Goal: Task Accomplishment & Management: Manage account settings

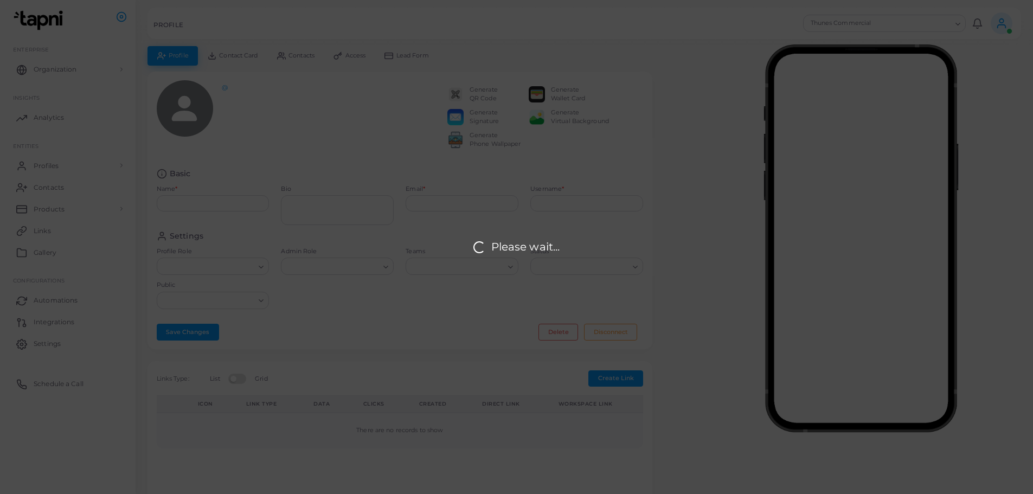
type input "**********"
type textarea "**********"
type input "**********"
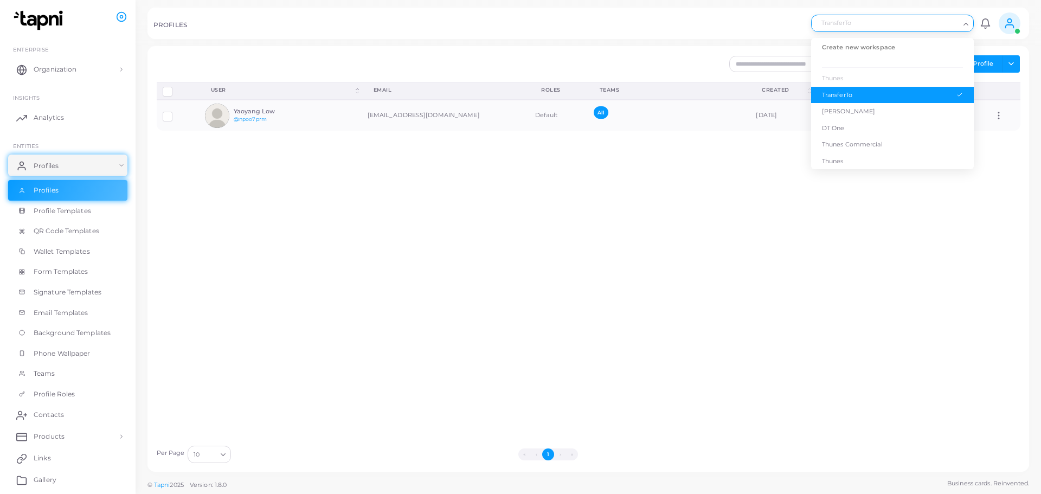
click at [970, 23] on div "Loading..." at bounding box center [966, 22] width 13 height 14
click at [840, 108] on div "[PERSON_NAME]" at bounding box center [892, 111] width 141 height 9
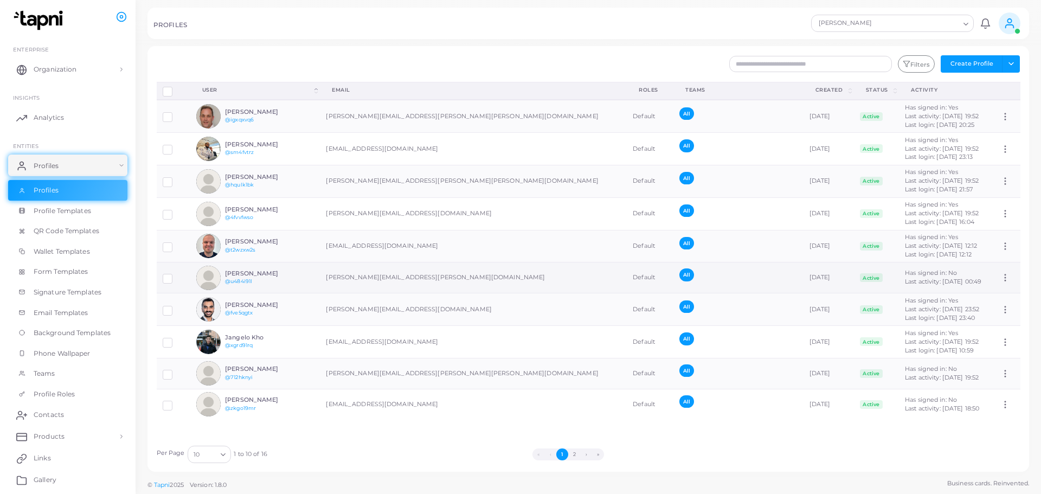
click at [176, 274] on label at bounding box center [176, 274] width 0 height 0
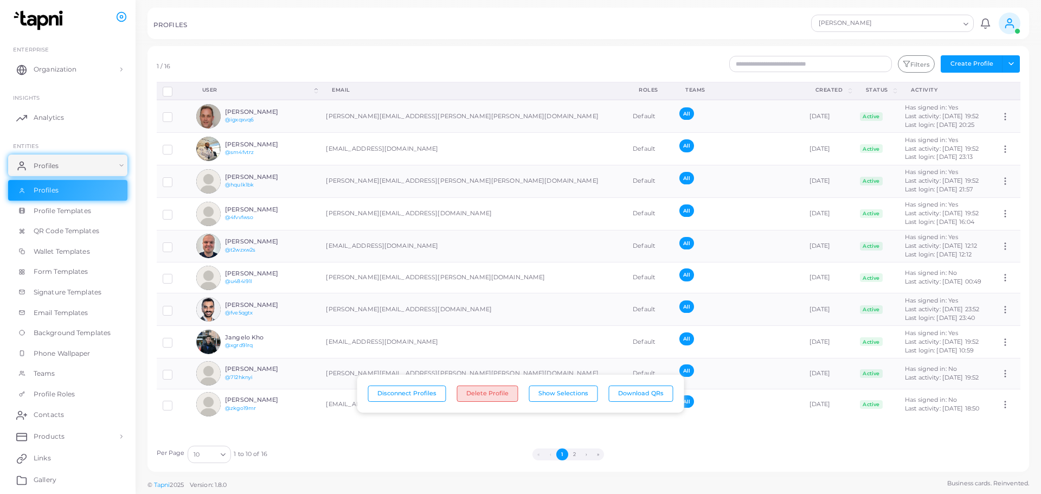
click at [491, 394] on button "Delete Profile" at bounding box center [487, 393] width 61 height 16
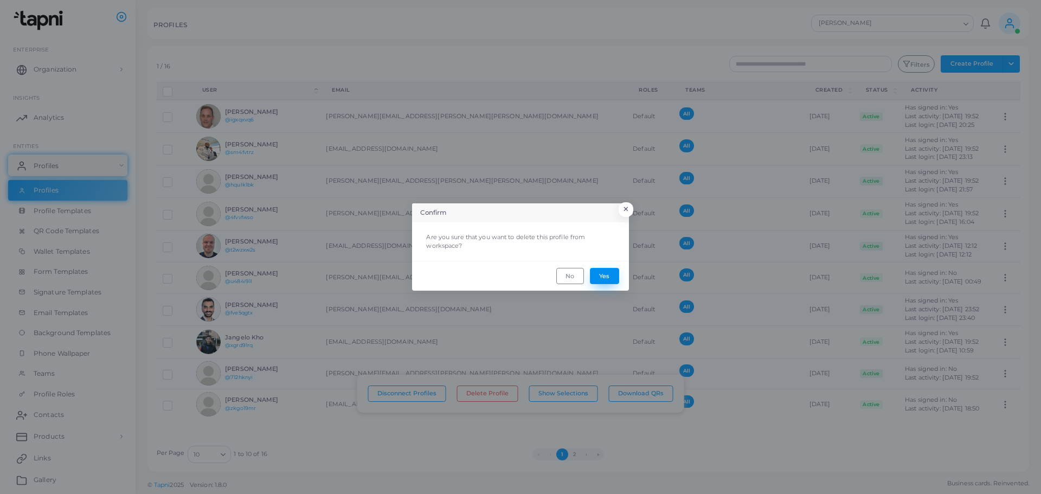
click at [606, 282] on button "Yes" at bounding box center [604, 276] width 29 height 16
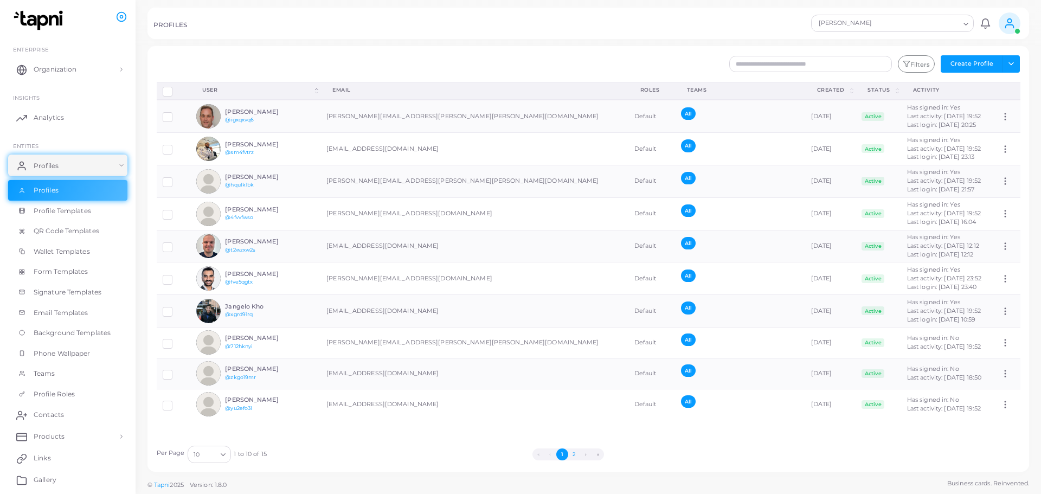
click at [574, 453] on button "2" at bounding box center [574, 454] width 12 height 12
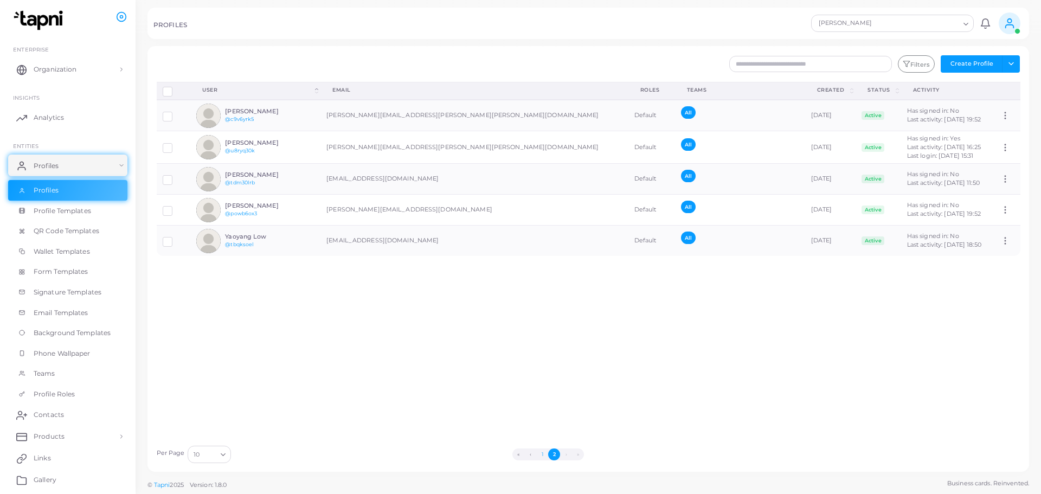
click at [542, 453] on button "1" at bounding box center [542, 454] width 12 height 12
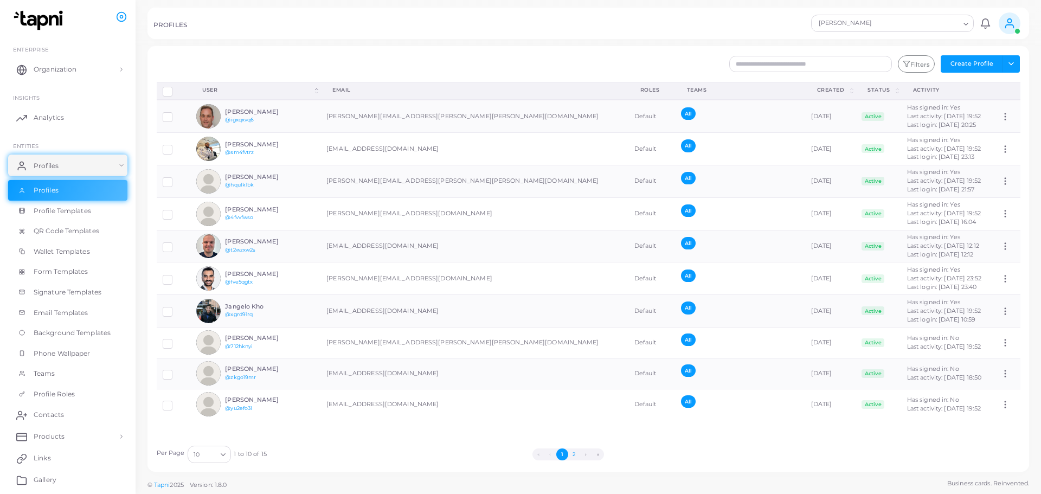
click at [575, 456] on button "2" at bounding box center [574, 454] width 12 height 12
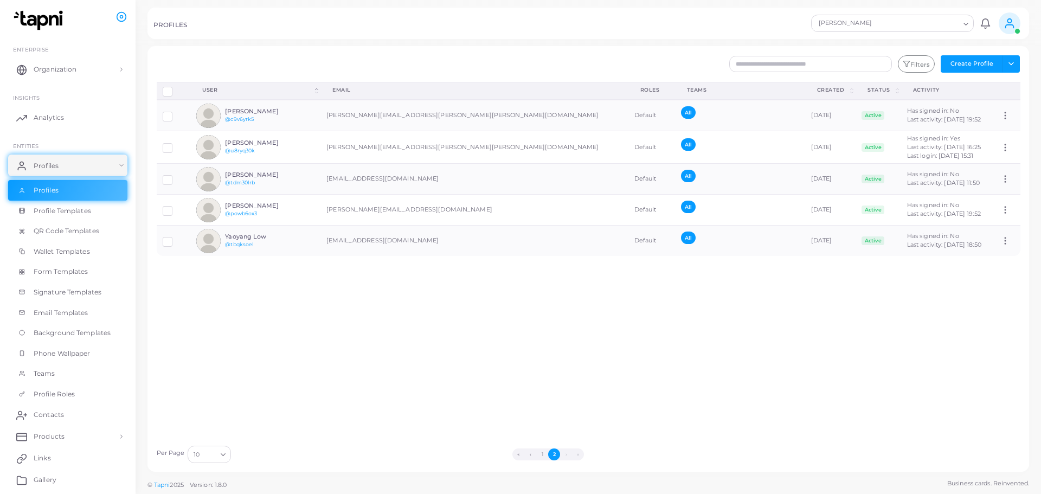
click at [539, 452] on button "1" at bounding box center [542, 454] width 12 height 12
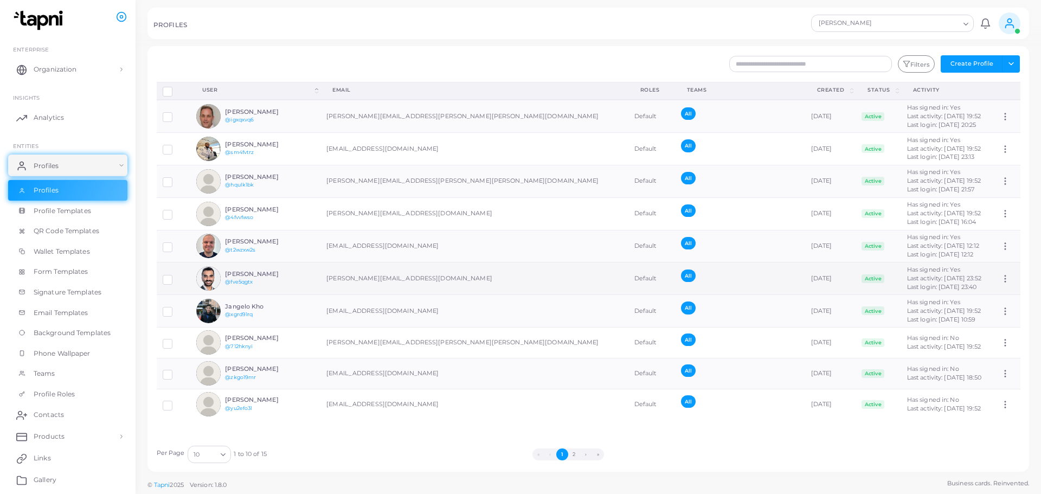
click at [176, 275] on label at bounding box center [176, 275] width 0 height 0
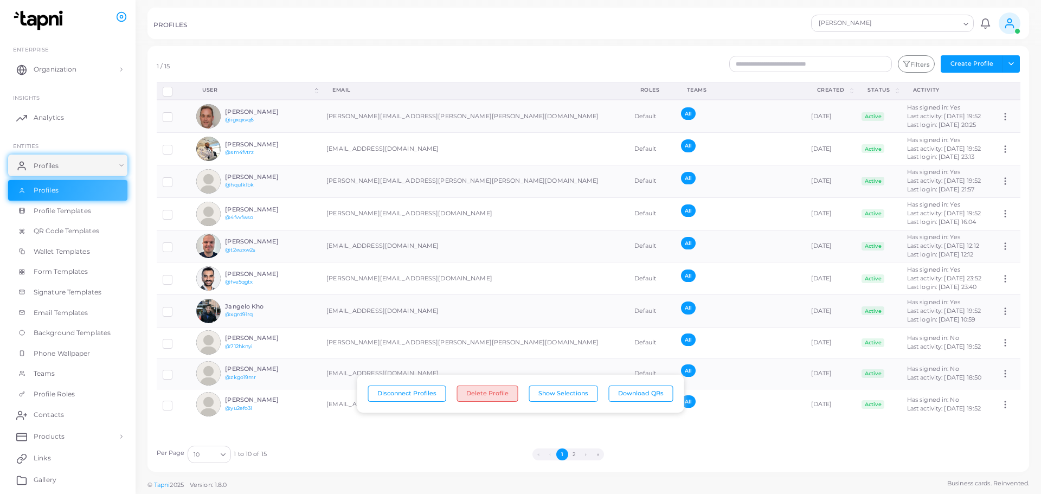
click at [506, 393] on button "Delete Profile" at bounding box center [487, 393] width 61 height 16
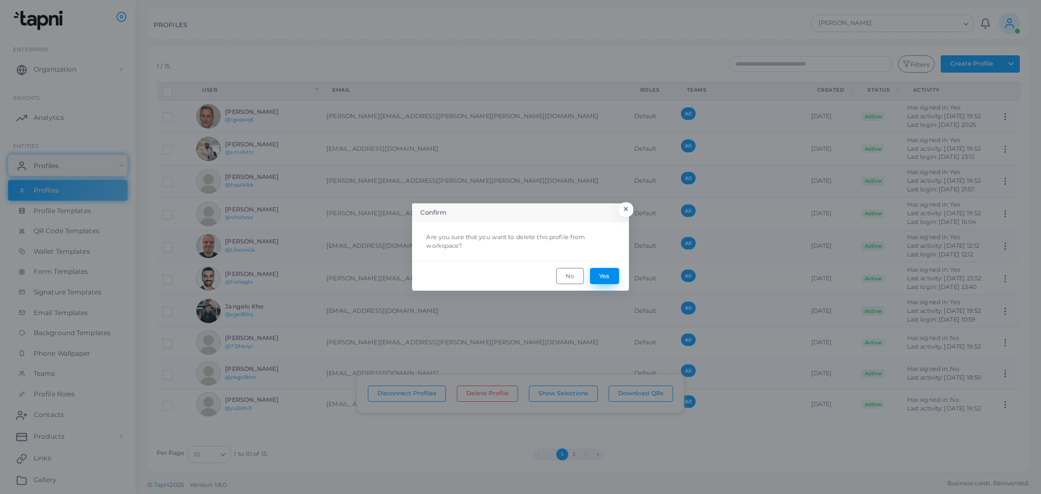
click at [611, 273] on button "Yes" at bounding box center [604, 276] width 29 height 16
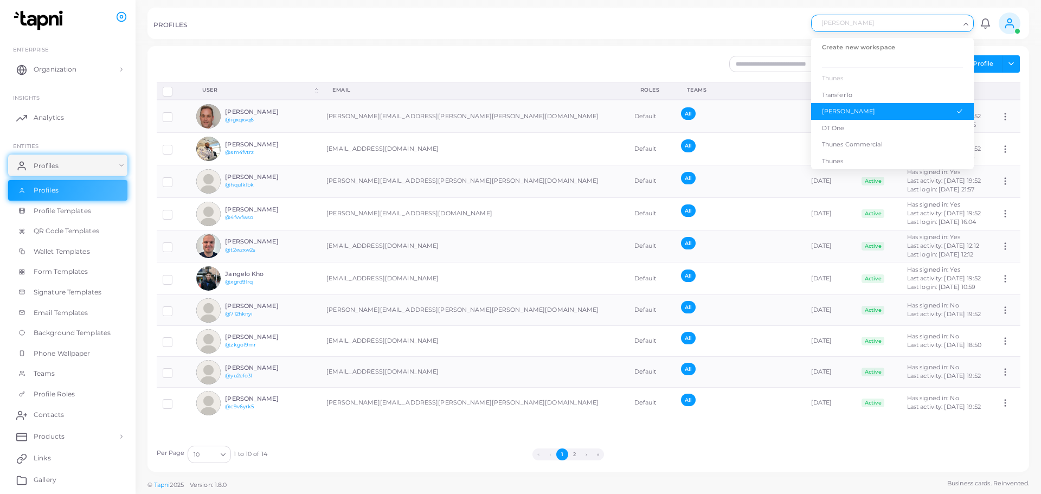
drag, startPoint x: 960, startPoint y: 28, endPoint x: 953, endPoint y: 27, distance: 7.1
click at [953, 27] on div "[PERSON_NAME] Loading..." at bounding box center [892, 23] width 163 height 17
click at [872, 91] on div "TransferTo" at bounding box center [892, 95] width 141 height 9
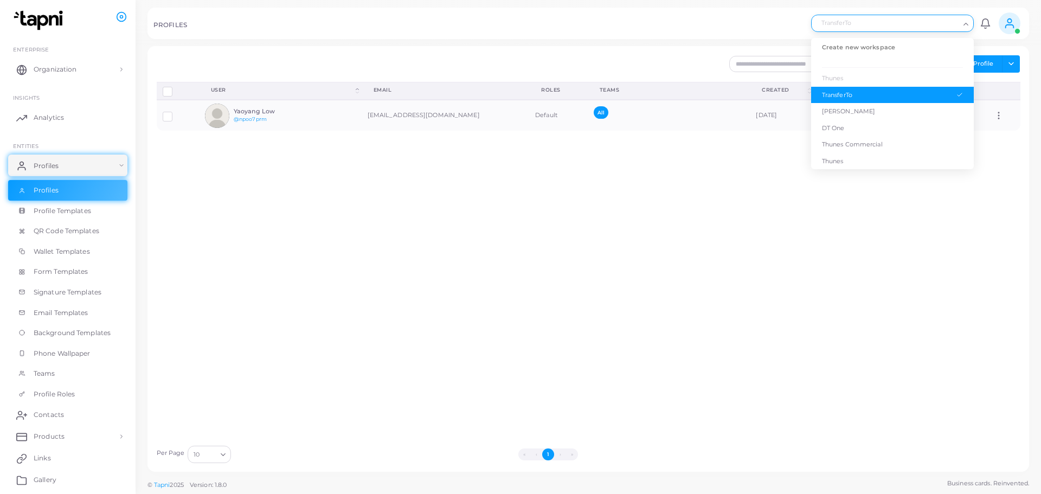
click at [966, 23] on icon "Search for option" at bounding box center [966, 24] width 8 height 8
click at [898, 127] on div "DT One" at bounding box center [892, 128] width 141 height 9
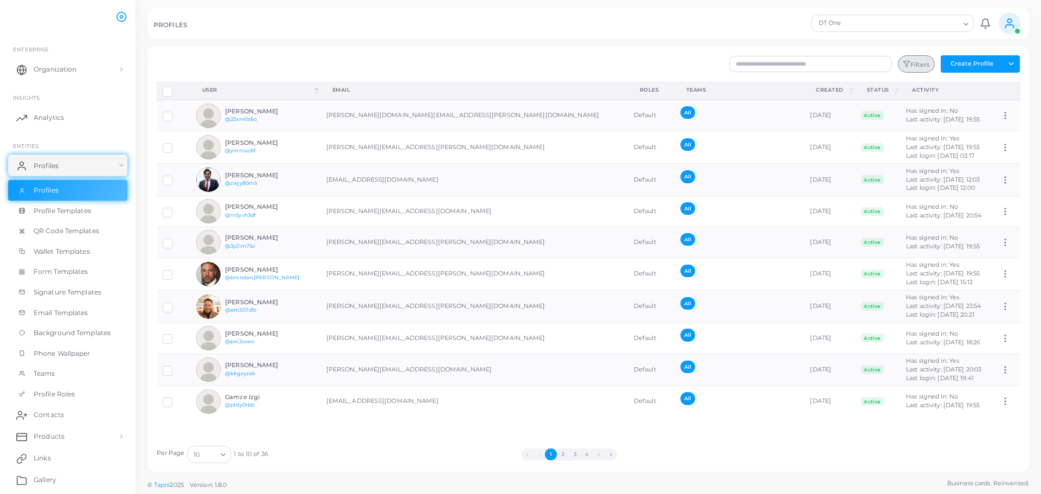
click at [919, 62] on button "Filters" at bounding box center [916, 63] width 37 height 17
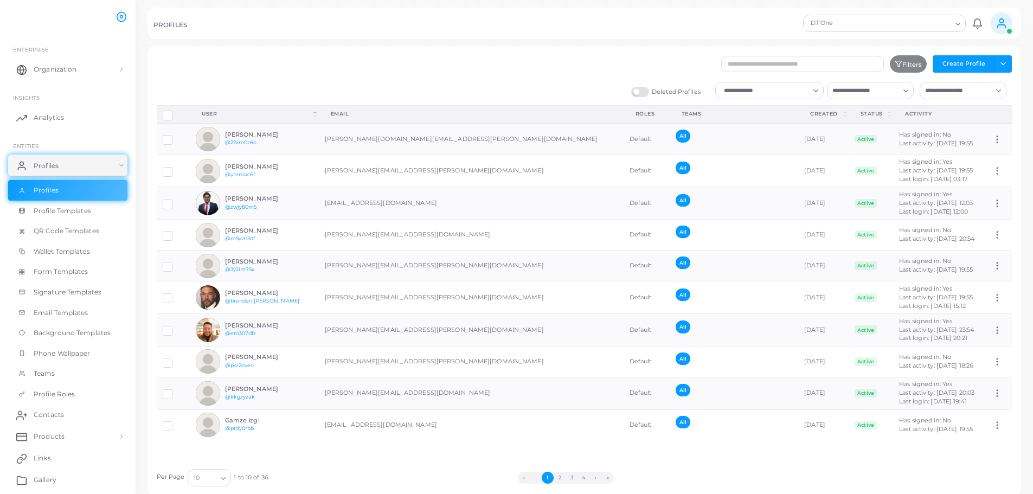
click at [809, 92] on div "Search for option" at bounding box center [764, 89] width 91 height 14
click at [790, 107] on li "Yes" at bounding box center [769, 113] width 108 height 16
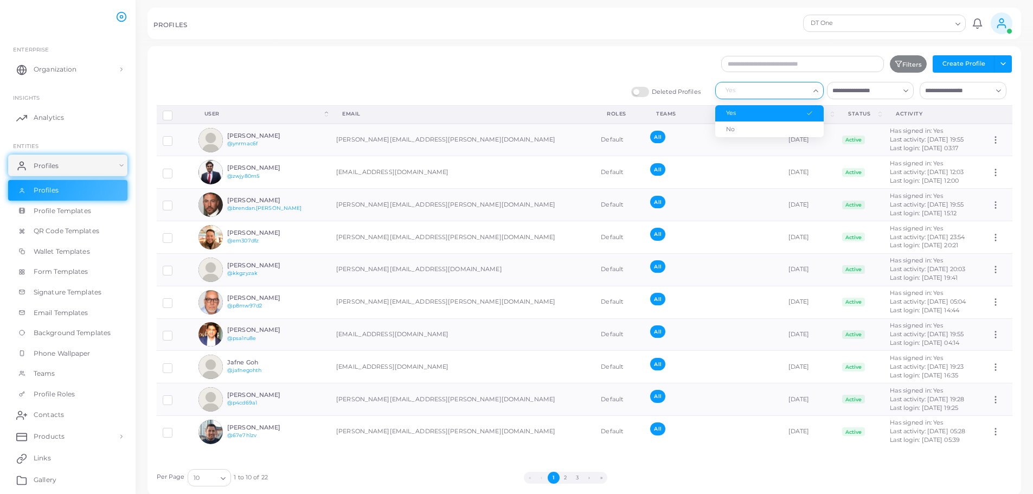
click at [813, 93] on icon "Search for option" at bounding box center [816, 91] width 8 height 8
click at [727, 486] on div "Per Page 10 Loading... 1 to 10 of 22 « ‹ 1 2 3 › »" at bounding box center [584, 474] width 867 height 23
click at [565, 476] on button "2" at bounding box center [565, 478] width 12 height 12
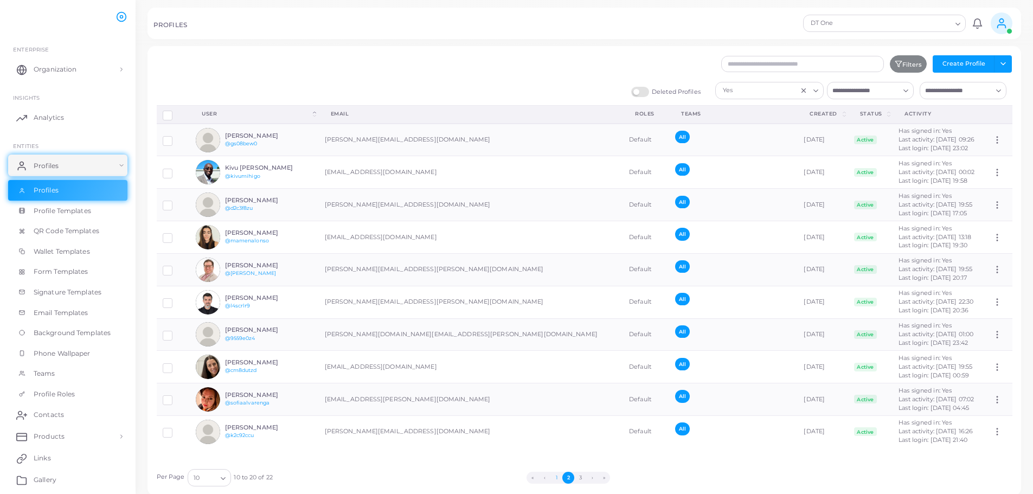
click at [557, 475] on button "1" at bounding box center [556, 478] width 12 height 12
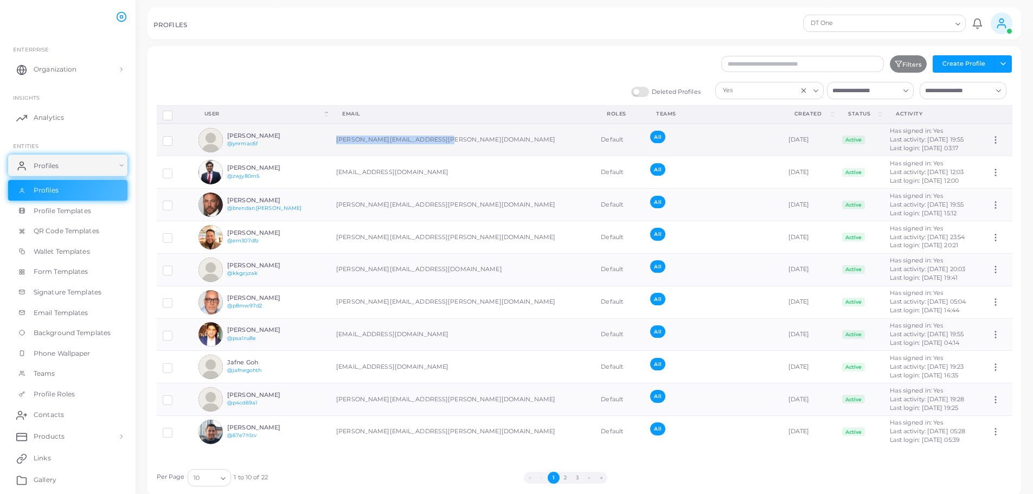
drag, startPoint x: 458, startPoint y: 142, endPoint x: 345, endPoint y: 142, distance: 112.2
click at [345, 142] on td "[PERSON_NAME][EMAIL_ADDRESS][PERSON_NAME][DOMAIN_NAME]" at bounding box center [462, 140] width 265 height 33
copy td "[PERSON_NAME][EMAIL_ADDRESS][PERSON_NAME][DOMAIN_NAME]"
click at [176, 137] on label at bounding box center [176, 137] width 0 height 0
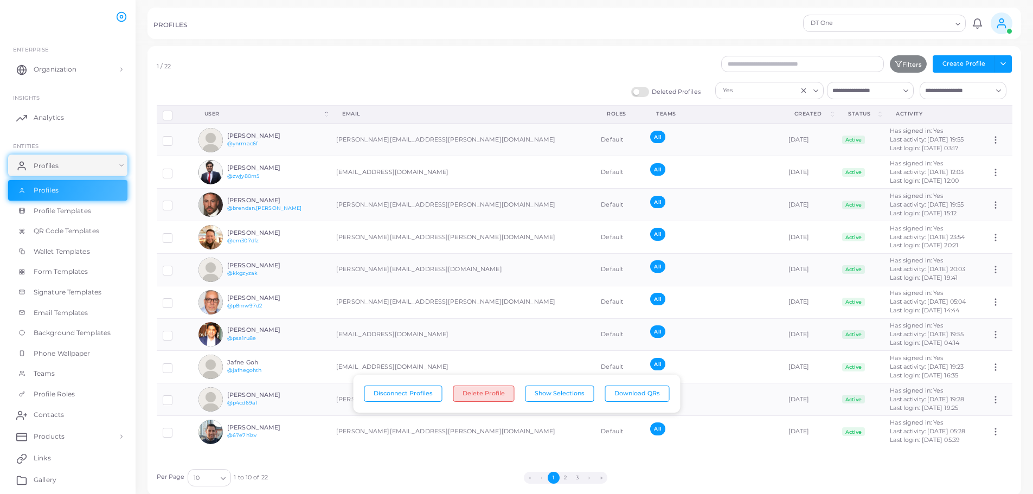
click at [492, 398] on button "Delete Profile" at bounding box center [483, 393] width 61 height 16
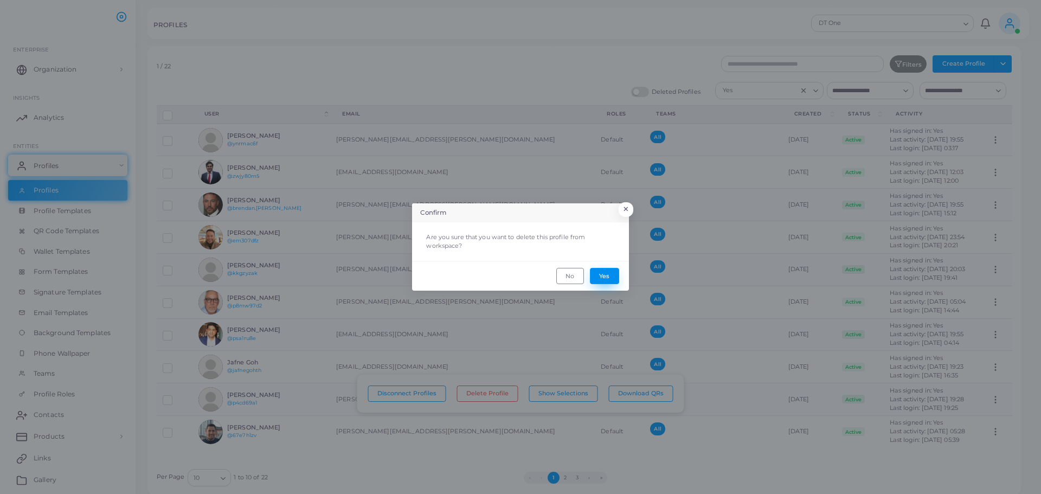
click at [607, 271] on button "Yes" at bounding box center [604, 276] width 29 height 16
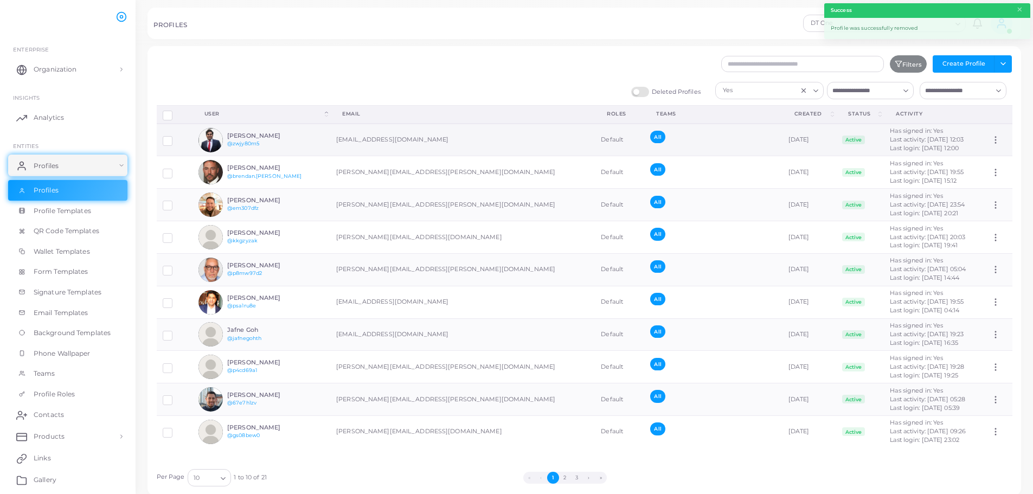
drag, startPoint x: 464, startPoint y: 141, endPoint x: 342, endPoint y: 143, distance: 122.0
click at [342, 143] on td "[EMAIL_ADDRESS][DOMAIN_NAME]" at bounding box center [462, 140] width 265 height 33
copy td "[EMAIL_ADDRESS][DOMAIN_NAME]"
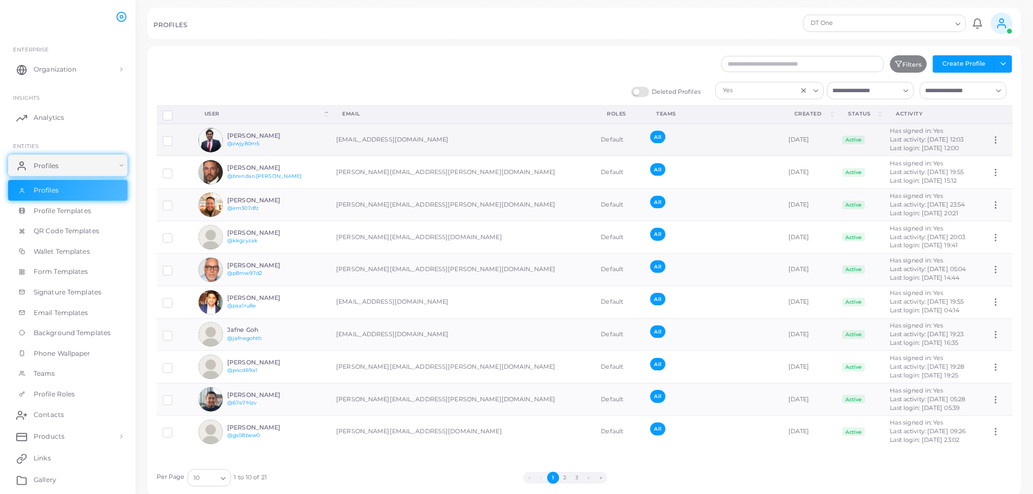
click at [176, 137] on label at bounding box center [176, 137] width 0 height 0
click at [478, 395] on button "Delete Profile" at bounding box center [483, 393] width 61 height 16
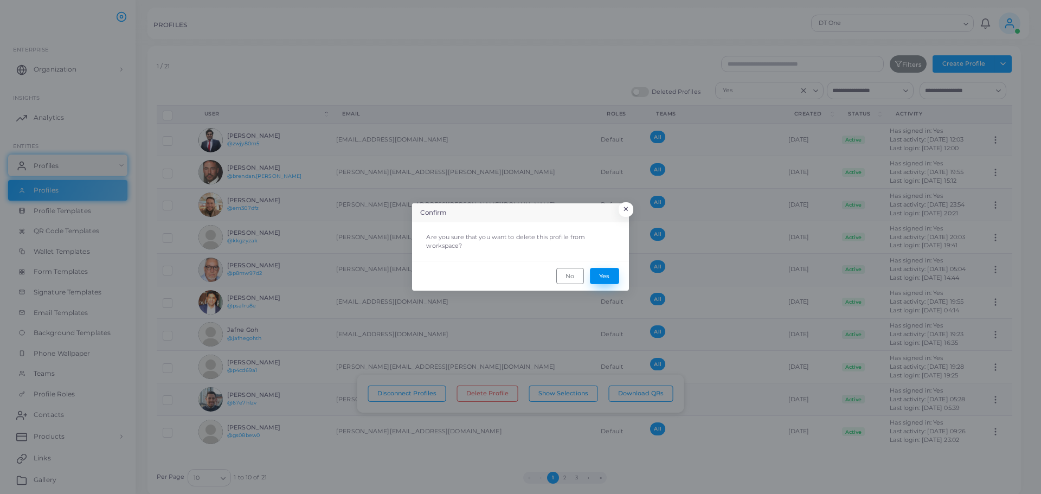
click at [597, 275] on button "Yes" at bounding box center [604, 276] width 29 height 16
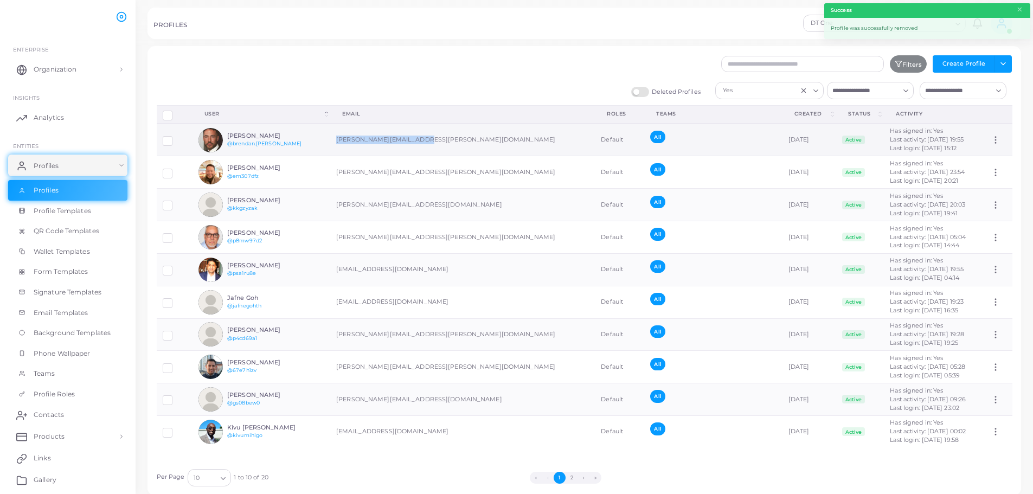
drag, startPoint x: 456, startPoint y: 138, endPoint x: 349, endPoint y: 142, distance: 107.4
click at [349, 142] on td "[PERSON_NAME][EMAIL_ADDRESS][PERSON_NAME][DOMAIN_NAME]" at bounding box center [462, 140] width 265 height 33
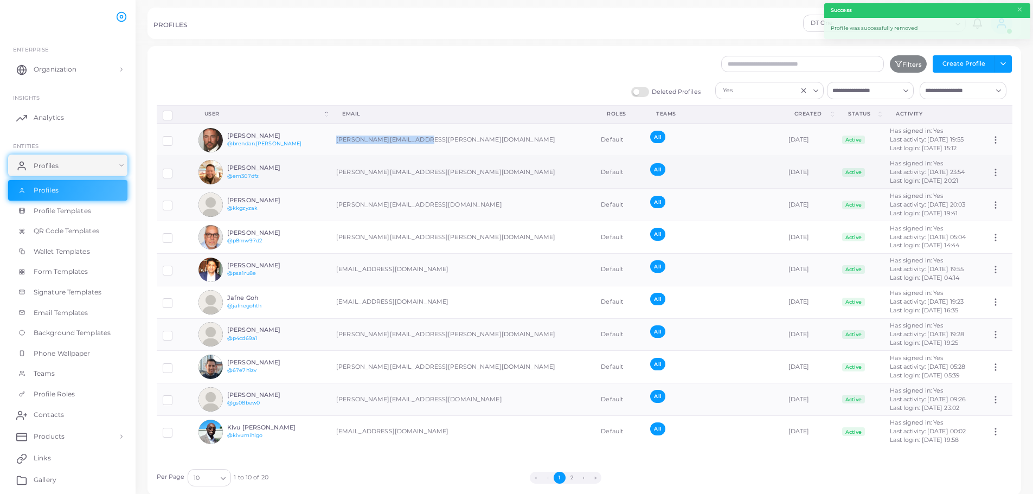
copy td "[PERSON_NAME][EMAIL_ADDRESS][PERSON_NAME][DOMAIN_NAME]"
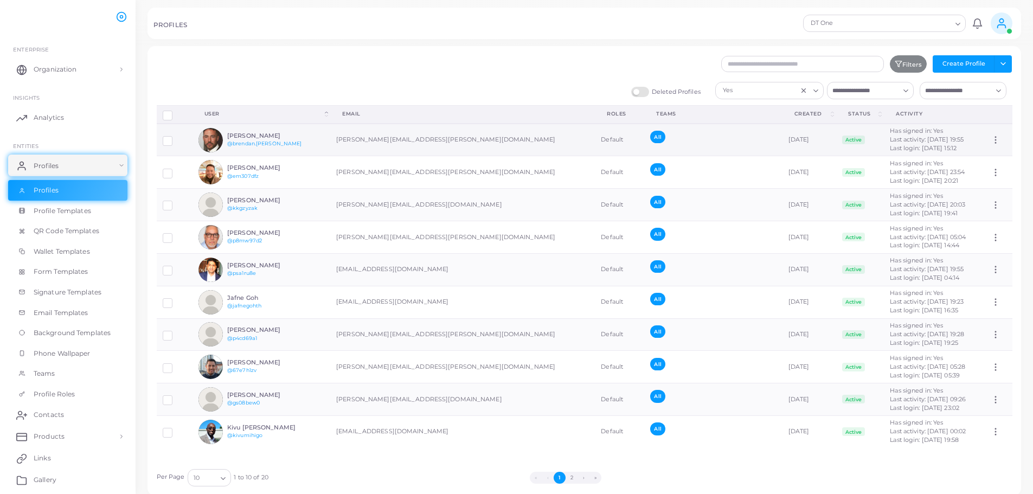
click at [176, 137] on label at bounding box center [176, 137] width 0 height 0
click at [488, 389] on button "Delete Profile" at bounding box center [483, 393] width 61 height 16
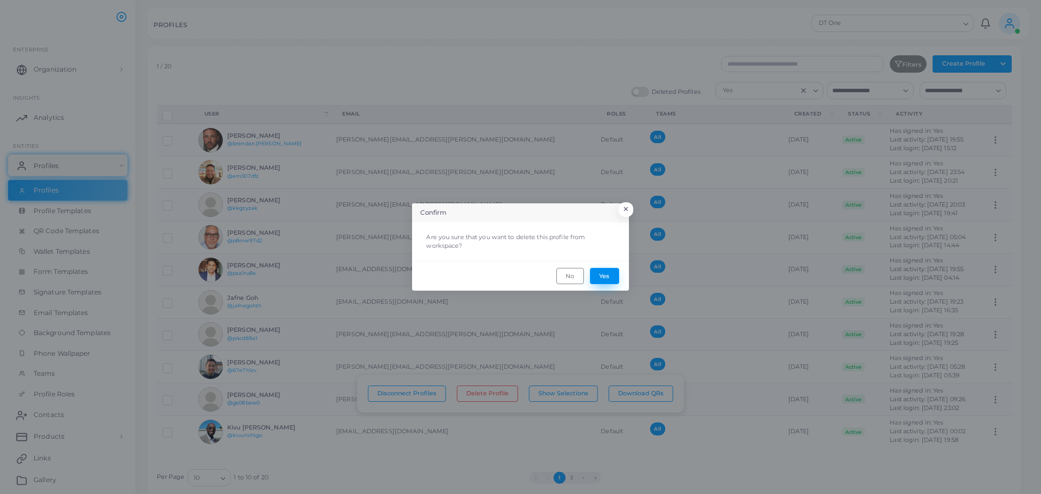
click at [603, 277] on button "Yes" at bounding box center [604, 276] width 29 height 16
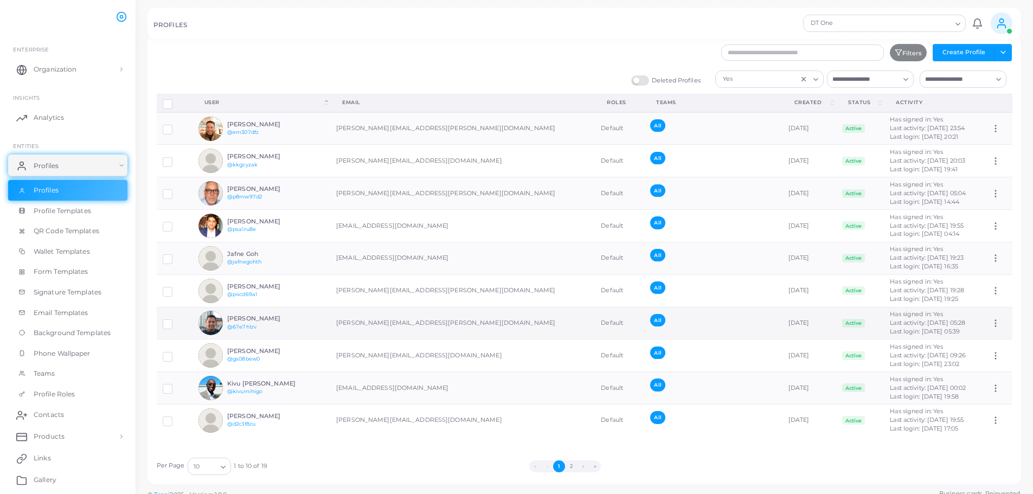
scroll to position [22, 0]
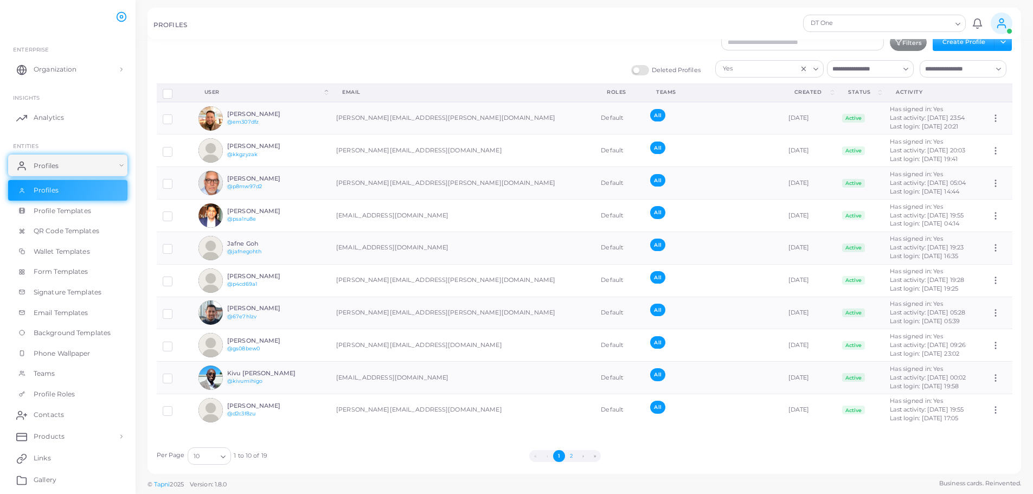
click at [570, 455] on button "2" at bounding box center [571, 456] width 12 height 12
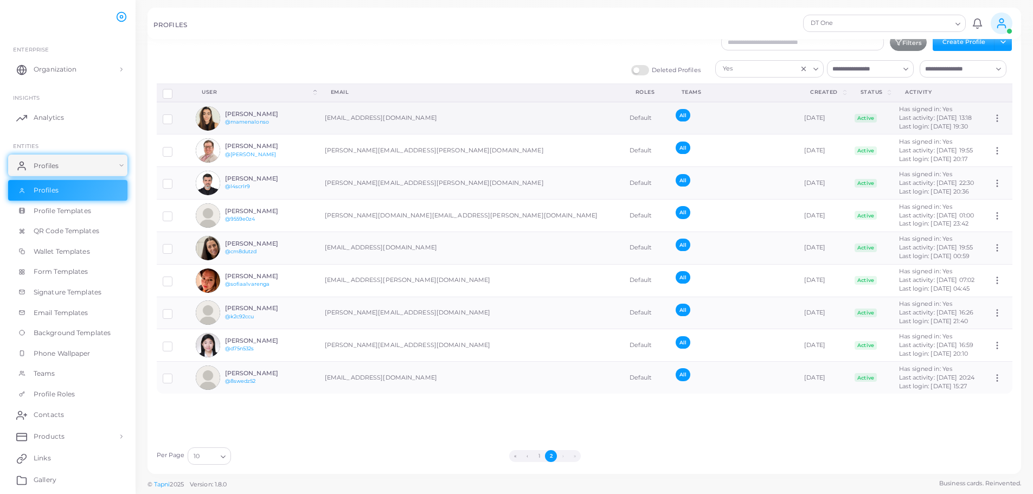
click at [176, 115] on label at bounding box center [176, 115] width 0 height 0
click at [480, 390] on button "Delete Profile" at bounding box center [483, 393] width 61 height 16
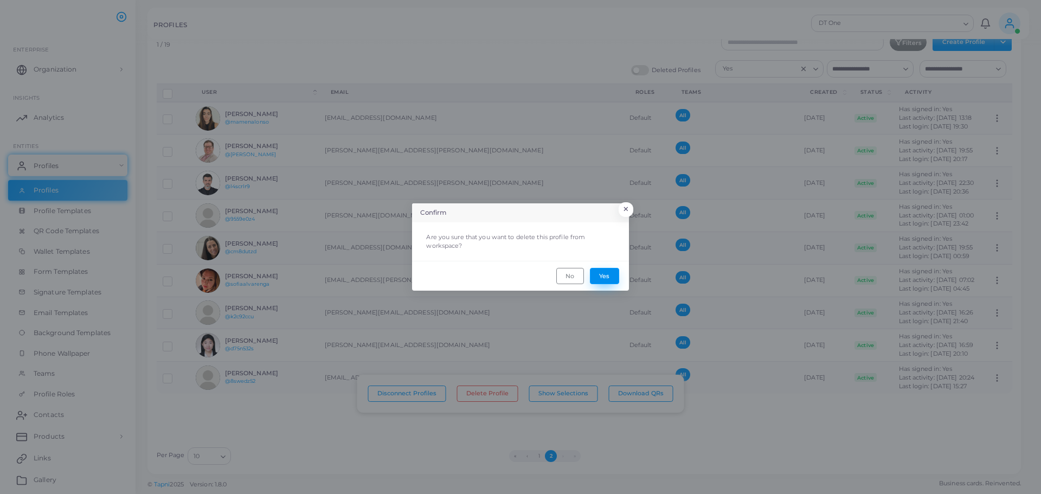
click at [601, 276] on button "Yes" at bounding box center [604, 276] width 29 height 16
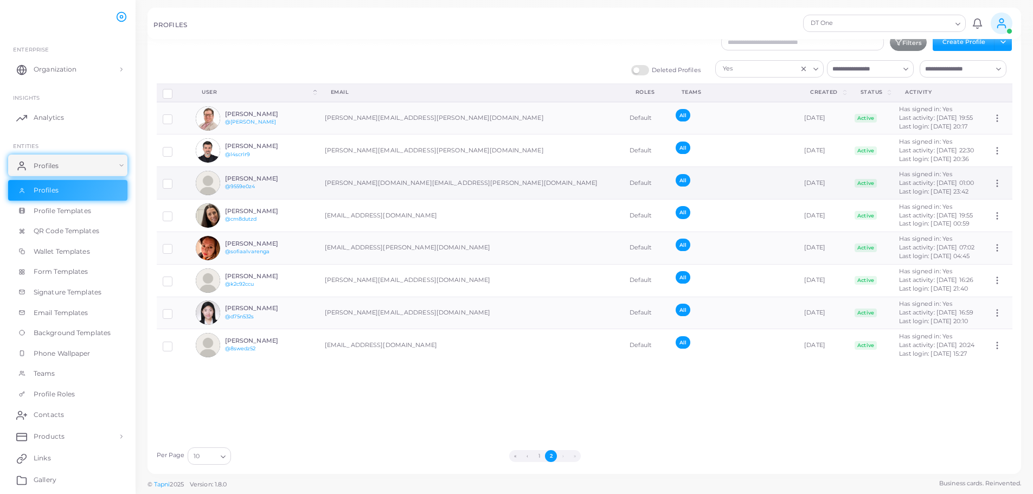
click at [176, 180] on label at bounding box center [176, 180] width 0 height 0
click at [490, 389] on button "Delete Profile" at bounding box center [483, 393] width 61 height 16
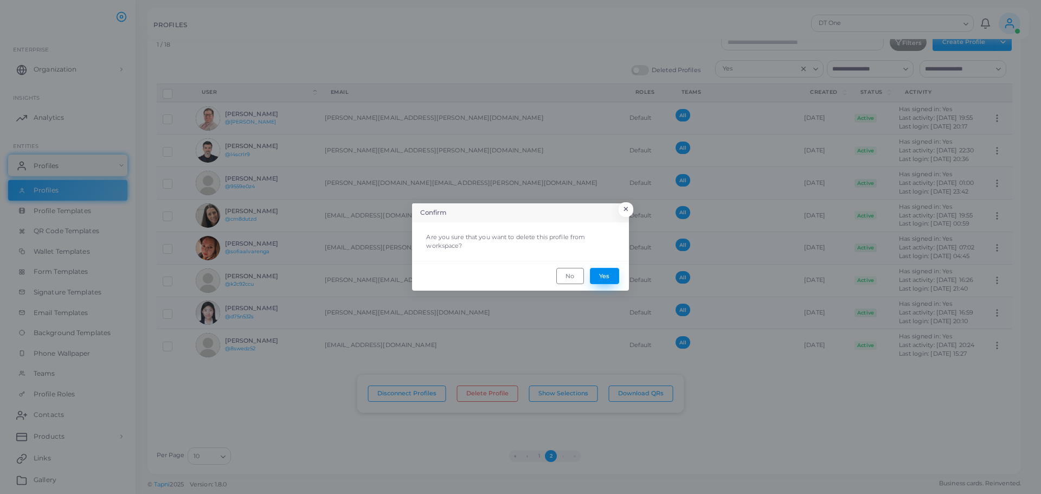
click at [601, 274] on button "Yes" at bounding box center [604, 276] width 29 height 16
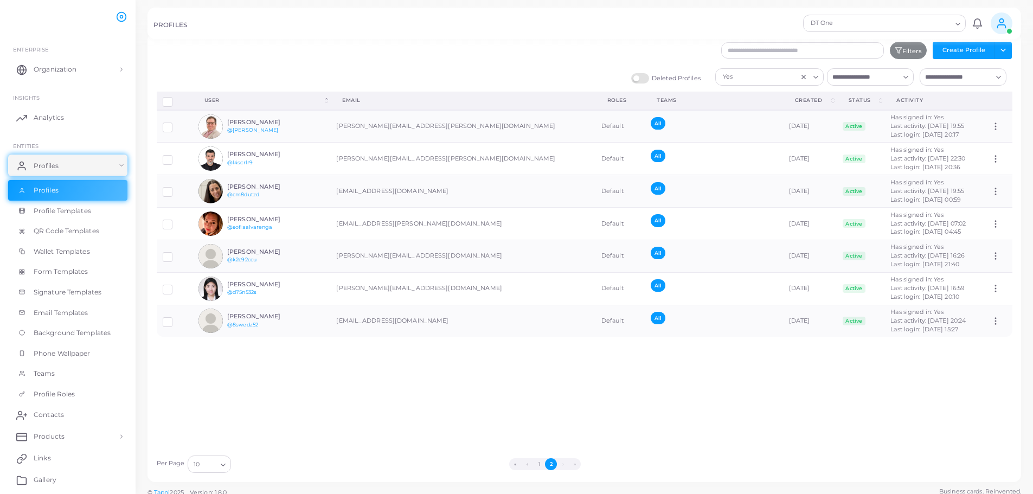
scroll to position [0, 0]
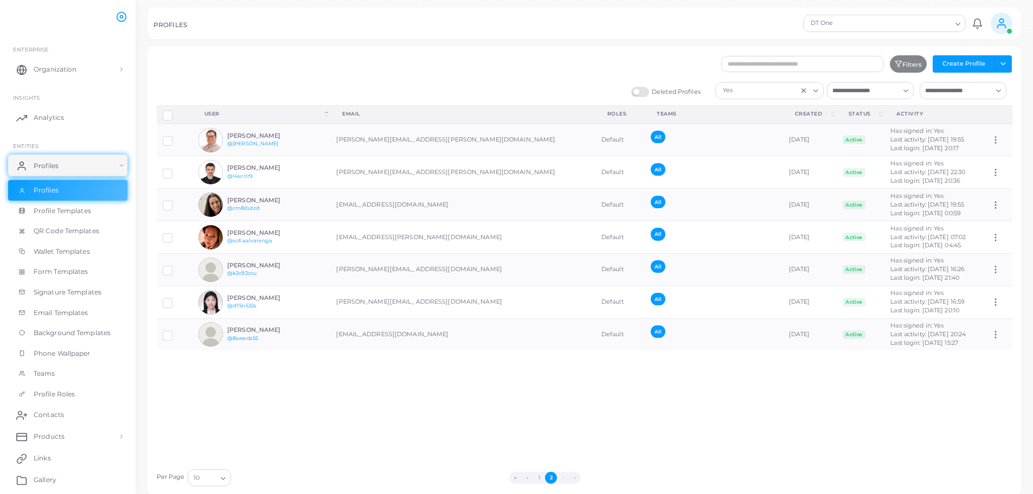
click at [803, 92] on icon "Clear Selected" at bounding box center [804, 91] width 8 height 8
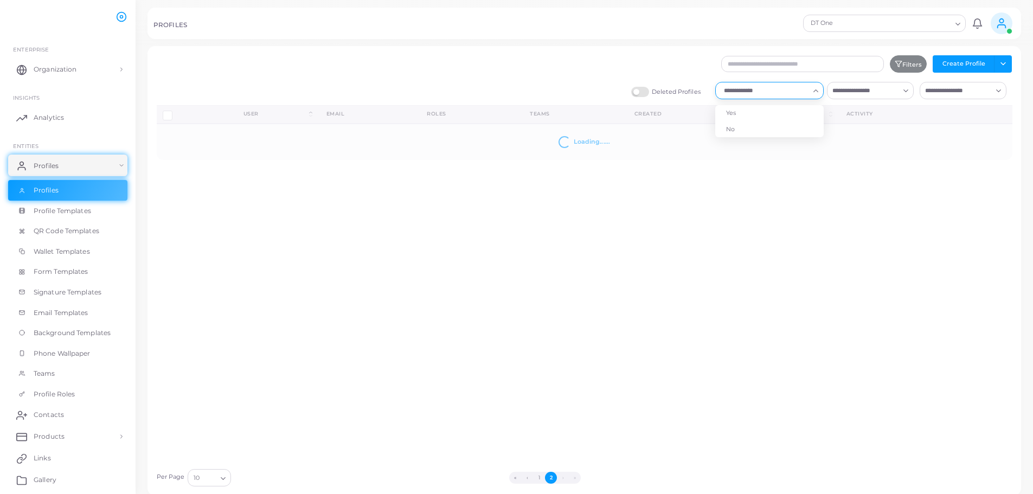
click at [814, 91] on icon "Search for option" at bounding box center [816, 91] width 8 height 8
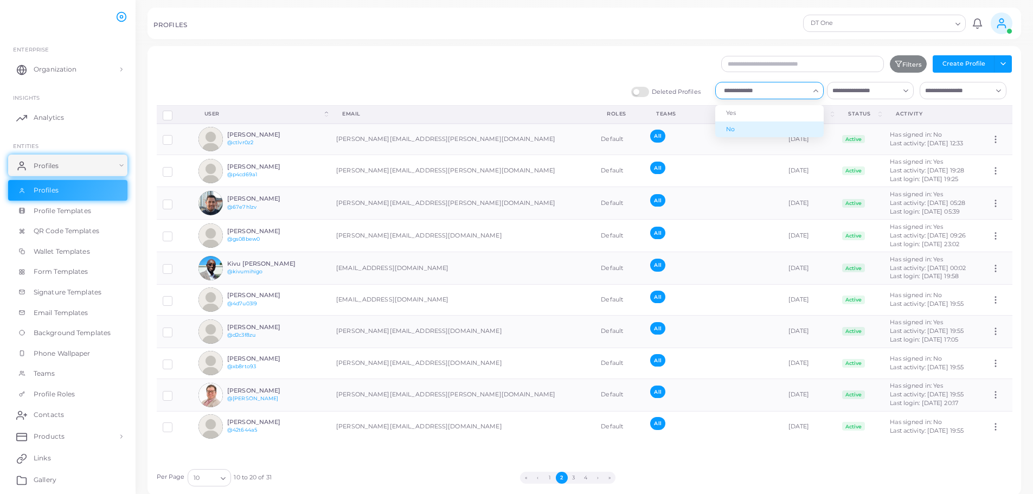
click at [740, 126] on li "No" at bounding box center [769, 129] width 108 height 16
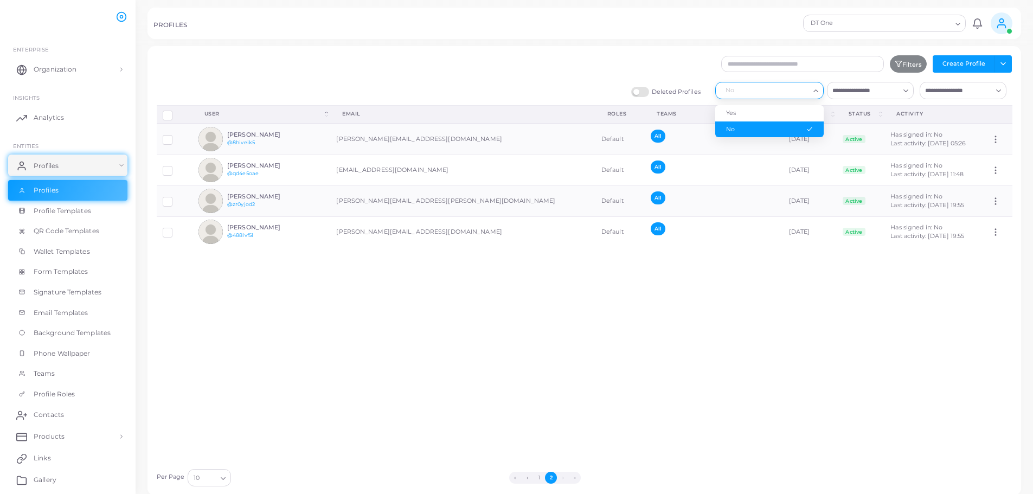
click at [816, 93] on icon "Search for option" at bounding box center [816, 91] width 8 height 8
click at [770, 112] on li "Yes" at bounding box center [769, 113] width 108 height 16
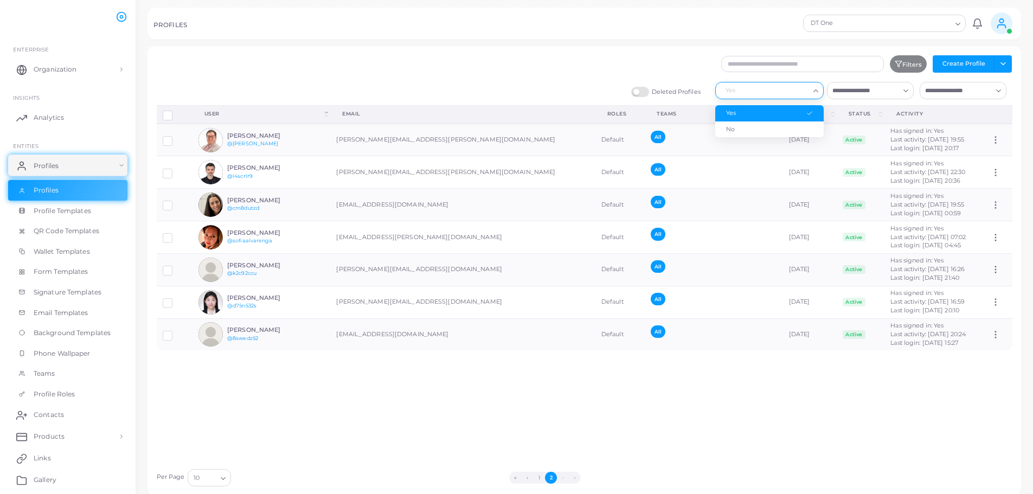
click at [815, 91] on icon "Search for option" at bounding box center [816, 91] width 8 height 8
click at [772, 128] on li "No" at bounding box center [769, 129] width 108 height 16
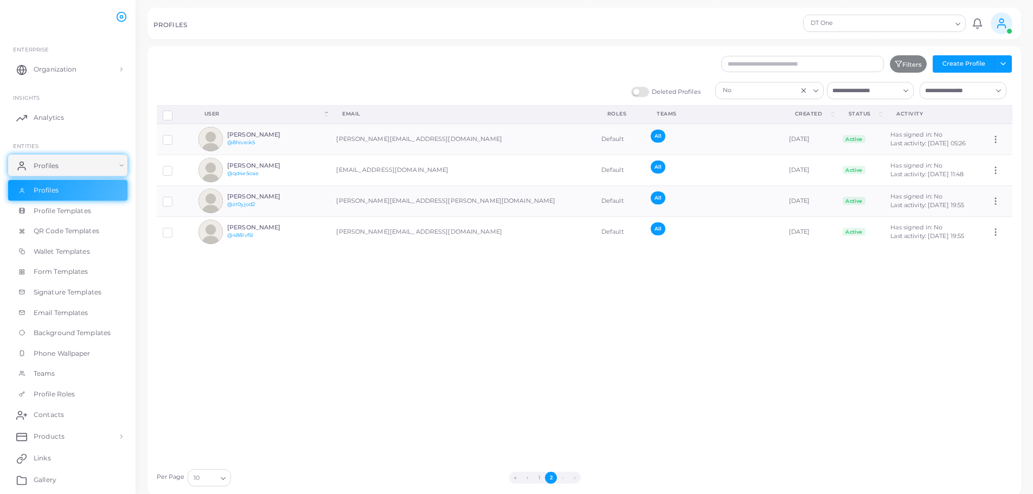
click at [804, 91] on icon "Clear Selected" at bounding box center [804, 91] width 8 height 8
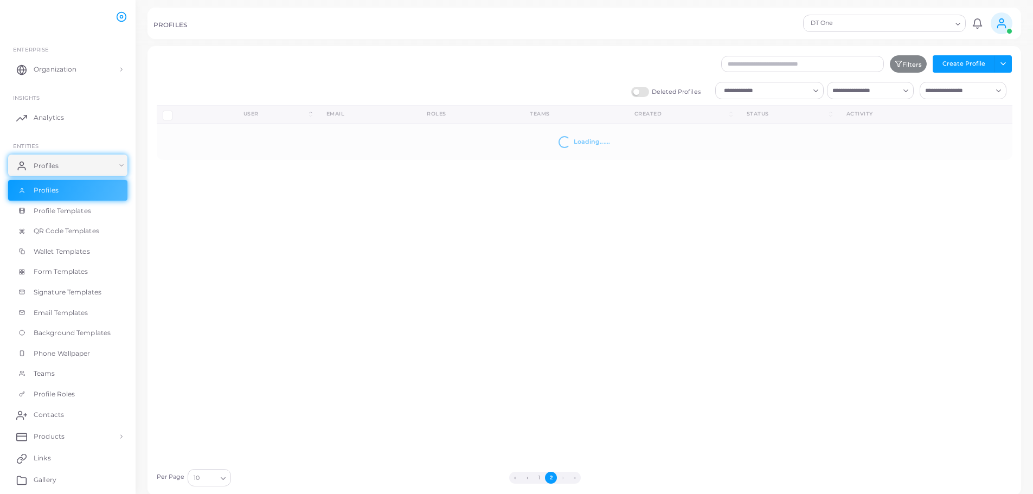
click at [818, 89] on icon "Search for option" at bounding box center [816, 91] width 8 height 8
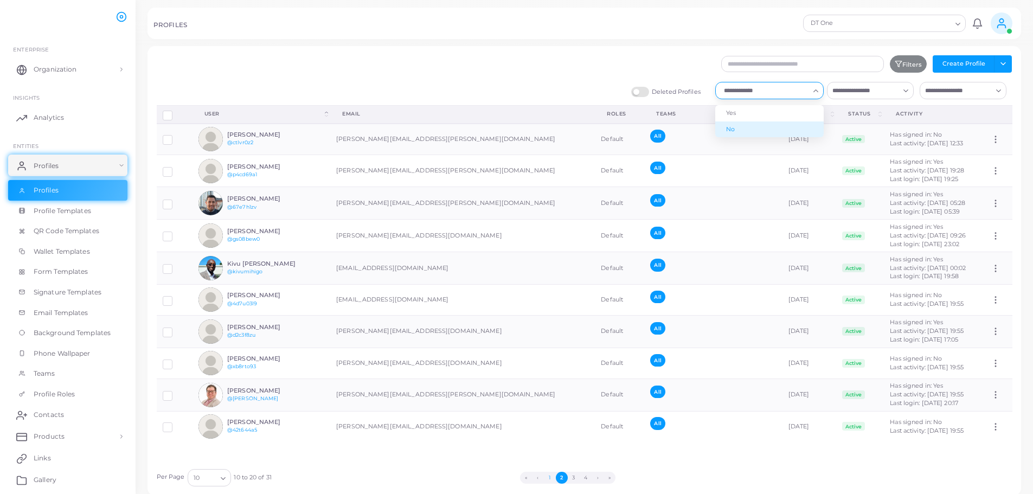
click at [550, 479] on button "1" at bounding box center [550, 478] width 12 height 12
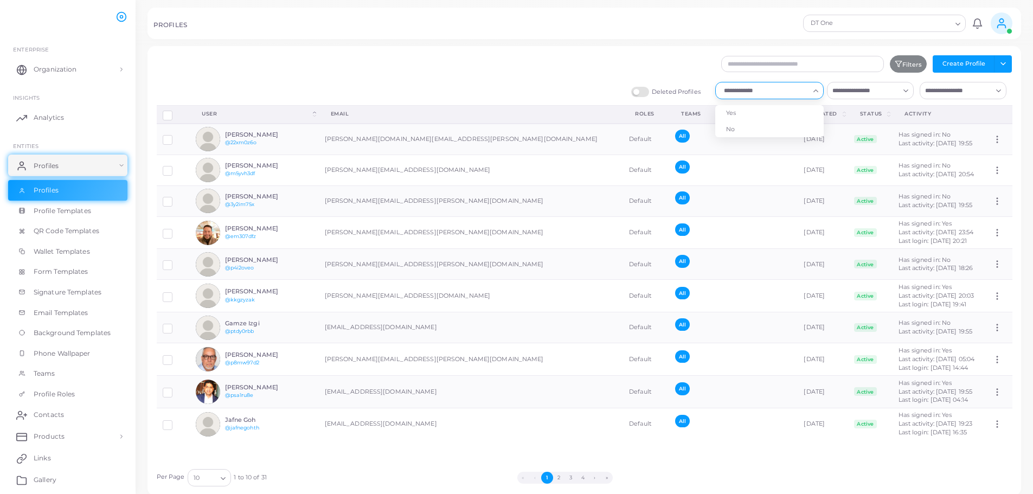
click at [815, 91] on icon "Search for option" at bounding box center [816, 91] width 8 height 8
click at [746, 129] on li "No" at bounding box center [769, 129] width 108 height 16
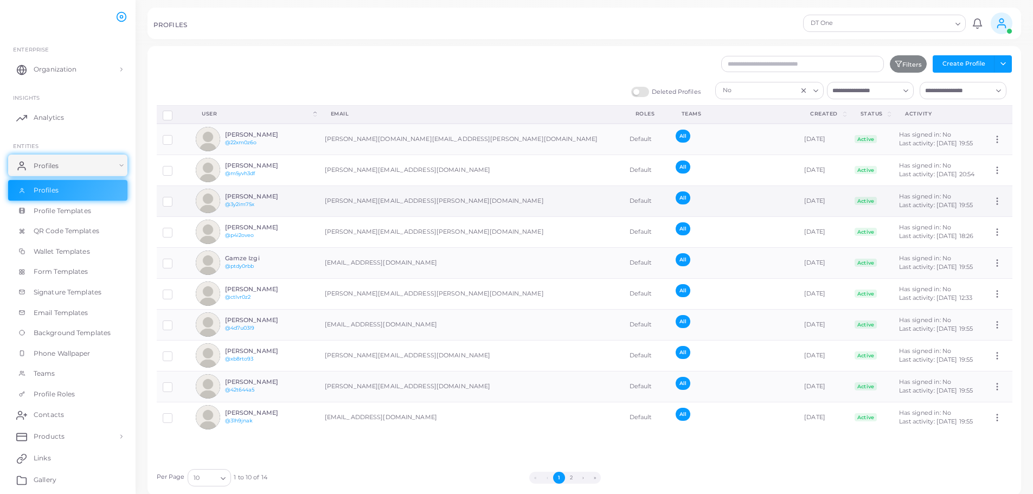
click at [176, 198] on label at bounding box center [176, 198] width 0 height 0
click at [490, 395] on button "Delete Profile" at bounding box center [483, 393] width 61 height 16
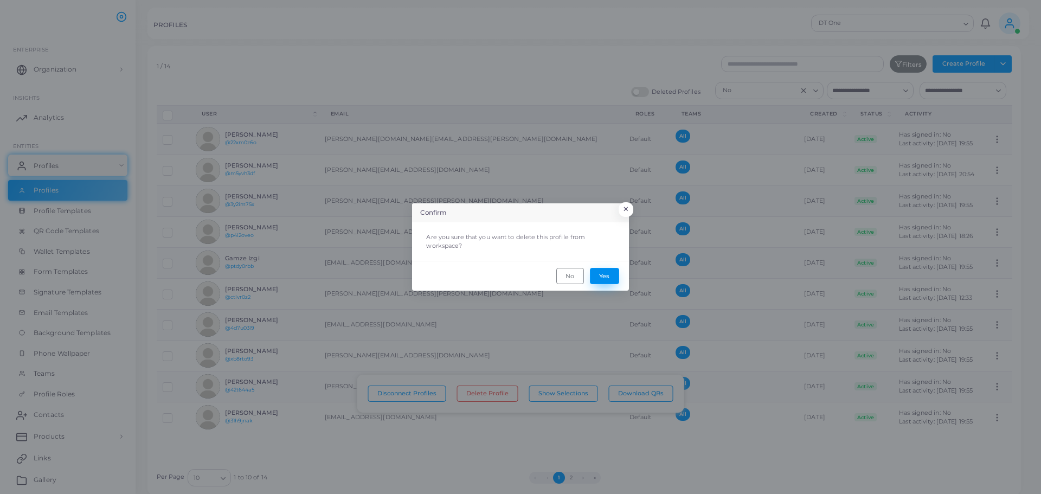
click at [606, 273] on button "Yes" at bounding box center [604, 276] width 29 height 16
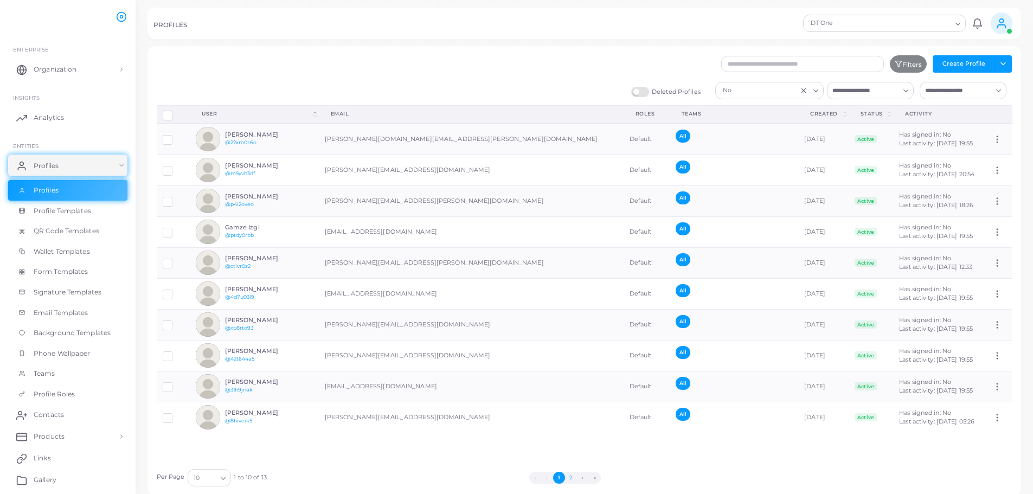
click at [570, 476] on button "2" at bounding box center [571, 478] width 12 height 12
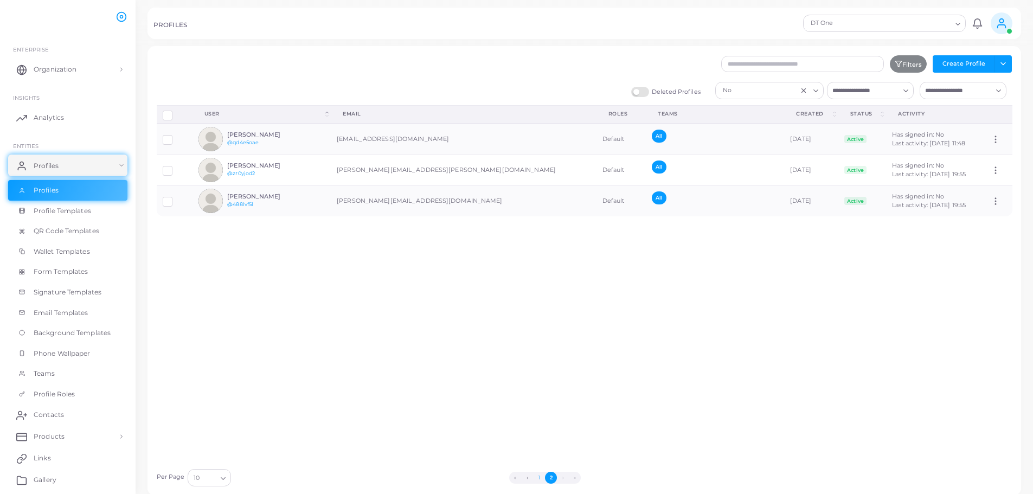
click at [538, 478] on button "1" at bounding box center [539, 478] width 12 height 12
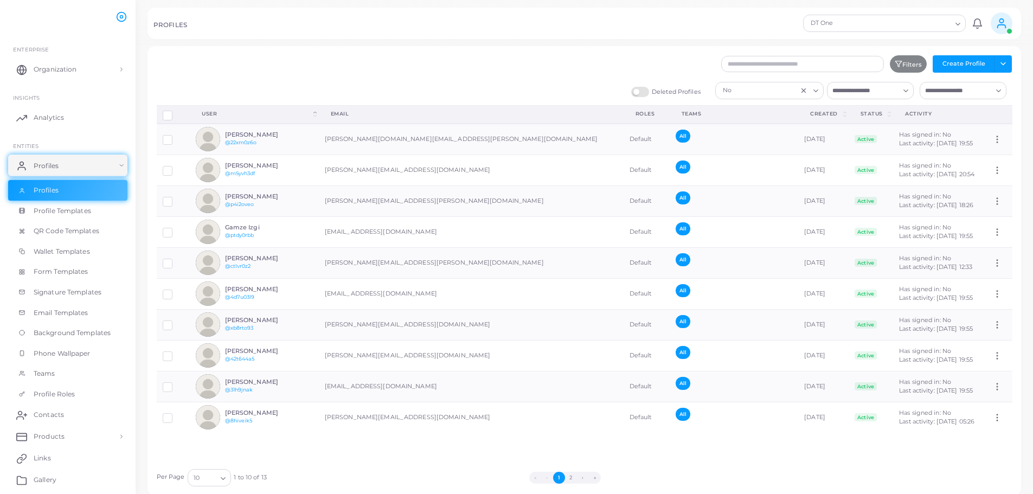
click at [804, 90] on line "Clear Selected" at bounding box center [804, 91] width 4 height 4
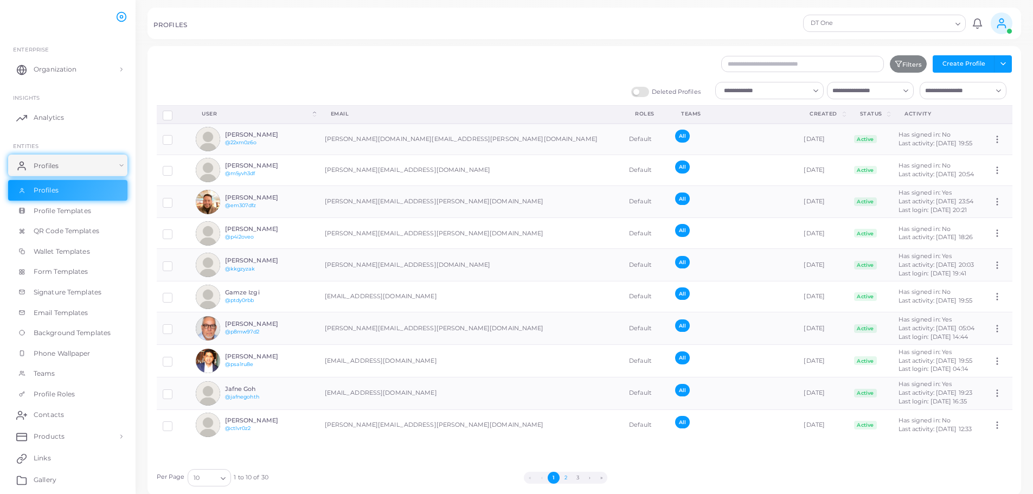
click at [567, 478] on button "2" at bounding box center [565, 478] width 12 height 12
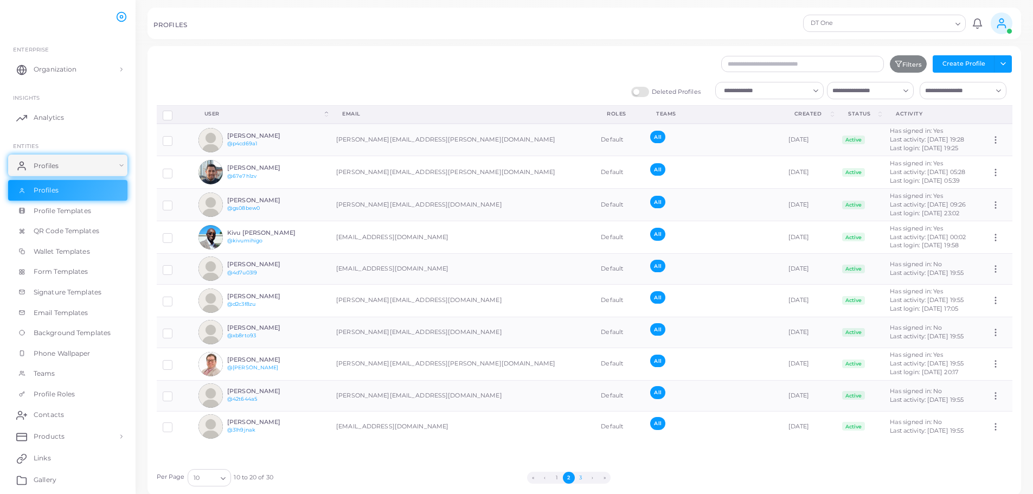
click at [581, 480] on button "3" at bounding box center [581, 478] width 12 height 12
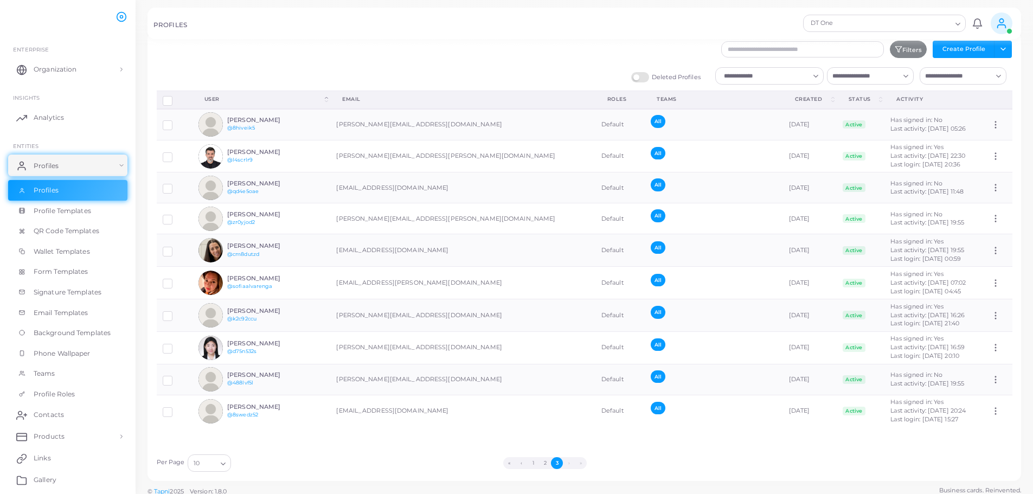
scroll to position [22, 0]
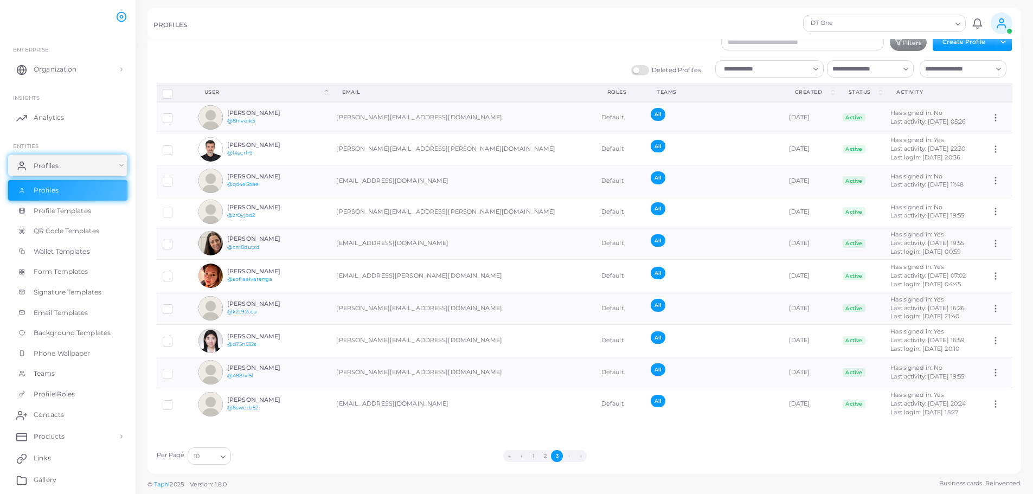
click at [225, 455] on icon "Search for option" at bounding box center [223, 457] width 8 height 8
click at [229, 401] on li "50" at bounding box center [230, 404] width 87 height 16
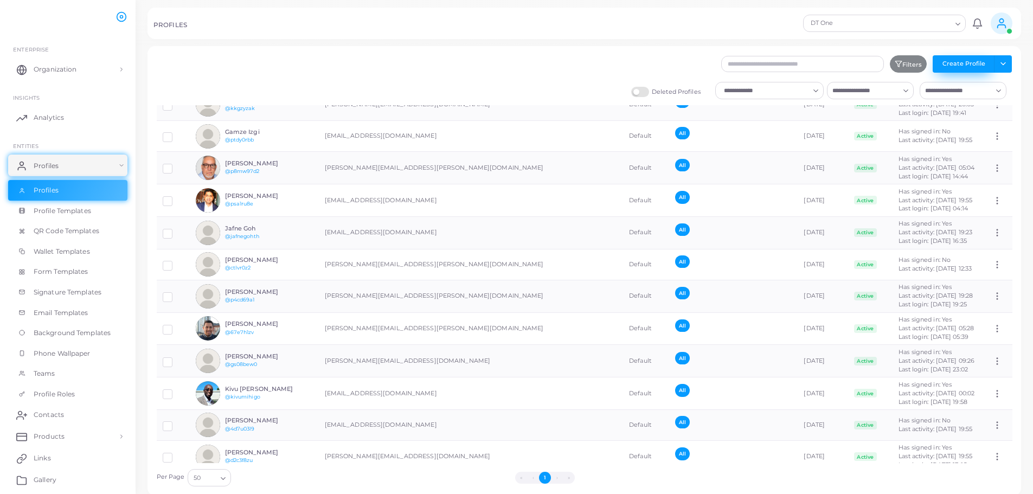
scroll to position [0, 0]
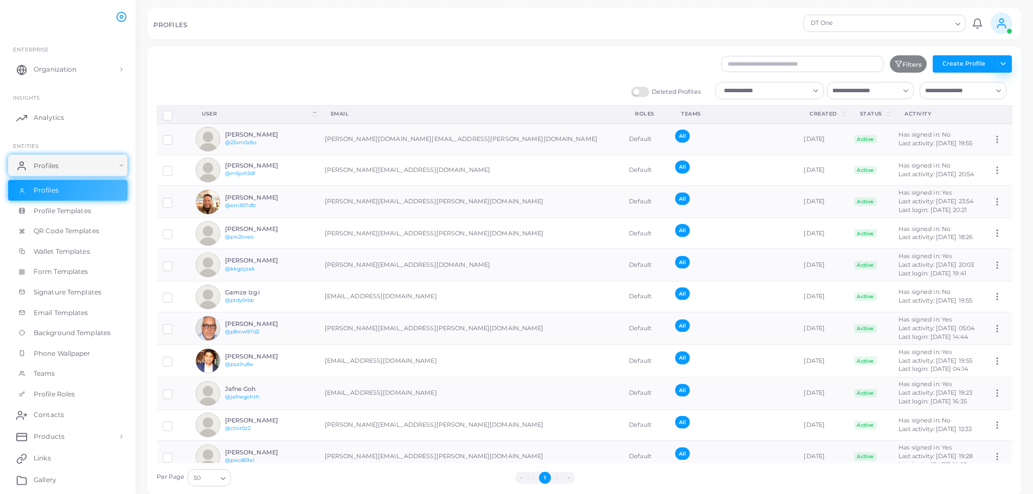
click at [1002, 62] on button "Toggle dropdown" at bounding box center [1003, 63] width 18 height 17
click at [989, 122] on link "Export Profiles" at bounding box center [979, 120] width 60 height 16
click at [958, 27] on icon "Search for option" at bounding box center [958, 24] width 8 height 8
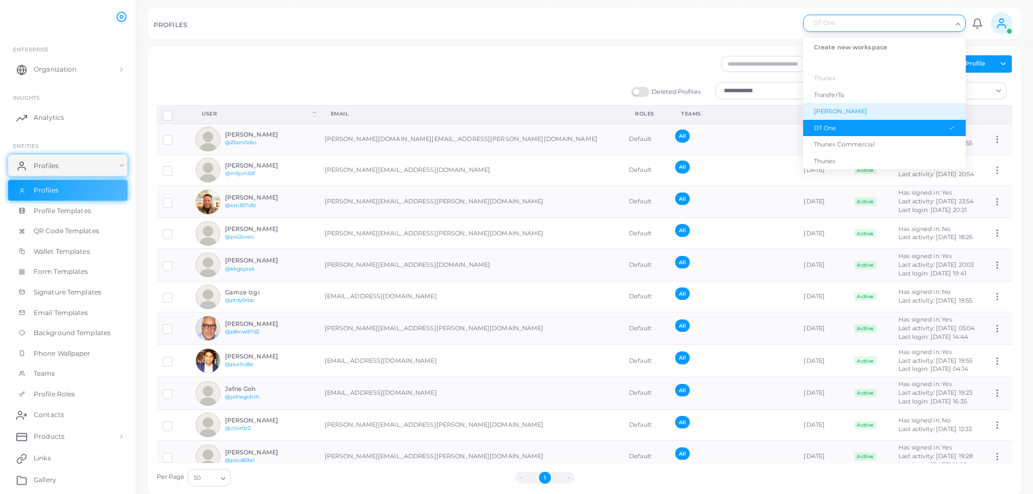
click at [832, 107] on div "[PERSON_NAME]" at bounding box center [884, 111] width 141 height 9
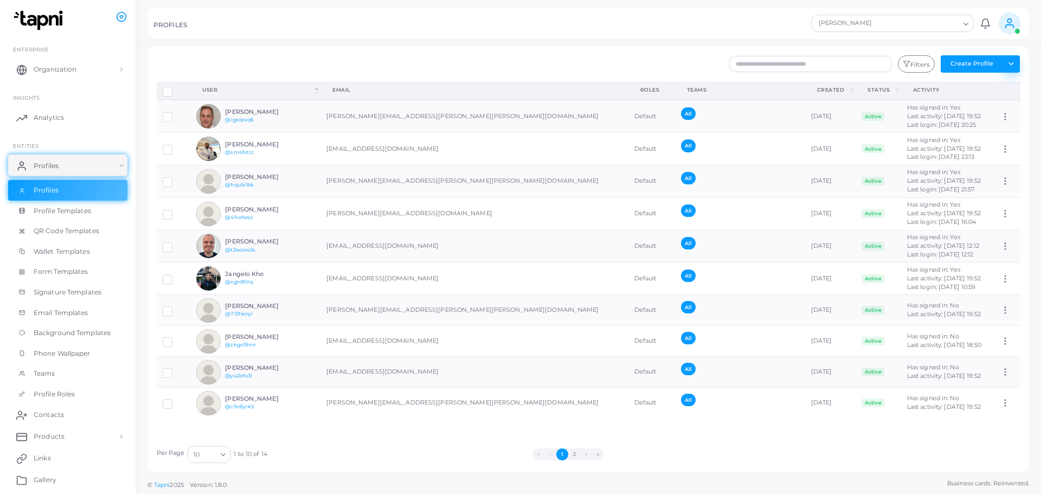
click at [1016, 65] on button "Toggle dropdown" at bounding box center [1011, 63] width 18 height 17
click at [1000, 119] on link "Export Profiles" at bounding box center [987, 120] width 60 height 16
click at [969, 21] on icon "Search for option" at bounding box center [966, 24] width 8 height 8
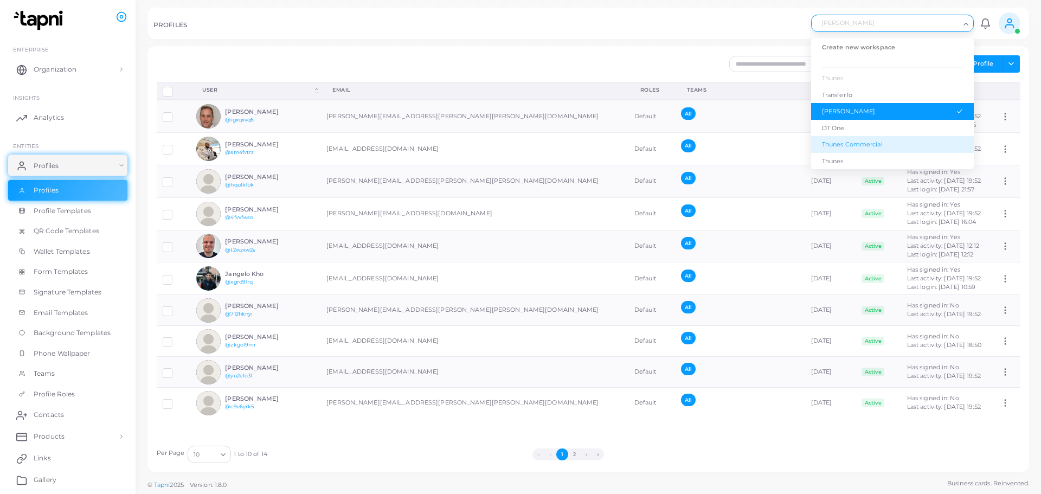
click at [860, 147] on div "Thunes Commercial" at bounding box center [892, 144] width 141 height 9
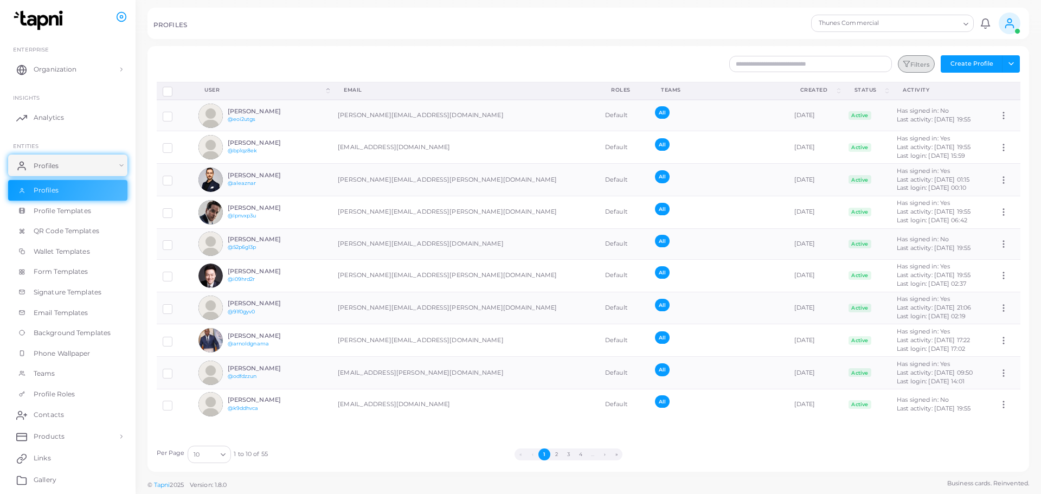
click at [922, 62] on button "Filters" at bounding box center [916, 63] width 37 height 17
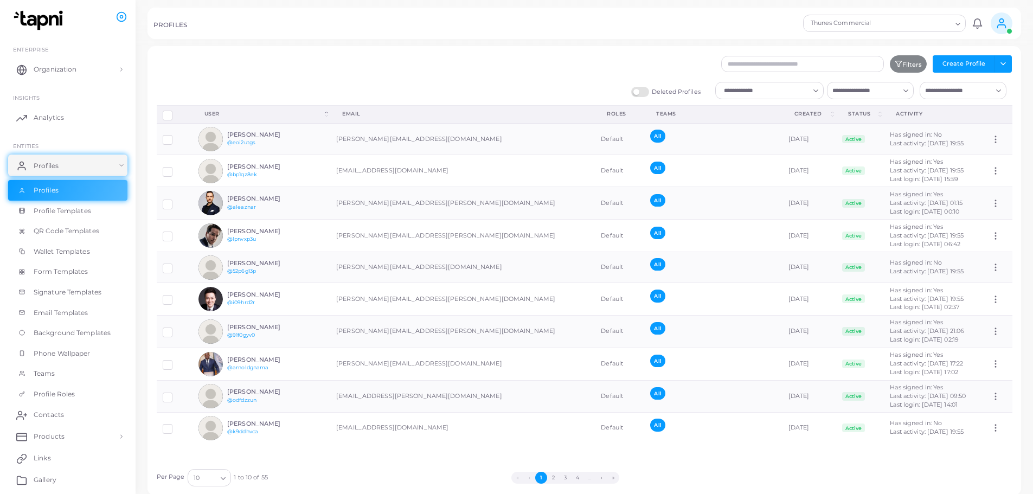
click at [804, 91] on input "Search for option" at bounding box center [764, 91] width 89 height 12
click at [759, 115] on li "Yes" at bounding box center [769, 113] width 108 height 16
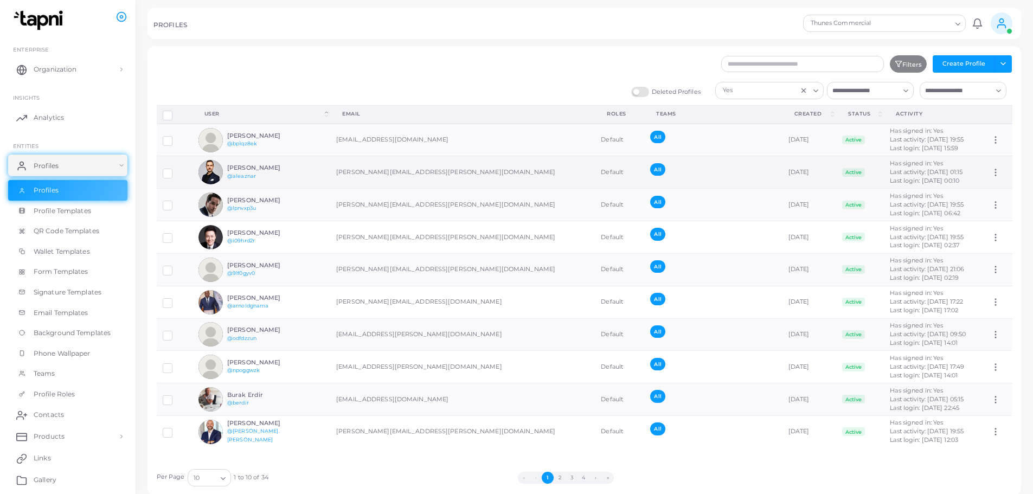
click at [176, 169] on label at bounding box center [176, 169] width 0 height 0
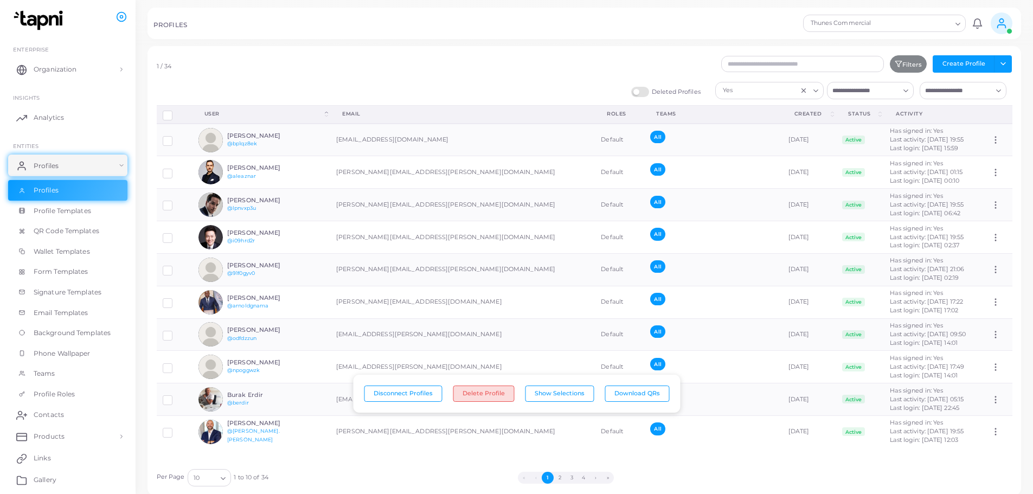
click at [497, 396] on button "Delete Profile" at bounding box center [483, 393] width 61 height 16
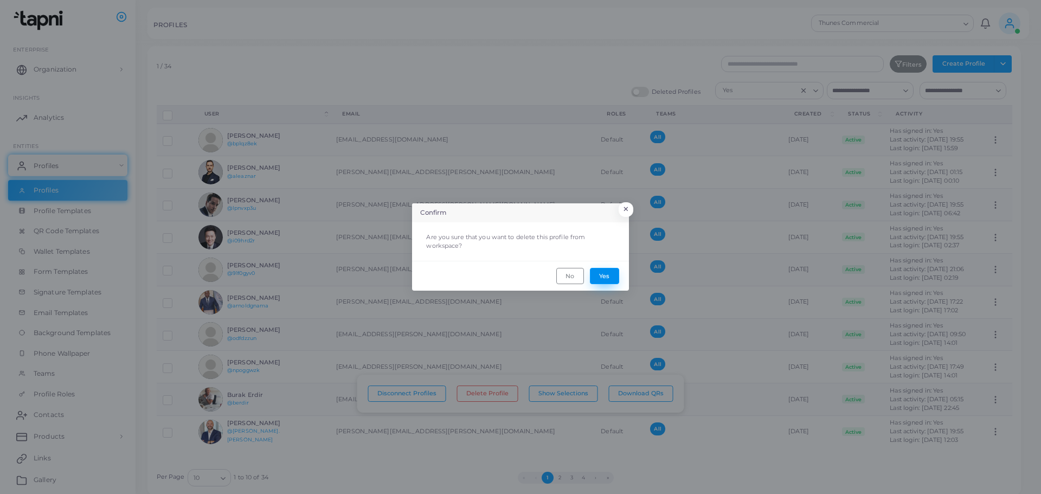
click at [605, 274] on button "Yes" at bounding box center [604, 276] width 29 height 16
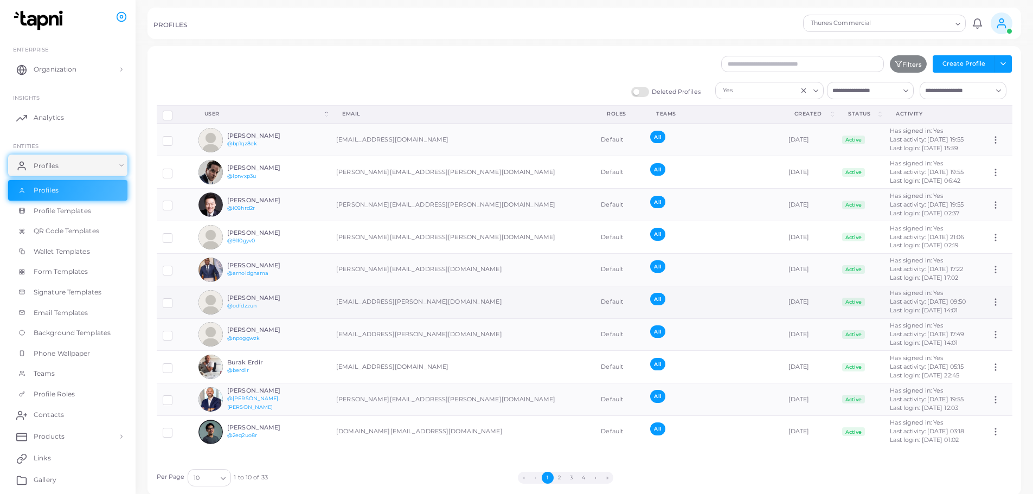
click at [176, 299] on label at bounding box center [176, 299] width 0 height 0
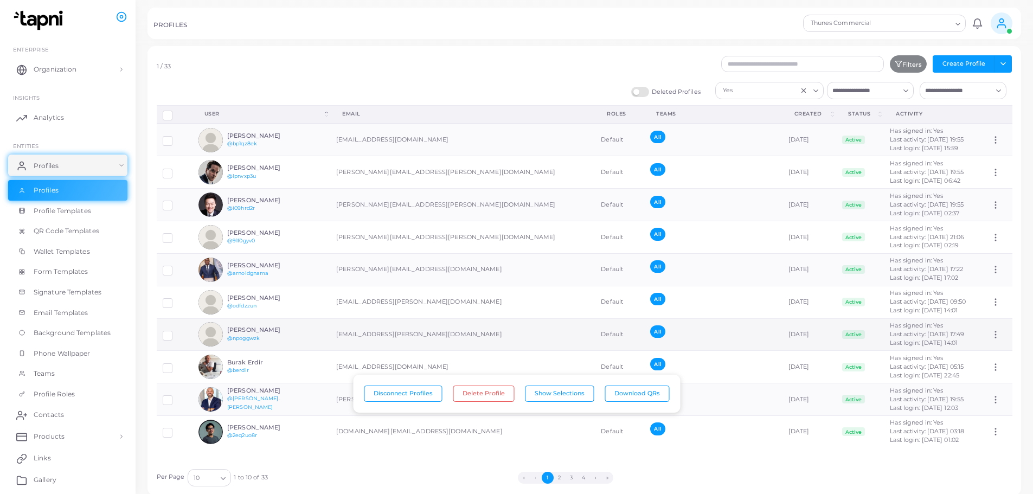
click at [176, 331] on label at bounding box center [176, 331] width 0 height 0
click at [494, 394] on button "Delete Profiles" at bounding box center [483, 393] width 65 height 16
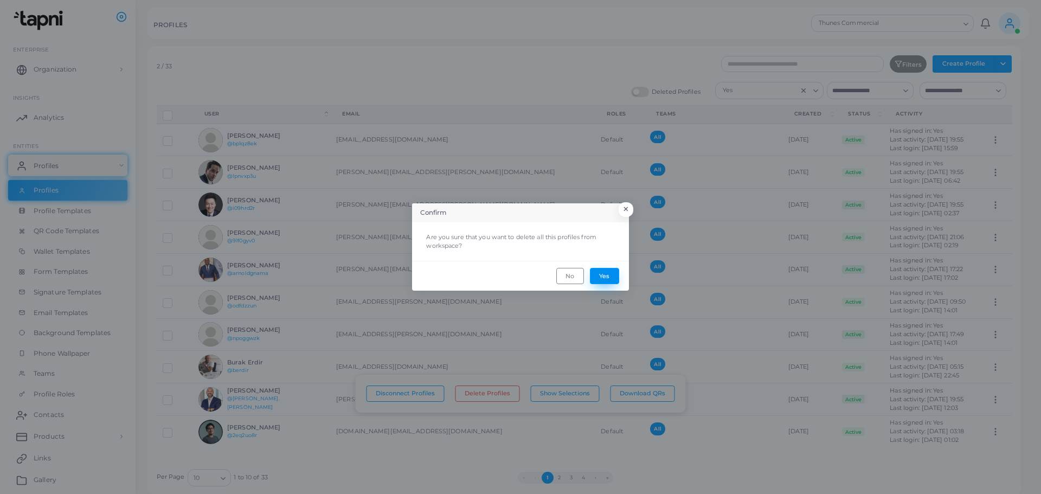
click at [613, 273] on button "Yes" at bounding box center [604, 276] width 29 height 16
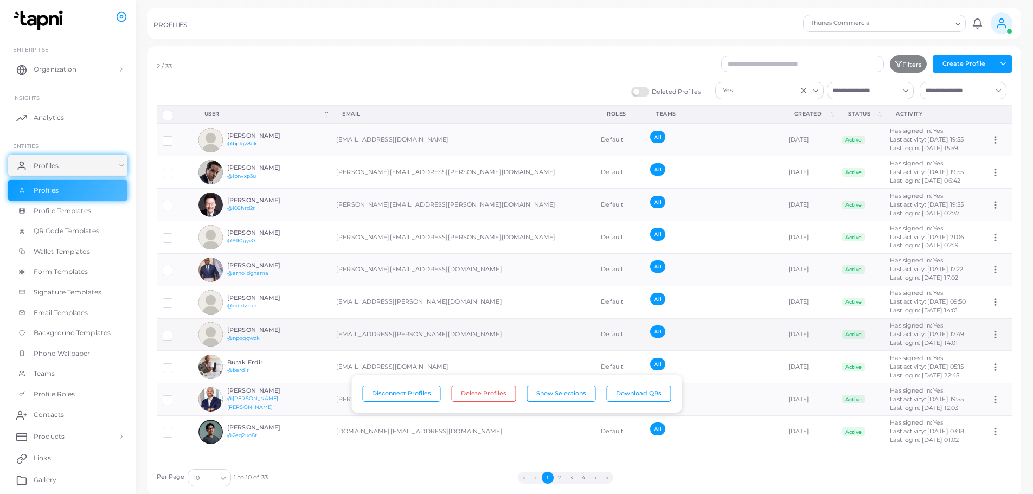
click at [176, 331] on label at bounding box center [176, 331] width 0 height 0
click at [484, 396] on button "Delete Profile" at bounding box center [483, 393] width 61 height 16
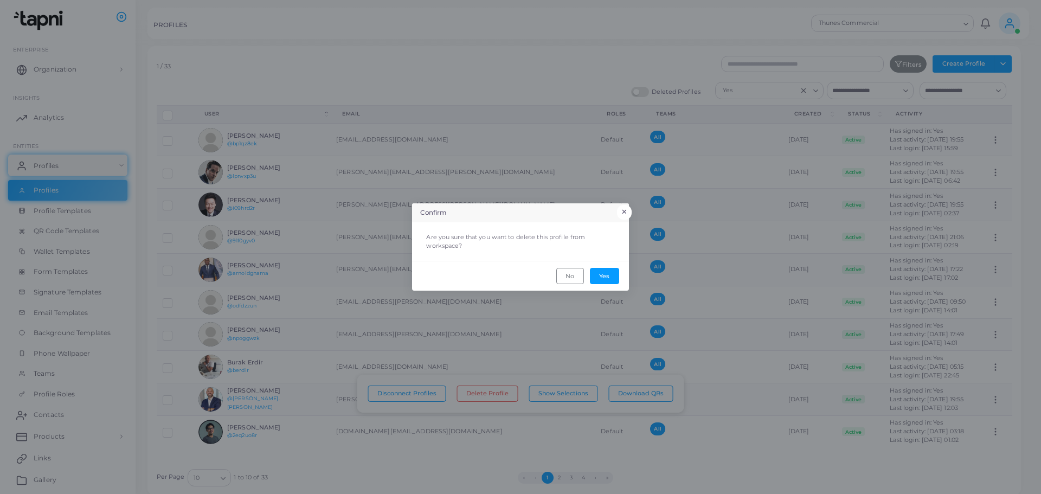
click at [622, 209] on button "×" at bounding box center [624, 212] width 15 height 14
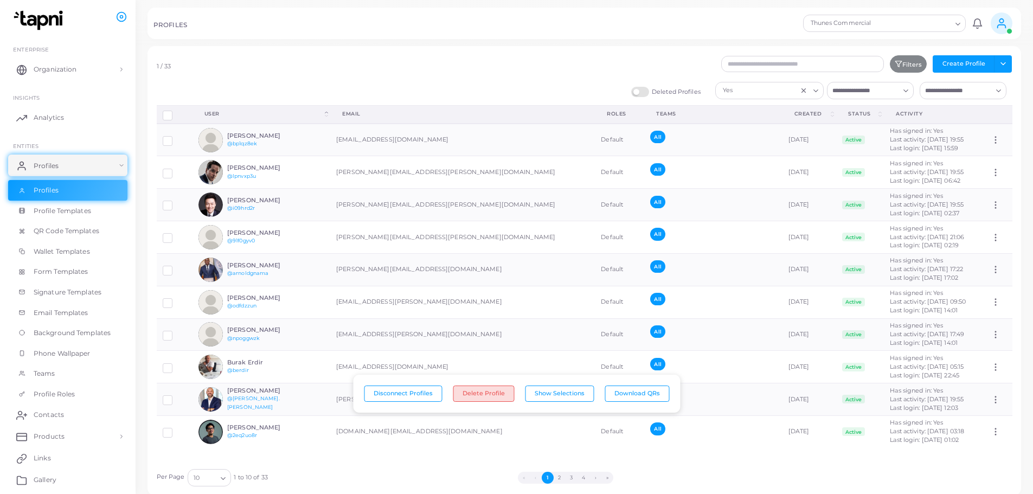
click at [501, 395] on button "Delete Profile" at bounding box center [483, 393] width 61 height 16
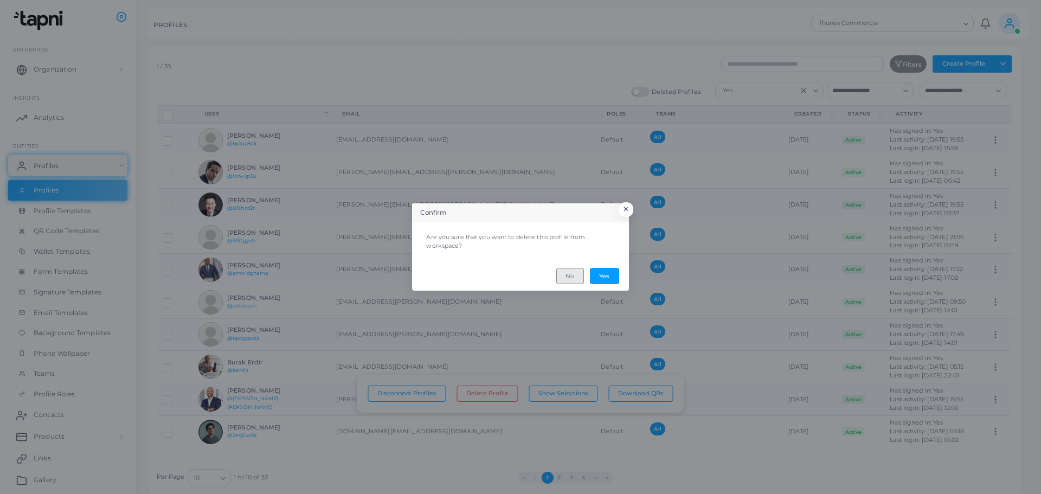
click at [573, 278] on button "No" at bounding box center [570, 276] width 28 height 16
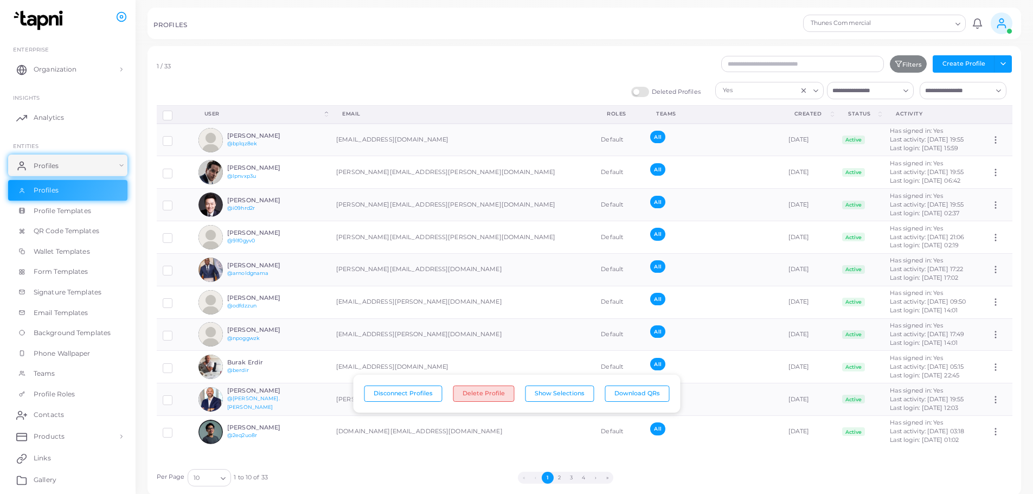
click at [475, 392] on button "Delete Profile" at bounding box center [483, 393] width 61 height 16
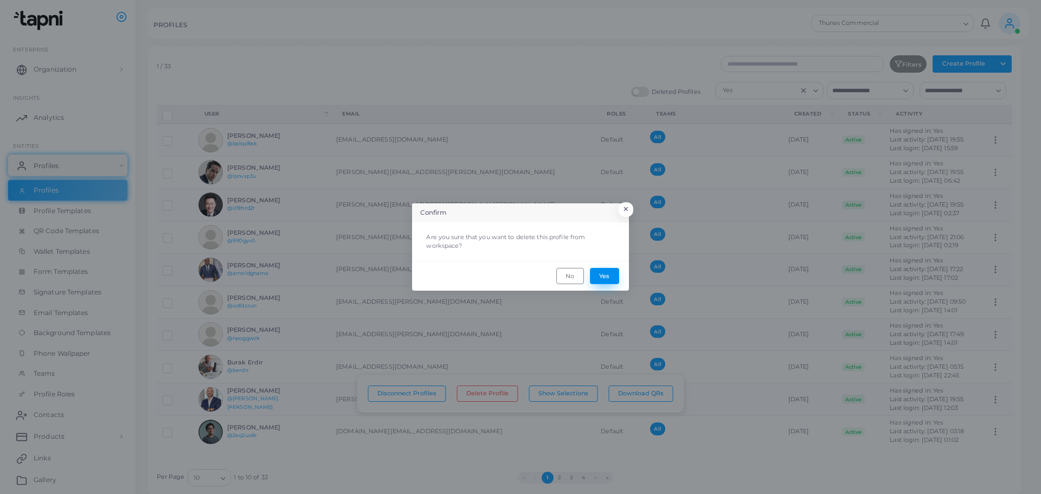
click at [607, 272] on button "Yes" at bounding box center [604, 276] width 29 height 16
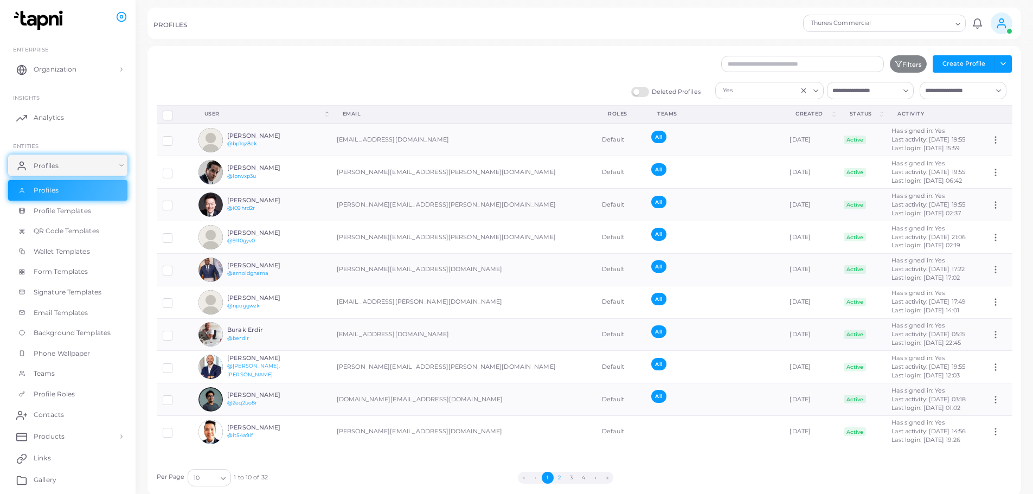
click at [556, 479] on button "2" at bounding box center [559, 478] width 12 height 12
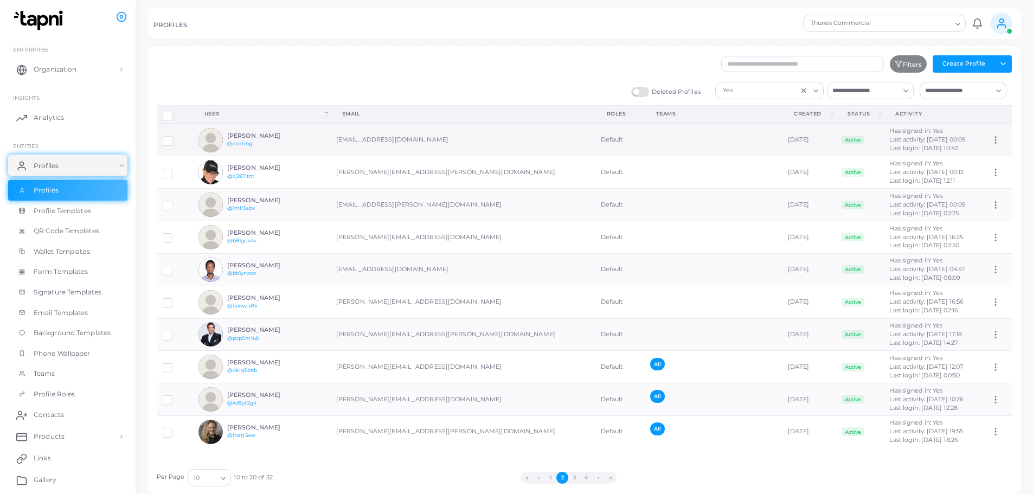
click at [176, 137] on label at bounding box center [176, 137] width 0 height 0
click at [487, 390] on button "Delete Profile" at bounding box center [483, 393] width 61 height 16
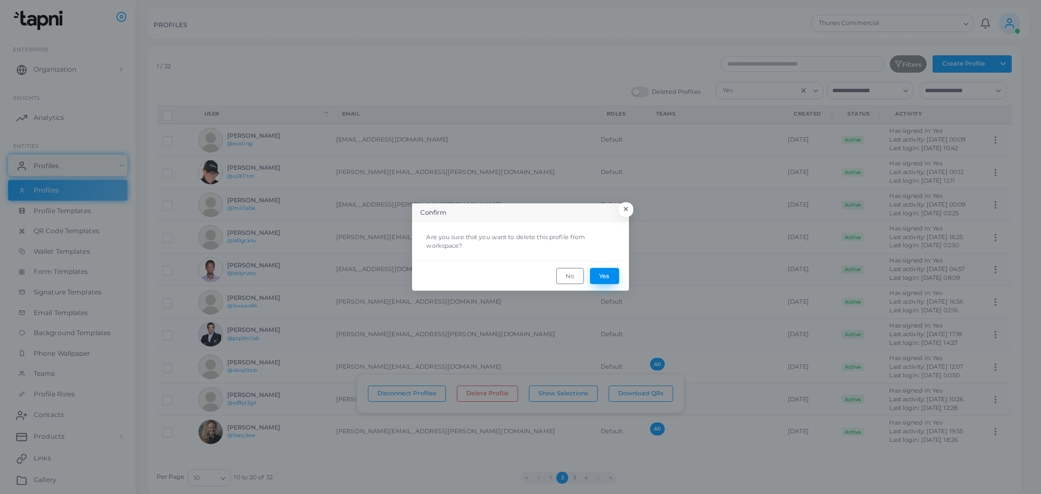
click at [609, 274] on button "Yes" at bounding box center [604, 276] width 29 height 16
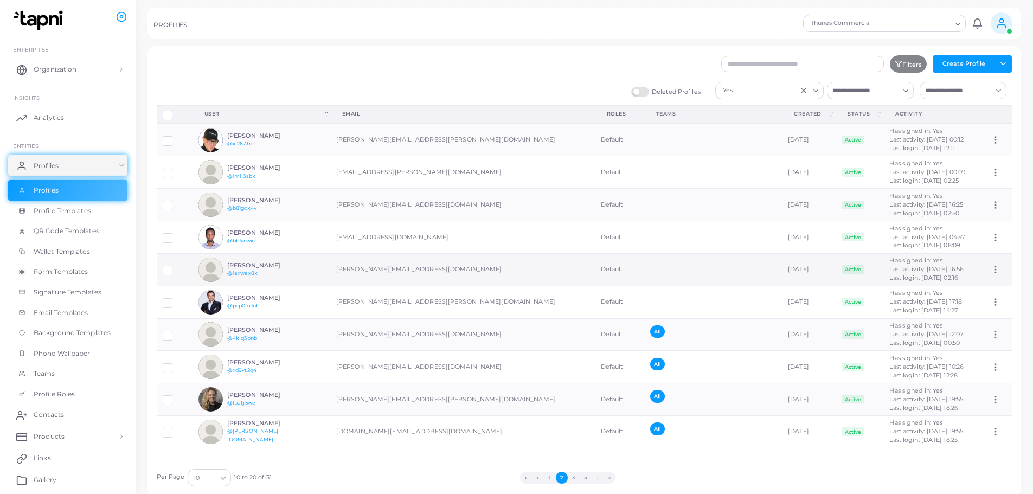
click at [176, 266] on label at bounding box center [176, 266] width 0 height 0
click at [501, 393] on button "Delete Profile" at bounding box center [483, 393] width 61 height 16
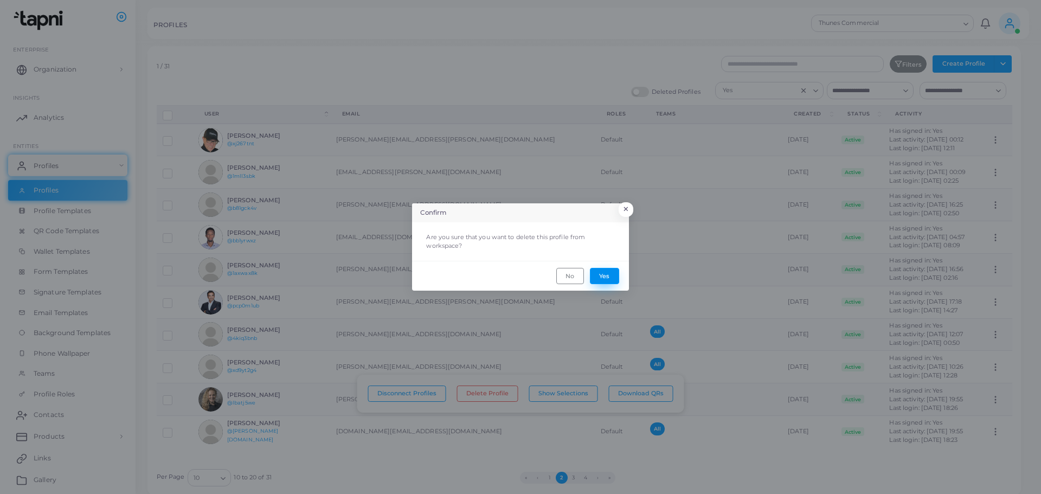
click at [608, 274] on button "Yes" at bounding box center [604, 276] width 29 height 16
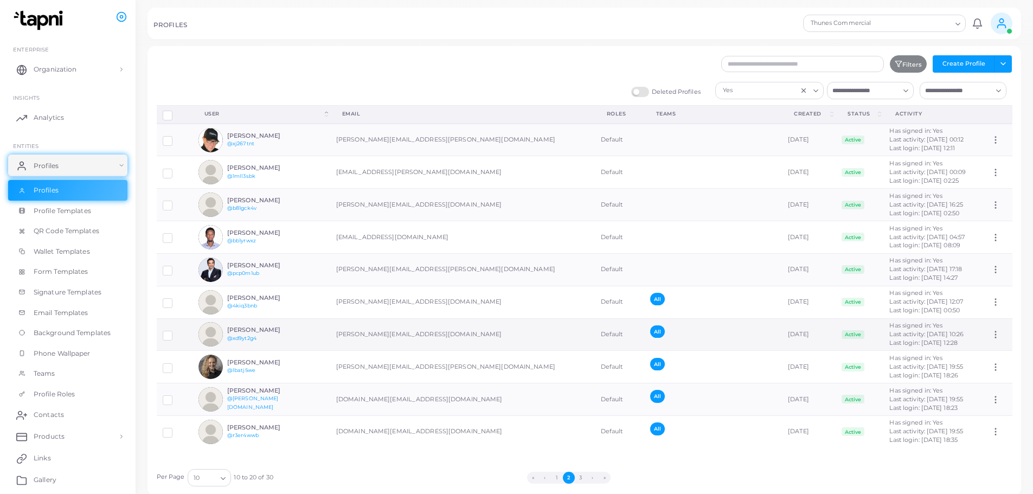
click at [176, 331] on label at bounding box center [176, 331] width 0 height 0
click at [494, 394] on button "Delete Profile" at bounding box center [483, 393] width 61 height 16
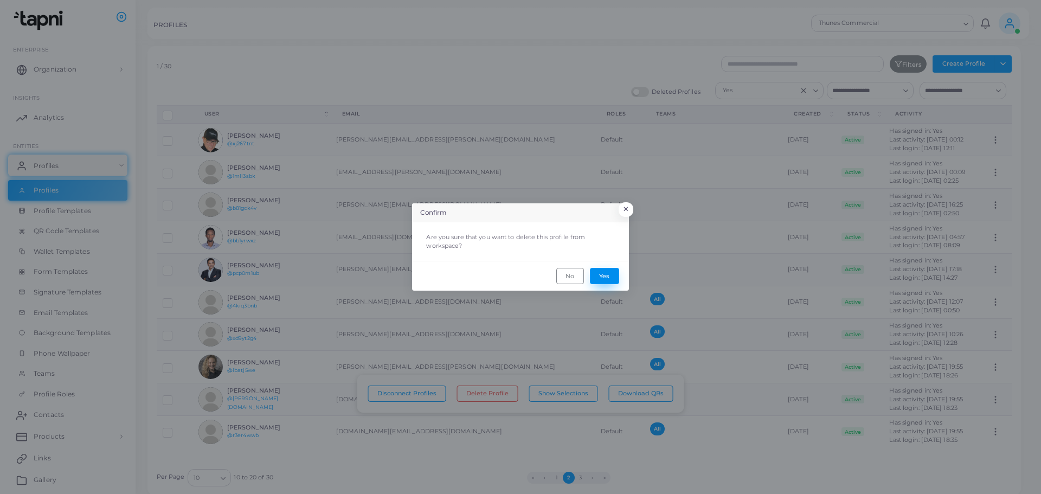
click at [607, 278] on button "Yes" at bounding box center [604, 276] width 29 height 16
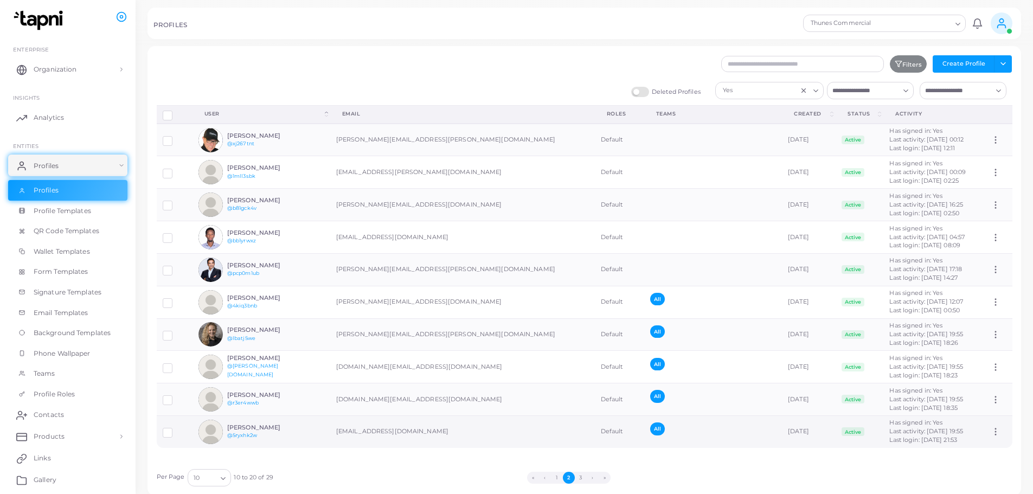
click at [176, 428] on label at bounding box center [176, 428] width 0 height 0
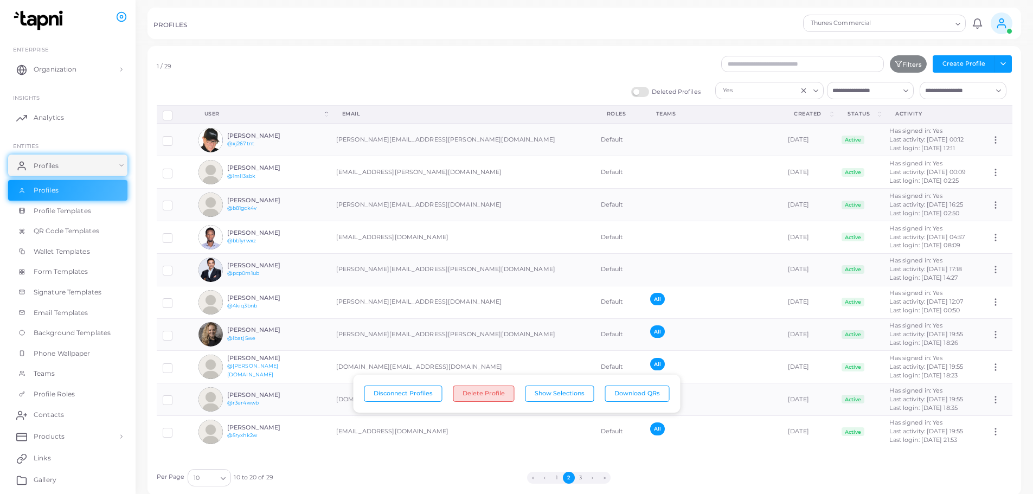
click at [492, 395] on button "Delete Profile" at bounding box center [483, 393] width 61 height 16
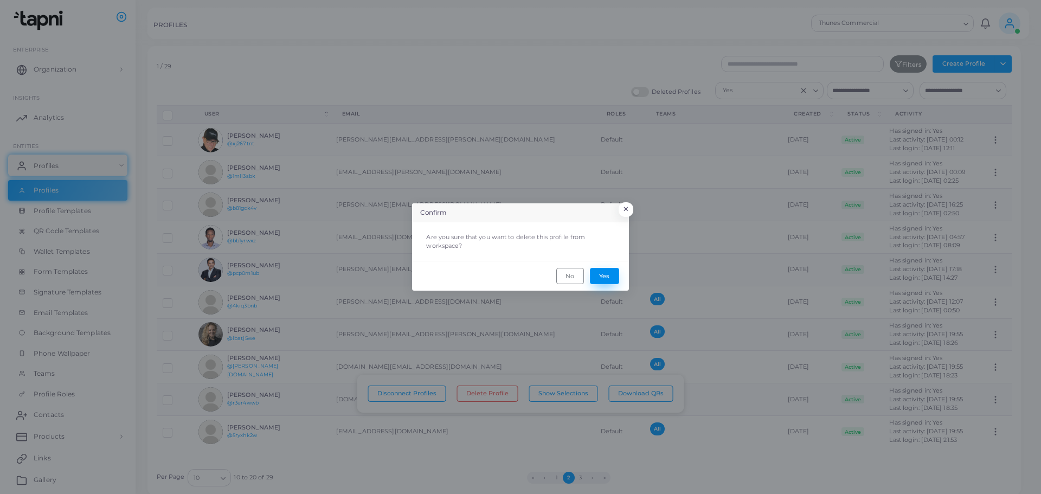
click at [608, 273] on button "Yes" at bounding box center [604, 276] width 29 height 16
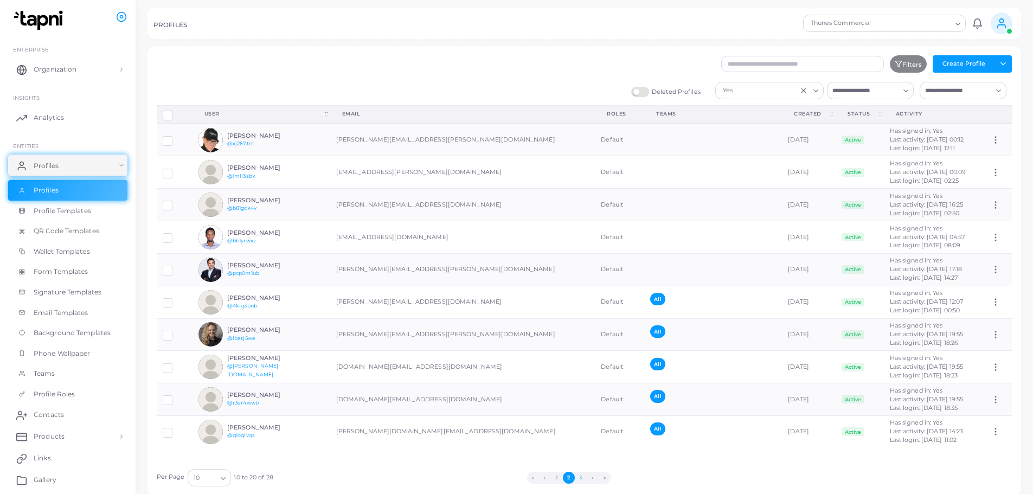
click at [580, 480] on button "3" at bounding box center [581, 478] width 12 height 12
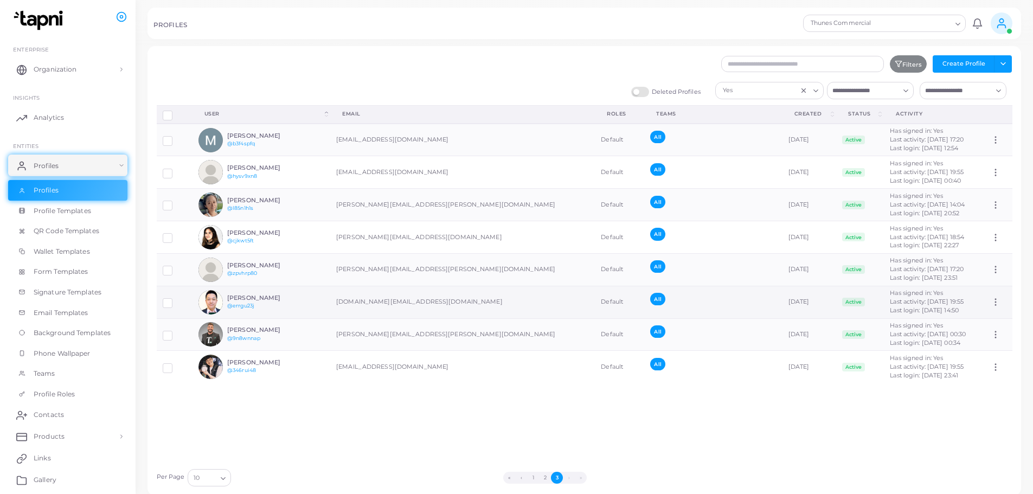
click at [176, 299] on label at bounding box center [176, 299] width 0 height 0
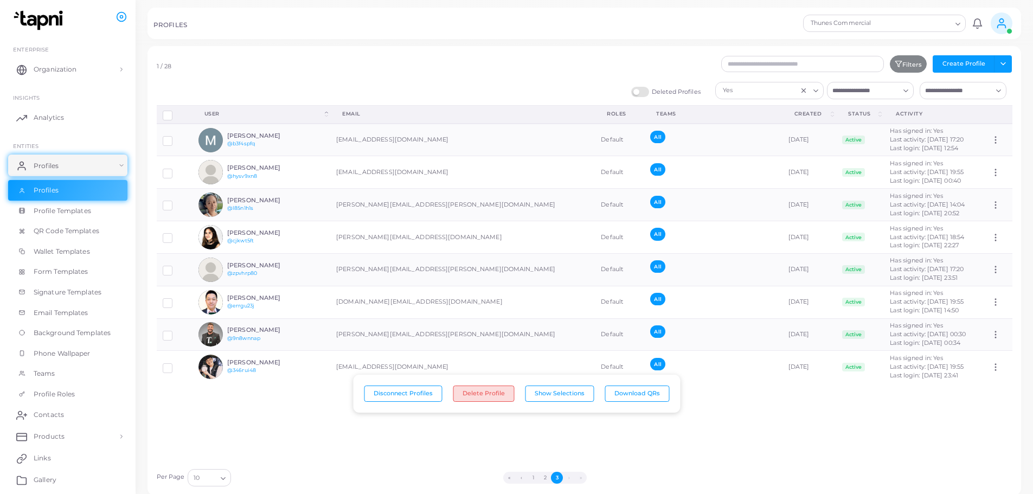
click at [486, 396] on button "Delete Profile" at bounding box center [483, 393] width 61 height 16
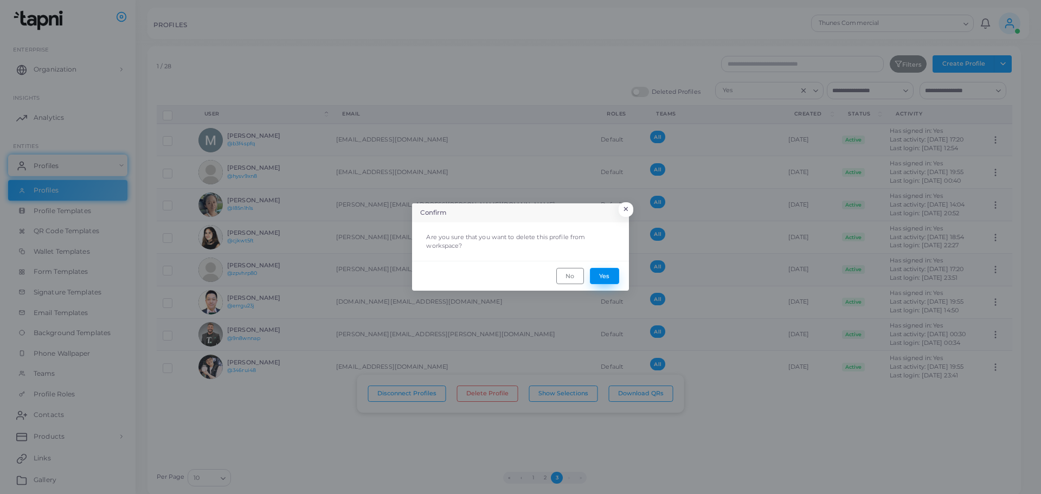
click at [606, 275] on button "Yes" at bounding box center [604, 276] width 29 height 16
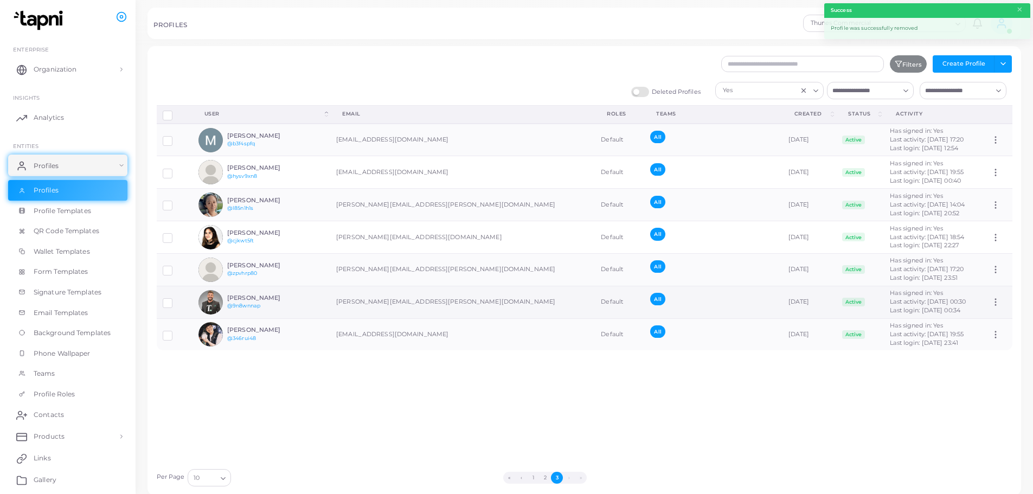
click at [176, 299] on label at bounding box center [176, 299] width 0 height 0
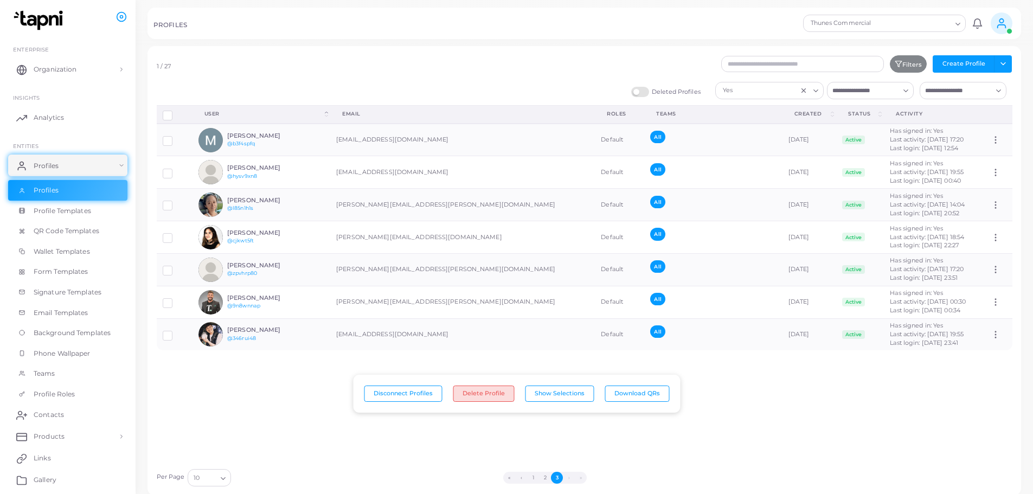
click at [474, 394] on button "Delete Profile" at bounding box center [483, 393] width 61 height 16
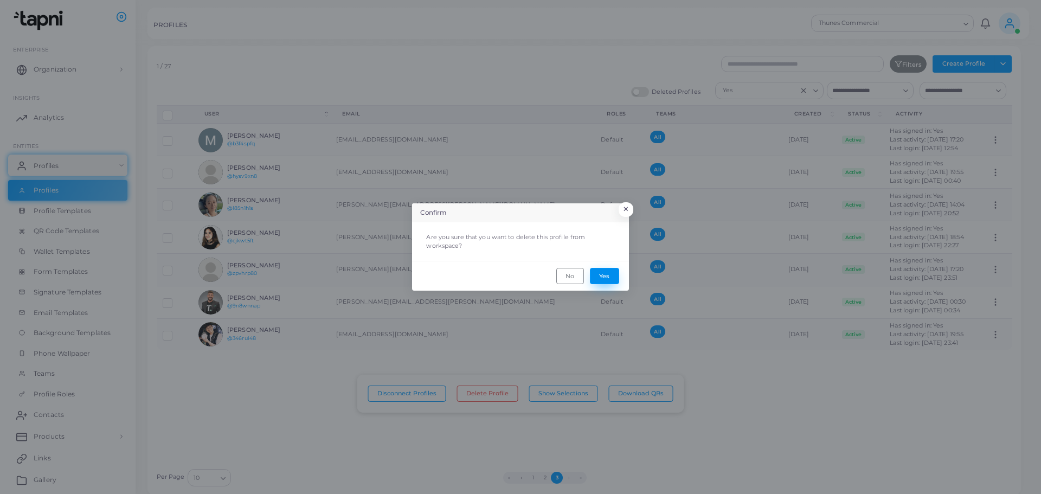
click at [615, 275] on button "Yes" at bounding box center [604, 276] width 29 height 16
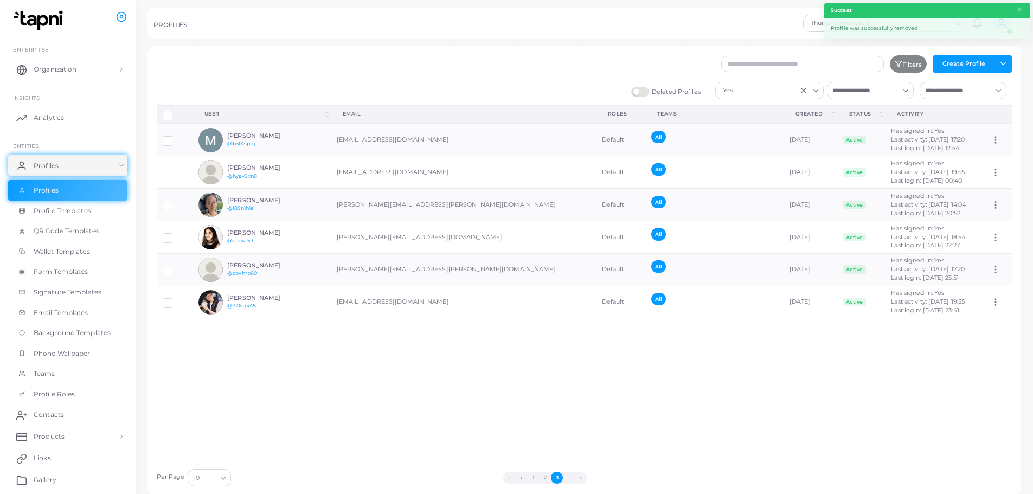
click at [737, 420] on div "Disconnect Profiles Delete Profile Show Selections Download QRs User (Click to …" at bounding box center [584, 284] width 867 height 358
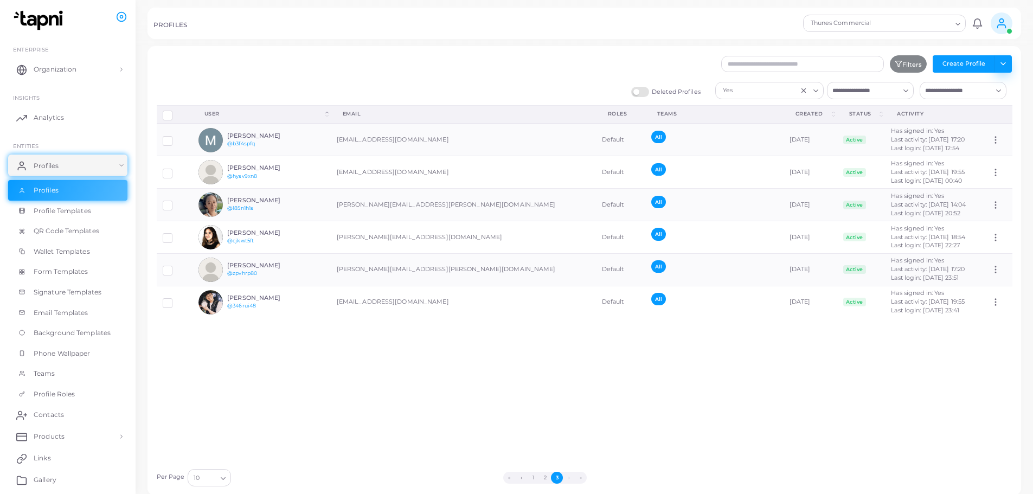
click at [1001, 63] on button "Toggle dropdown" at bounding box center [1003, 63] width 18 height 17
click at [983, 115] on link "Export Profiles" at bounding box center [979, 120] width 60 height 16
click at [954, 24] on icon "Search for option" at bounding box center [958, 24] width 8 height 8
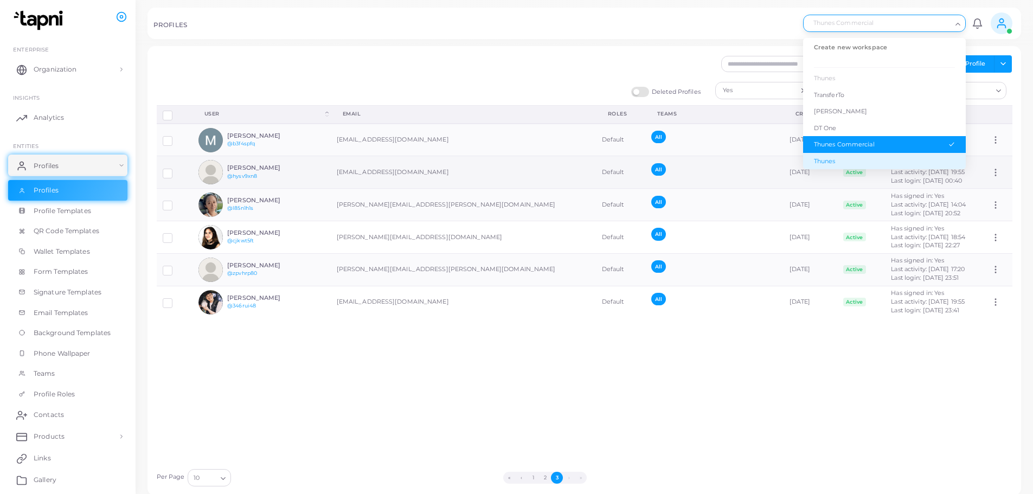
click at [857, 158] on div "Thunes" at bounding box center [884, 161] width 141 height 9
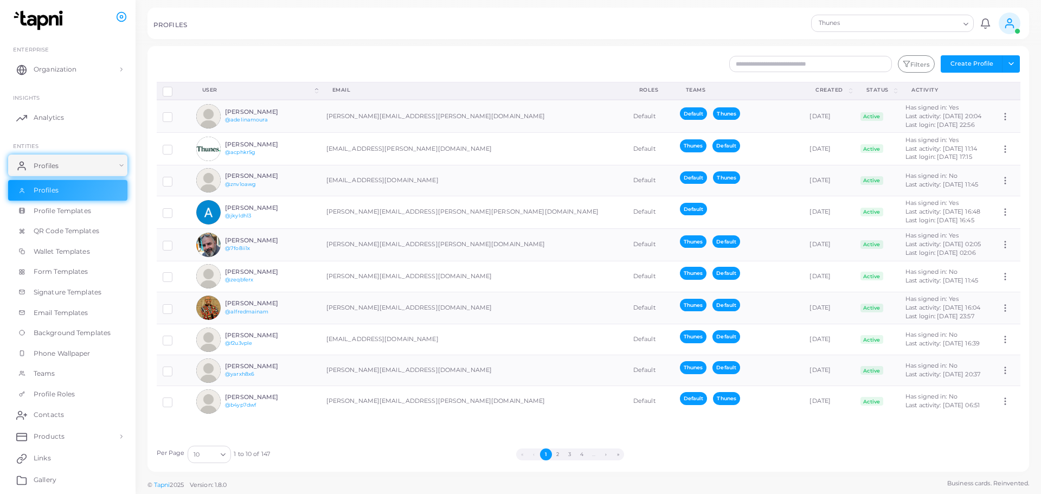
click at [956, 27] on input "Search for option" at bounding box center [928, 23] width 62 height 12
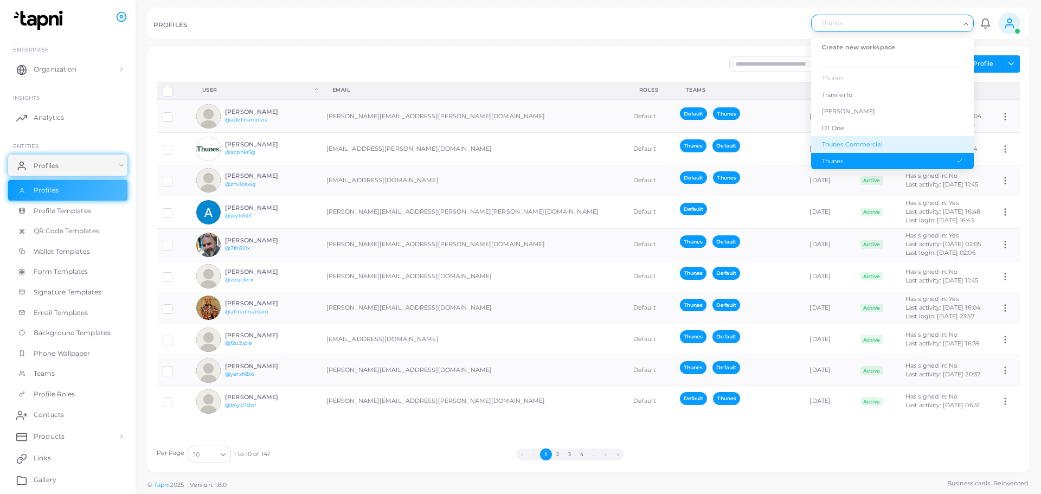
click at [859, 145] on div "Thunes Commercial" at bounding box center [892, 144] width 141 height 9
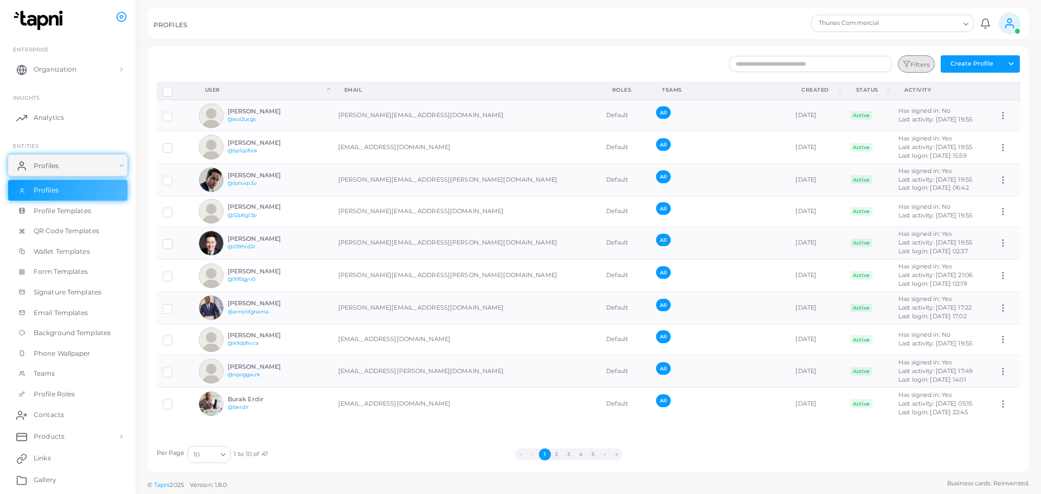
click at [916, 66] on button "Filters" at bounding box center [916, 63] width 37 height 17
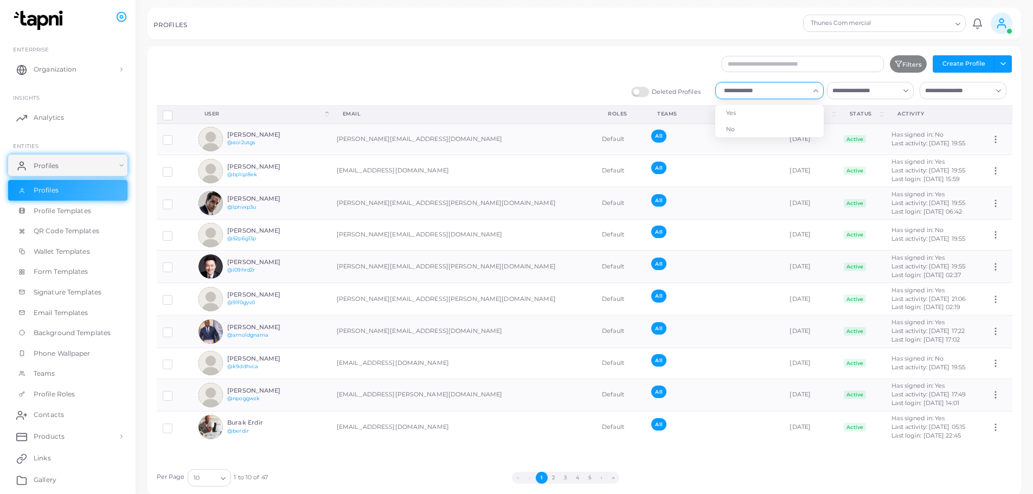
click at [793, 93] on input "Search for option" at bounding box center [764, 91] width 89 height 12
click at [730, 128] on li "No" at bounding box center [769, 129] width 108 height 16
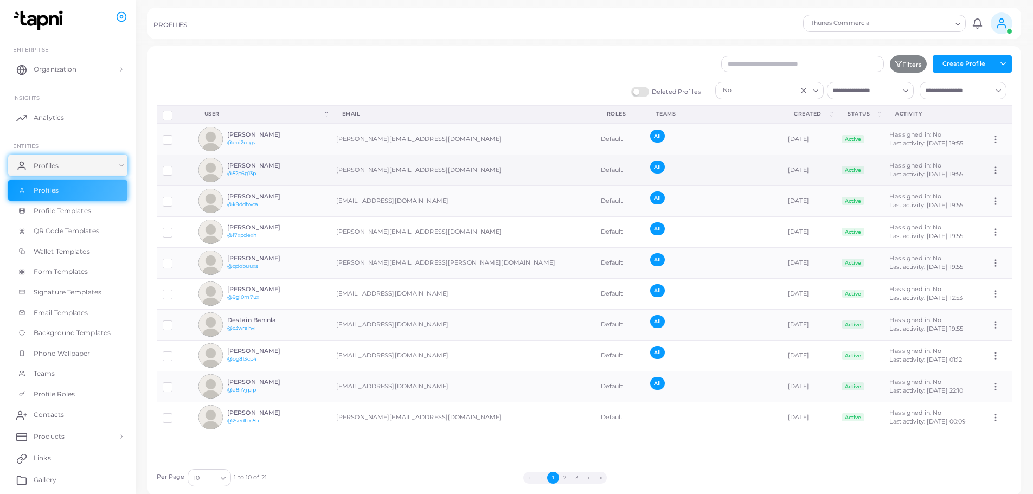
click at [176, 167] on label at bounding box center [176, 167] width 0 height 0
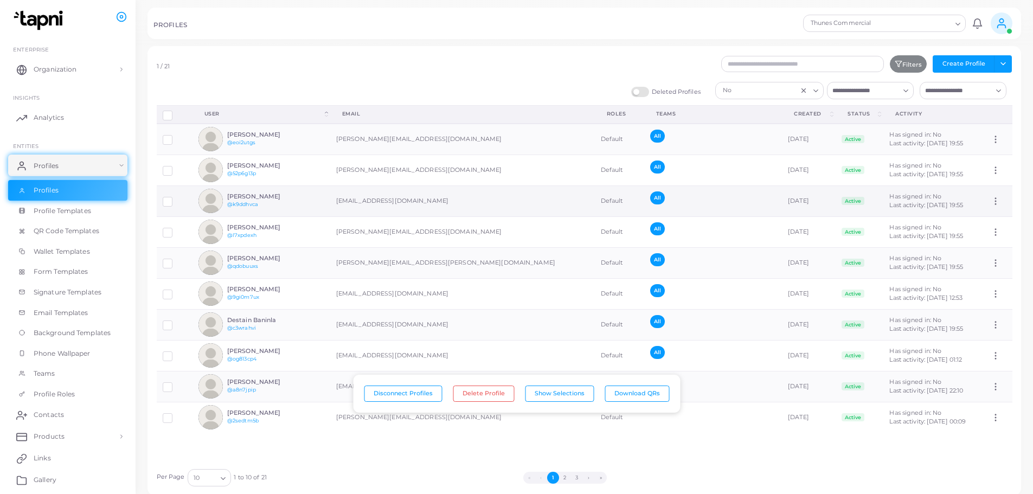
click at [176, 198] on label at bounding box center [176, 198] width 0 height 0
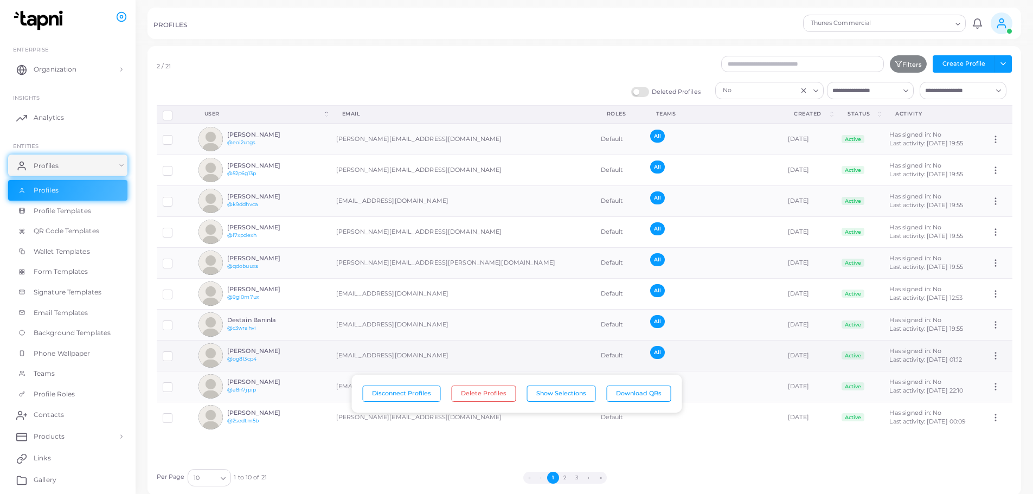
click at [176, 352] on label at bounding box center [176, 352] width 0 height 0
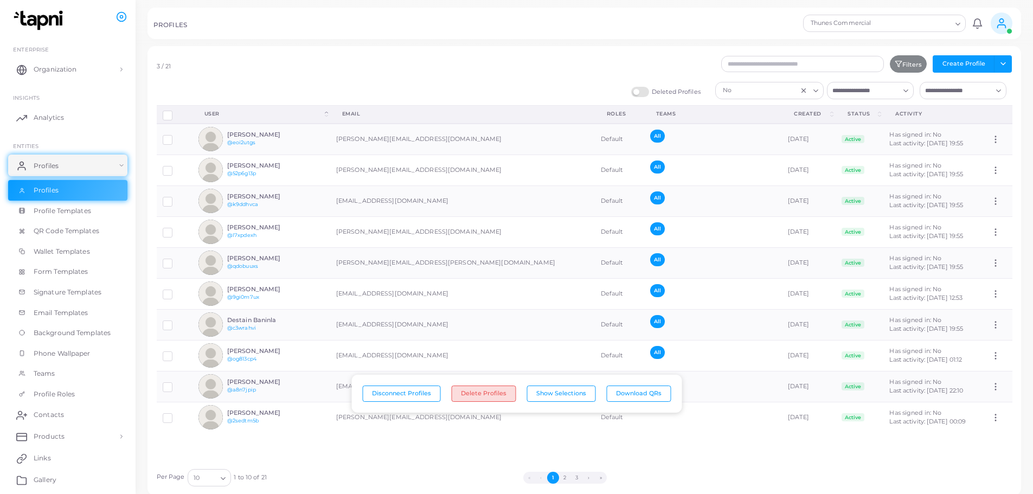
click at [484, 396] on button "Delete Profiles" at bounding box center [483, 393] width 65 height 16
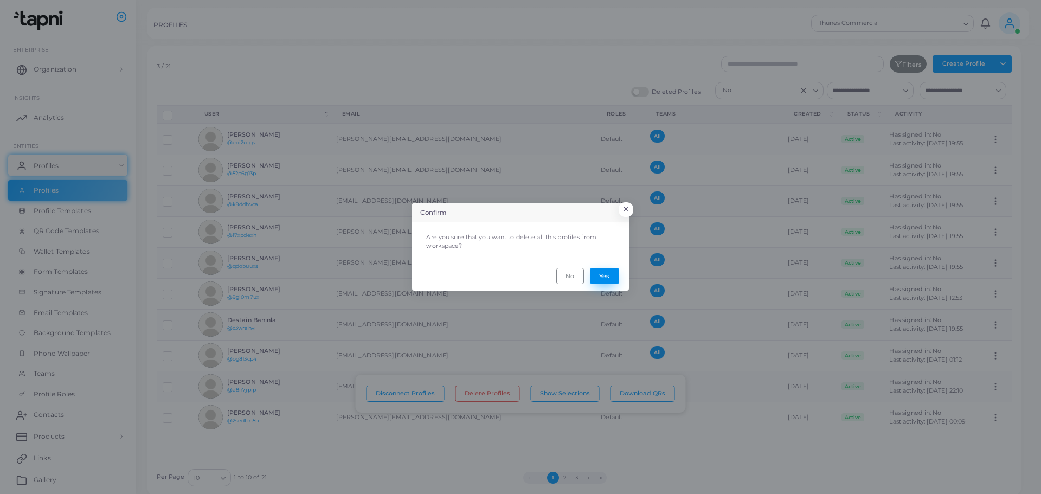
click at [606, 275] on button "Yes" at bounding box center [604, 276] width 29 height 16
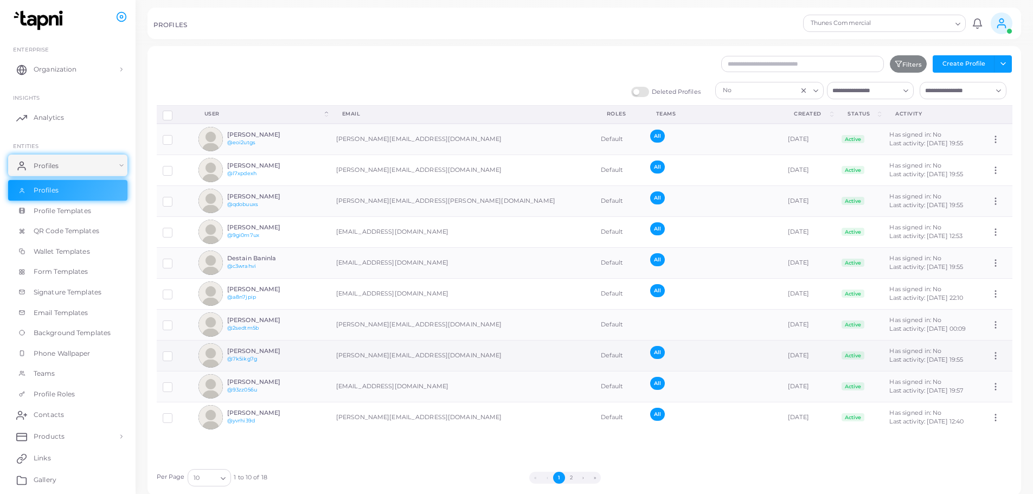
click at [176, 352] on label at bounding box center [176, 352] width 0 height 0
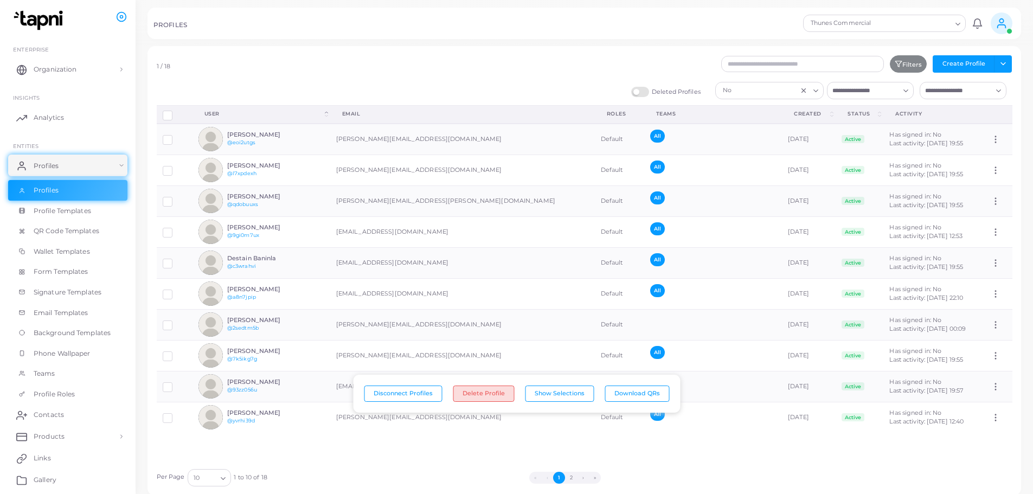
click at [475, 393] on button "Delete Profile" at bounding box center [483, 393] width 61 height 16
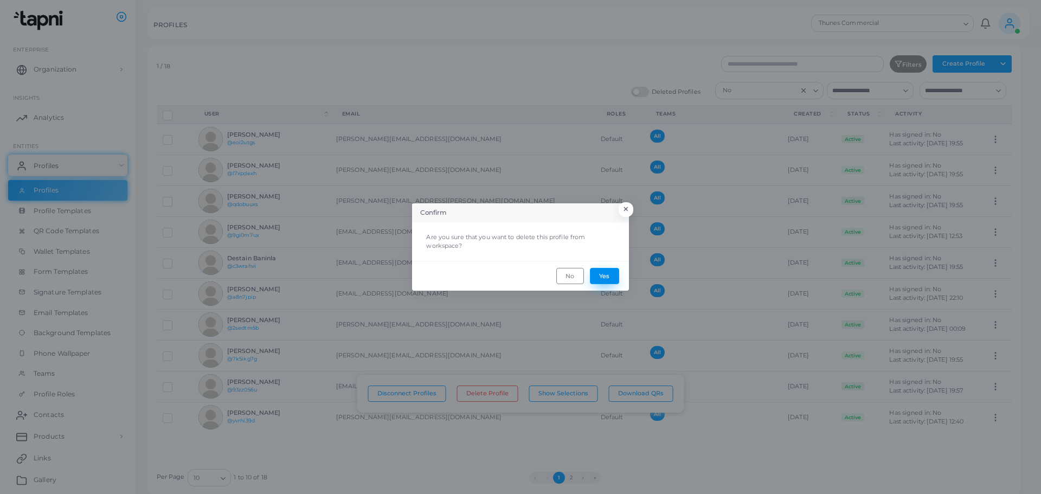
click at [607, 276] on button "Yes" at bounding box center [604, 276] width 29 height 16
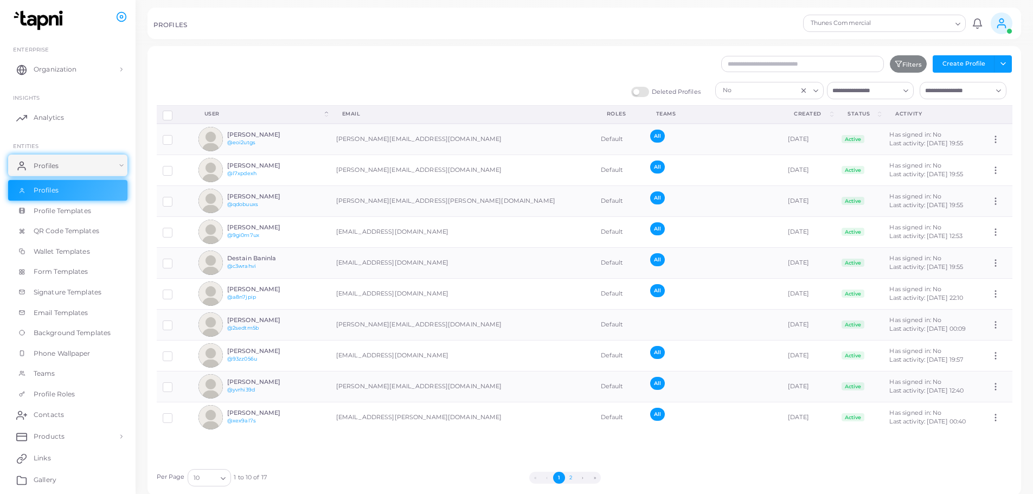
click at [570, 476] on button "2" at bounding box center [571, 478] width 12 height 12
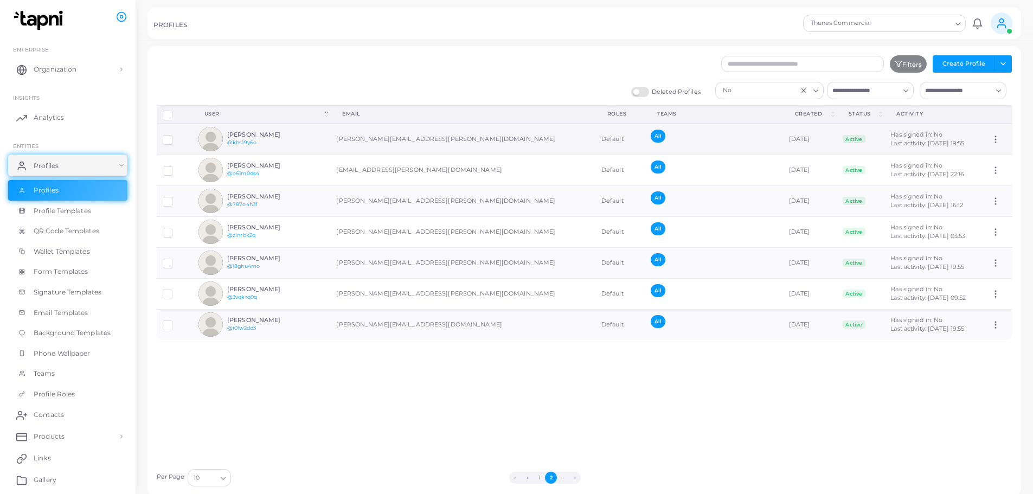
click at [176, 136] on label at bounding box center [176, 136] width 0 height 0
click at [176, 198] on label at bounding box center [176, 198] width 0 height 0
click at [176, 260] on label at bounding box center [176, 260] width 0 height 0
click at [487, 388] on button "Delete Profiles" at bounding box center [483, 393] width 65 height 16
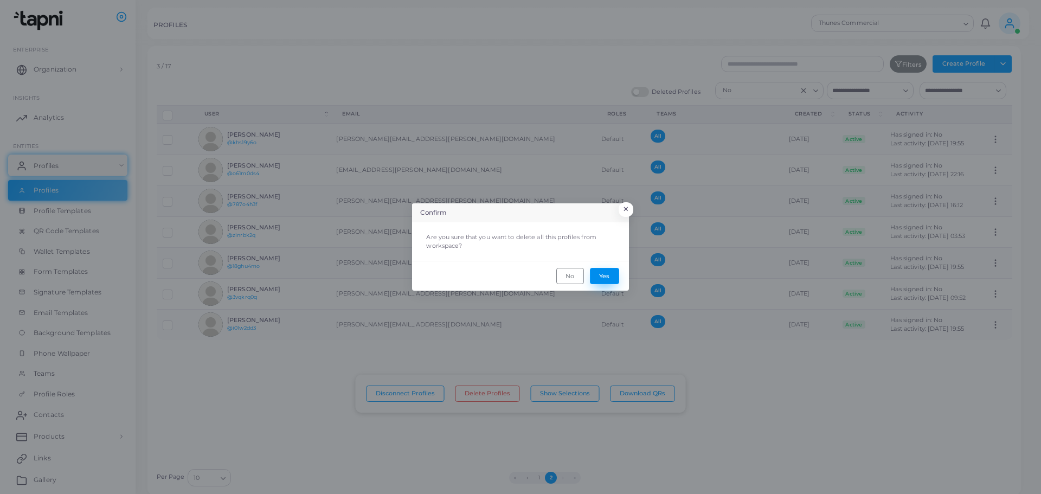
click at [604, 279] on button "Yes" at bounding box center [604, 276] width 29 height 16
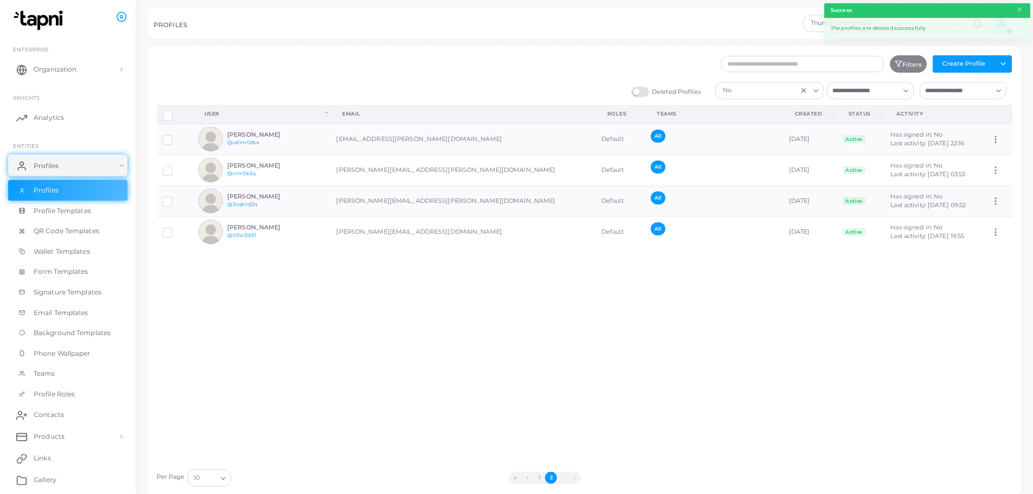
click at [803, 92] on icon "Clear Selected" at bounding box center [804, 91] width 8 height 8
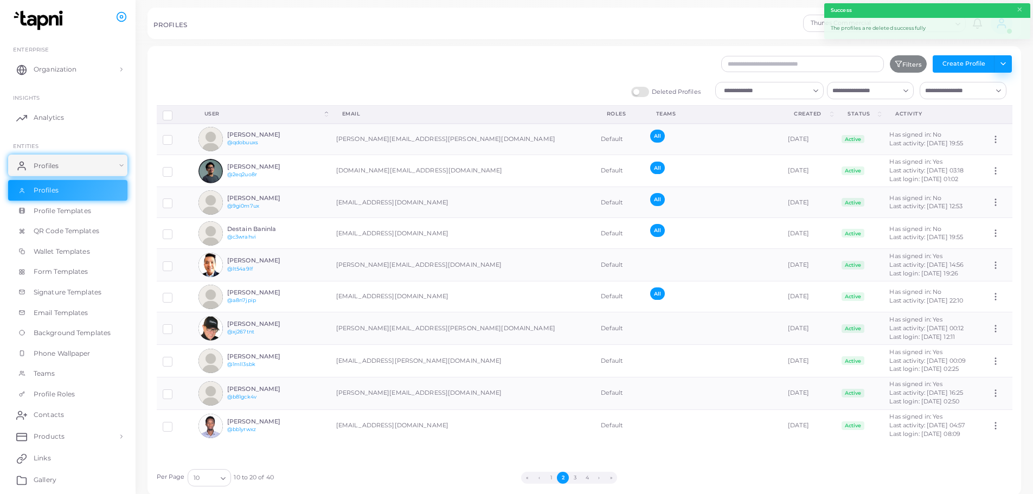
click at [1002, 63] on button "Toggle dropdown" at bounding box center [1003, 63] width 18 height 17
click at [987, 123] on link "Export Profiles" at bounding box center [979, 120] width 60 height 16
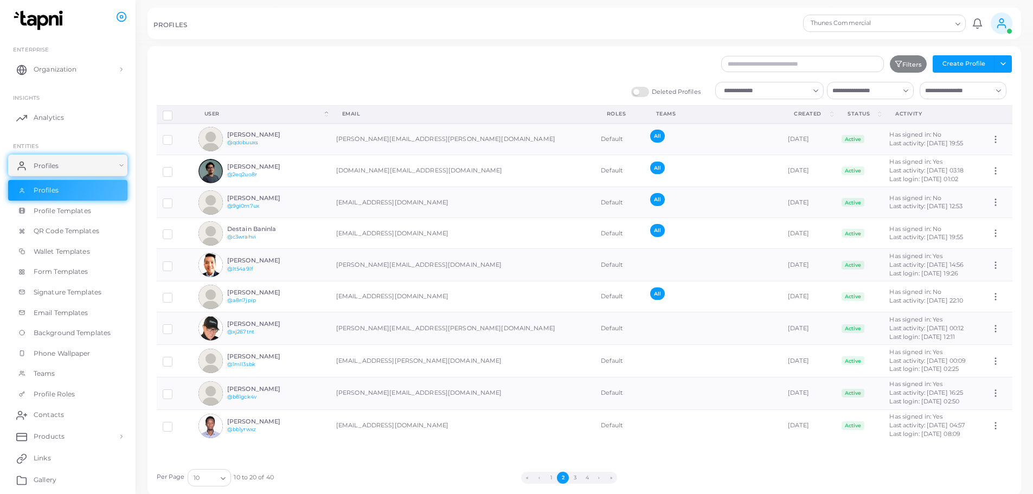
click at [957, 23] on icon "Search for option" at bounding box center [958, 24] width 8 height 8
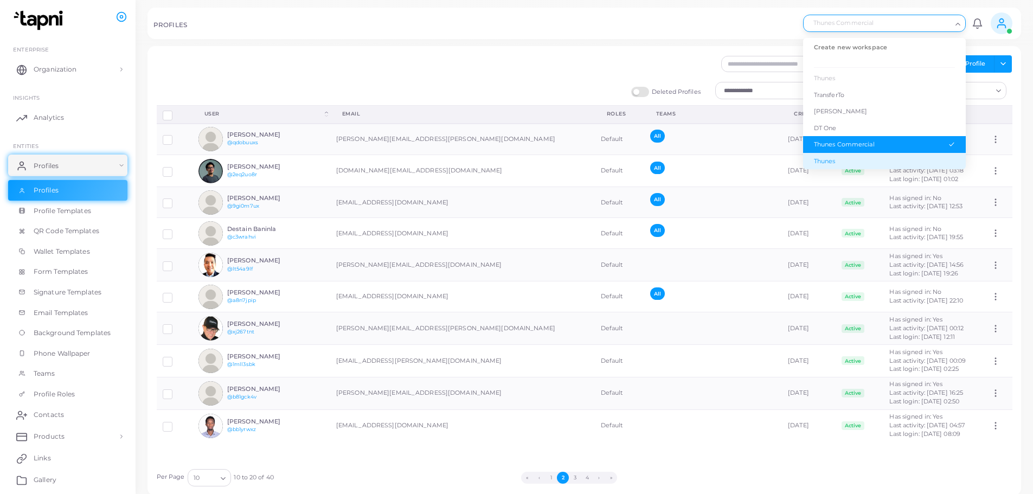
click at [861, 160] on div "Thunes" at bounding box center [884, 161] width 141 height 9
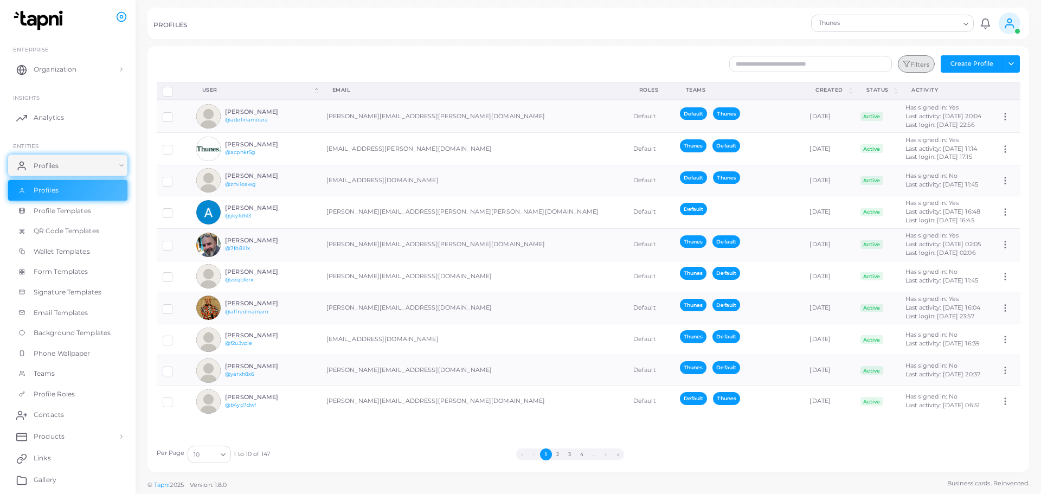
click at [922, 65] on button "Filters" at bounding box center [916, 63] width 37 height 17
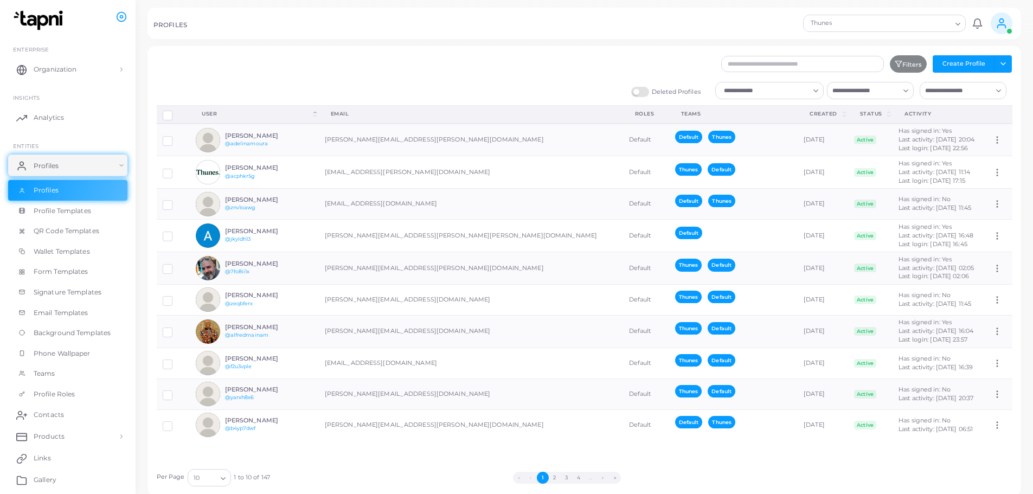
click at [802, 97] on div "Loading..." at bounding box center [769, 90] width 108 height 17
click at [750, 111] on li "Yes" at bounding box center [769, 113] width 108 height 16
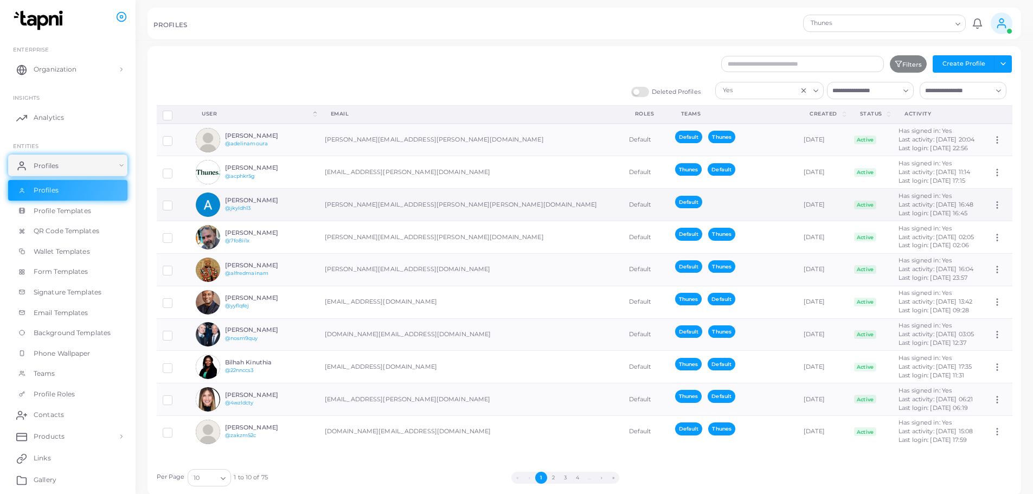
click at [176, 202] on label at bounding box center [176, 202] width 0 height 0
click at [487, 392] on button "Delete Profile" at bounding box center [483, 393] width 61 height 16
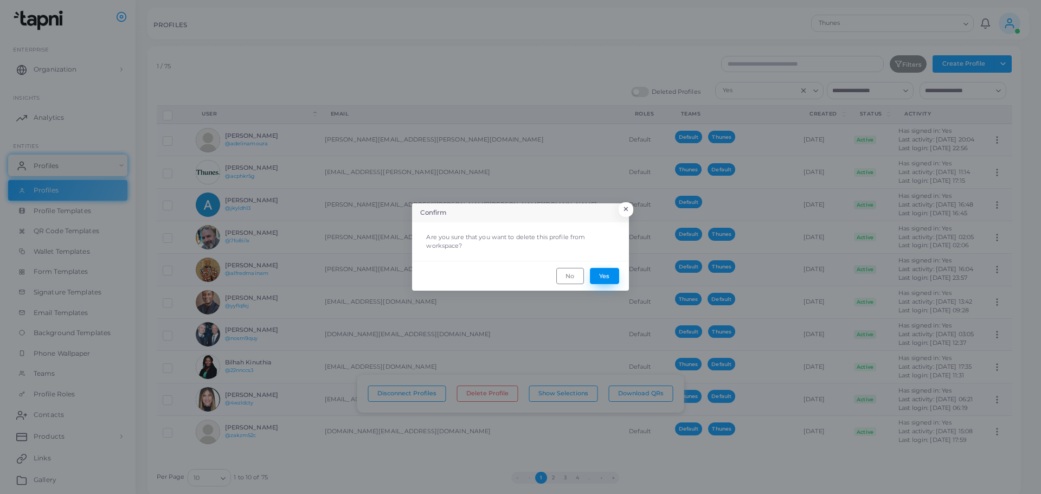
click at [605, 274] on button "Yes" at bounding box center [604, 276] width 29 height 16
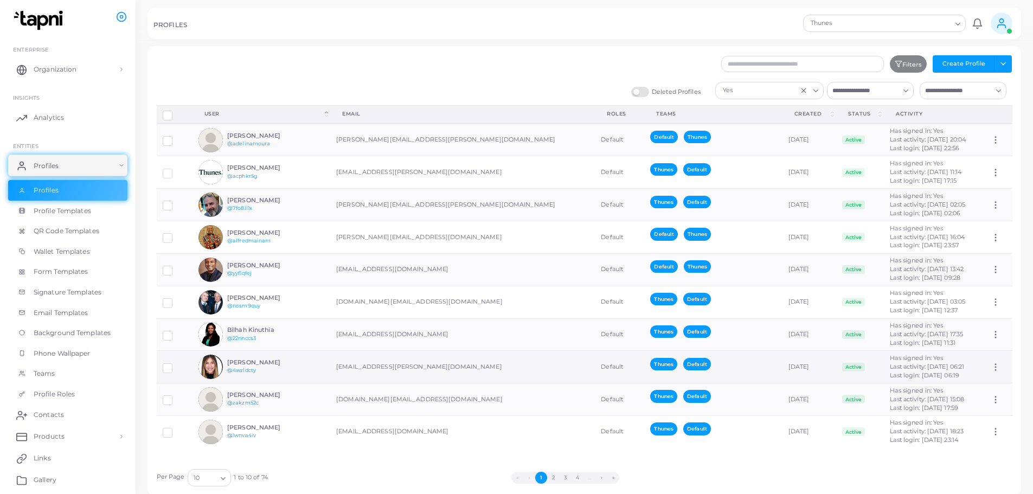
click at [176, 364] on label at bounding box center [176, 364] width 0 height 0
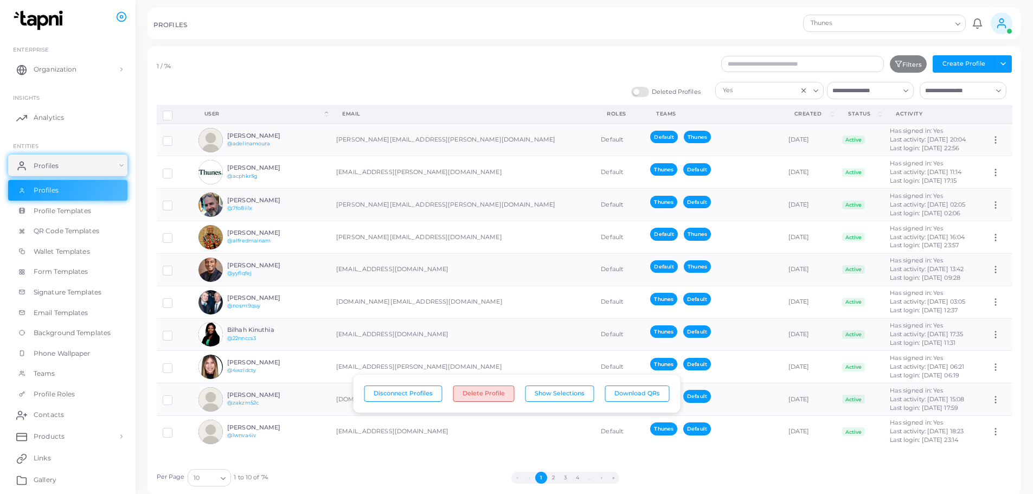
click at [484, 396] on button "Delete Profile" at bounding box center [483, 393] width 61 height 16
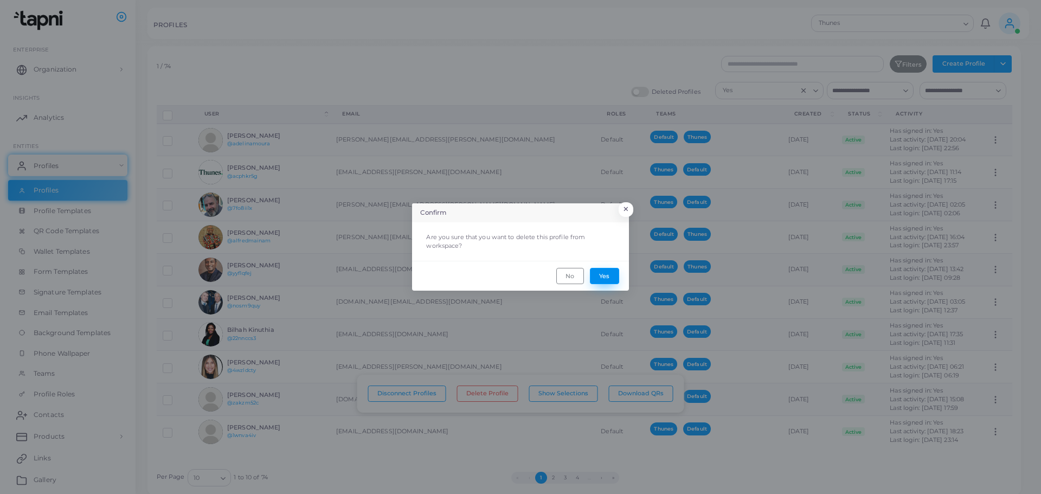
click at [617, 276] on button "Yes" at bounding box center [604, 276] width 29 height 16
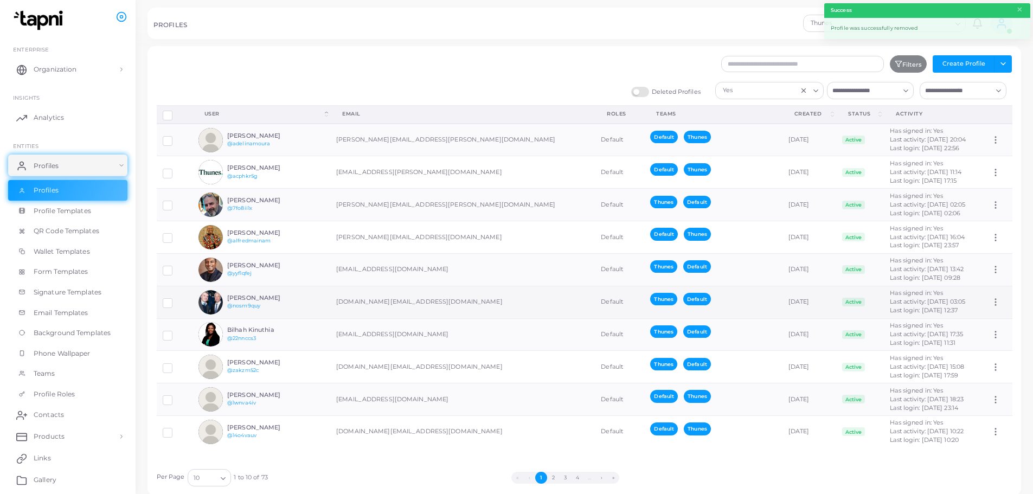
scroll to position [22, 0]
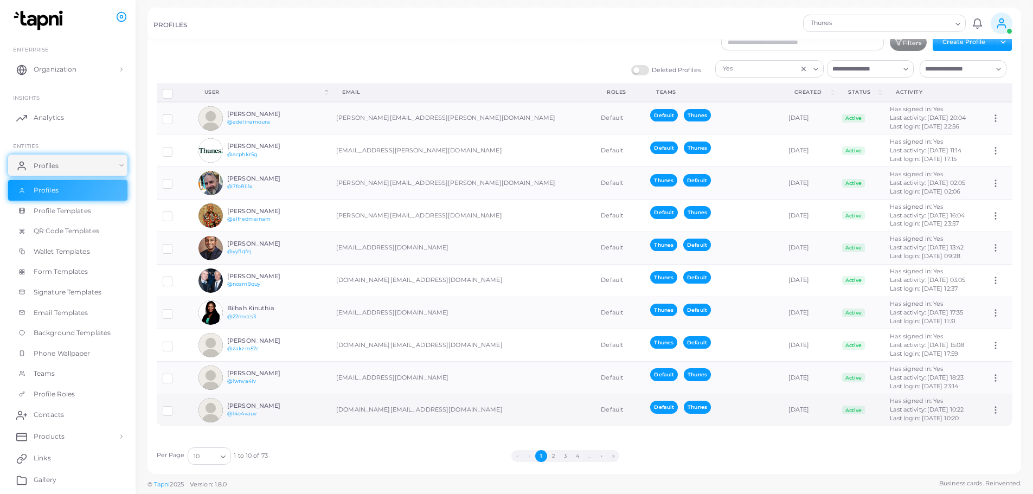
click at [176, 407] on label at bounding box center [176, 407] width 0 height 0
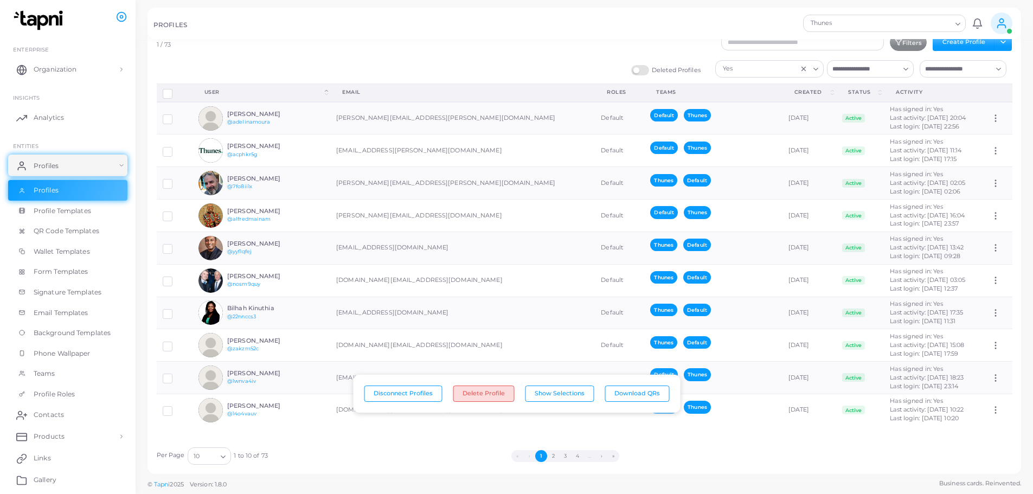
click at [476, 394] on button "Delete Profile" at bounding box center [483, 393] width 61 height 16
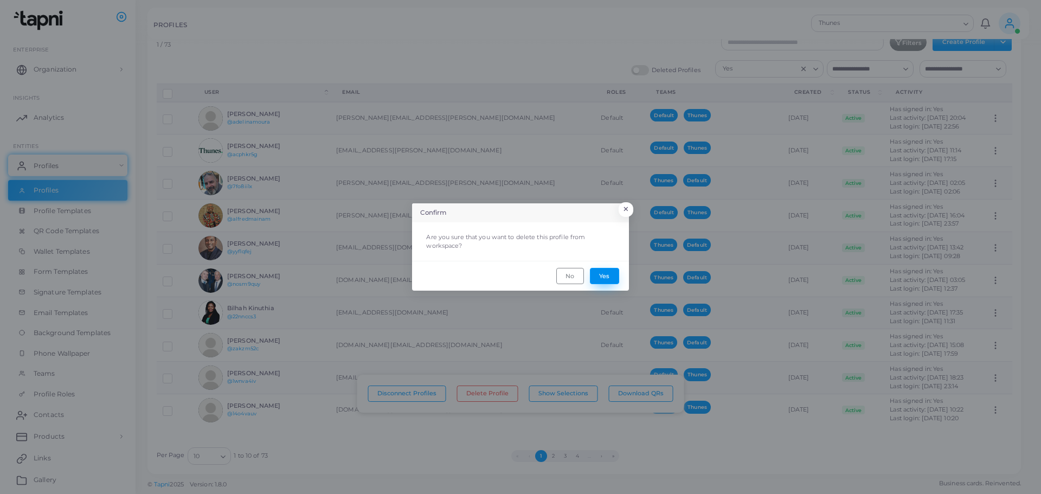
click at [602, 282] on button "Yes" at bounding box center [604, 276] width 29 height 16
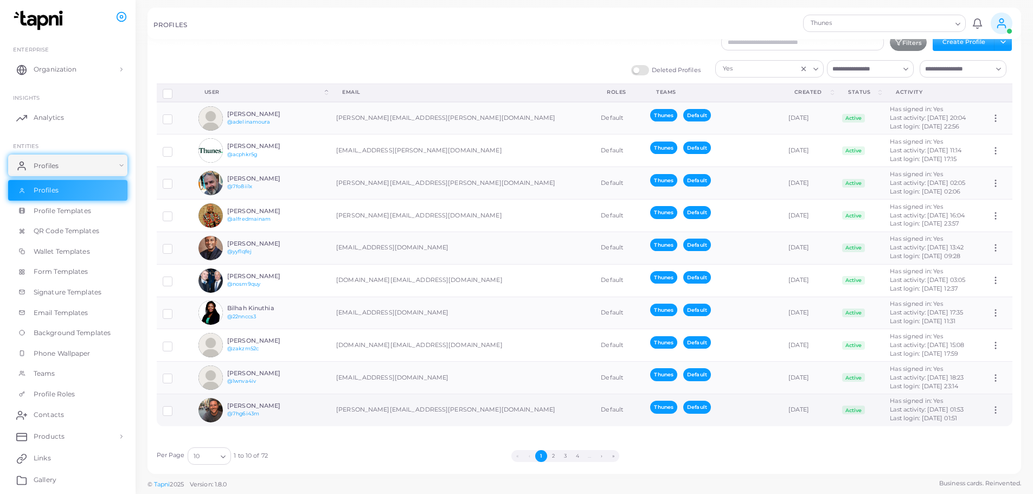
click at [176, 407] on label at bounding box center [176, 407] width 0 height 0
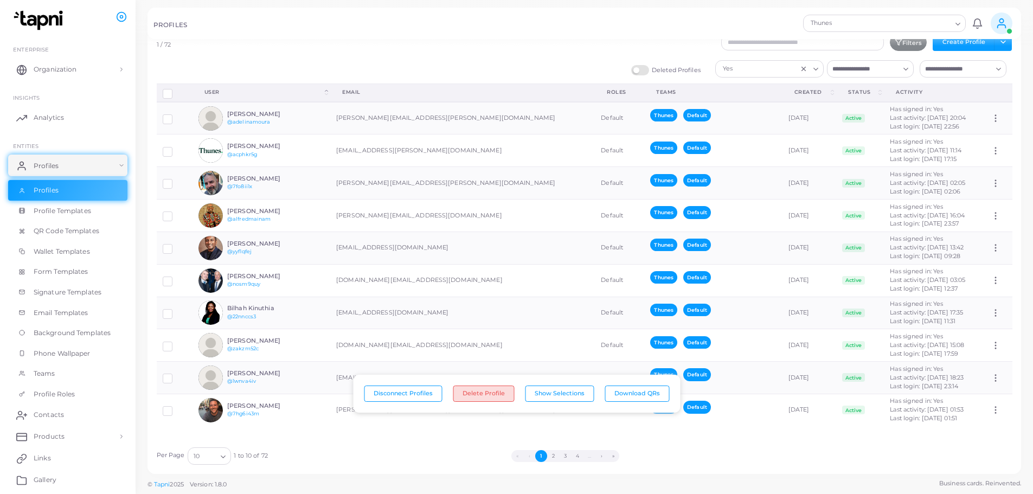
click at [500, 392] on button "Delete Profile" at bounding box center [483, 393] width 61 height 16
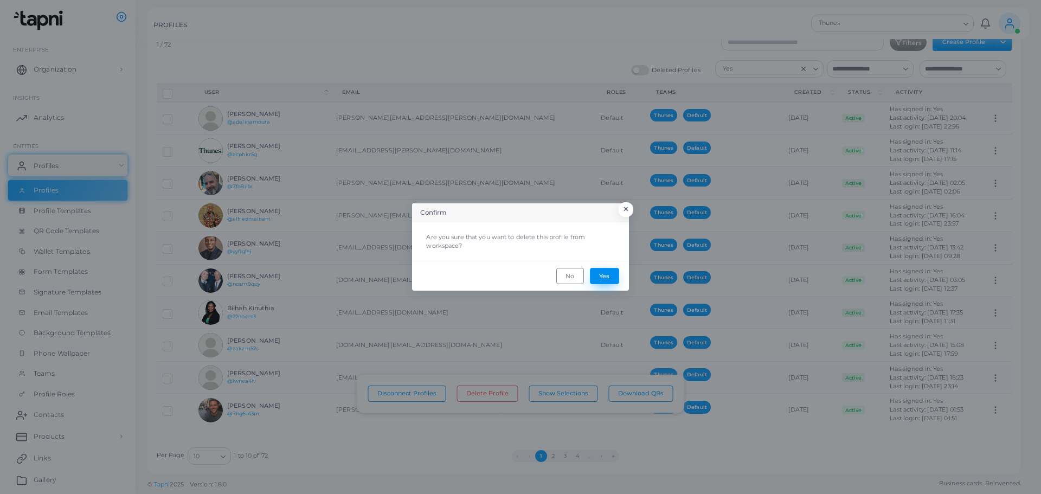
click at [609, 278] on button "Yes" at bounding box center [604, 276] width 29 height 16
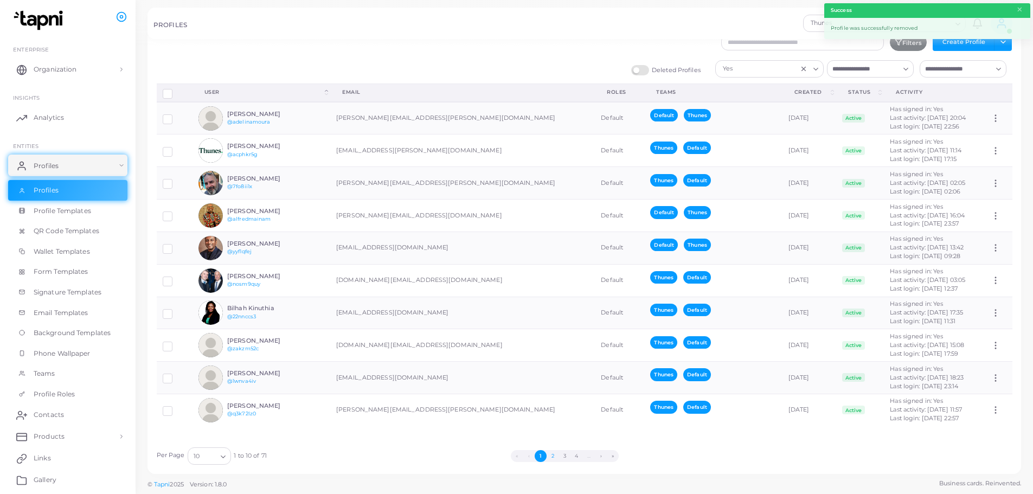
click at [551, 458] on button "2" at bounding box center [552, 456] width 12 height 12
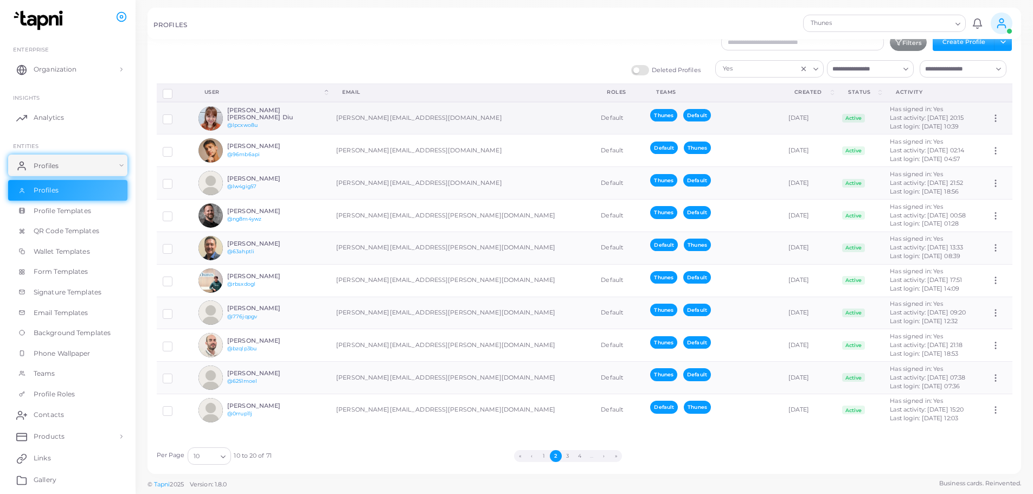
click at [176, 115] on label at bounding box center [176, 115] width 0 height 0
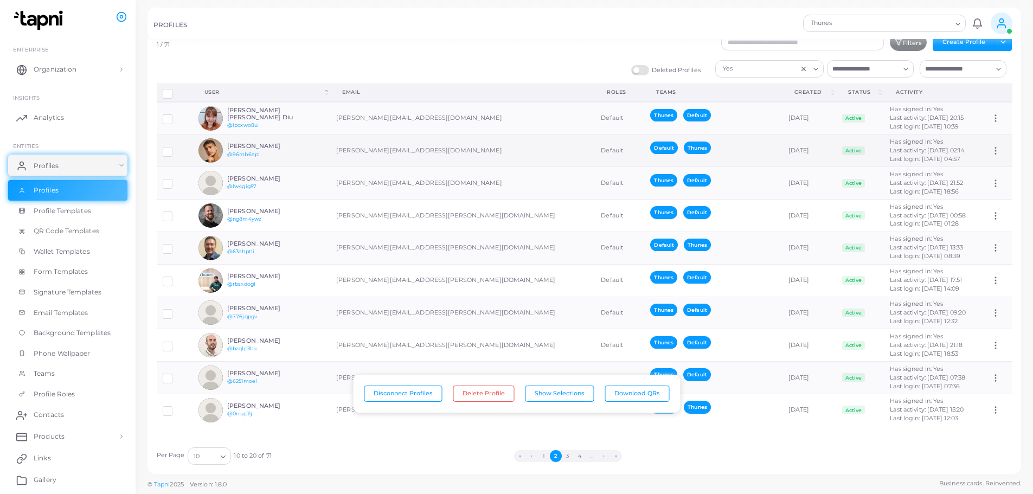
click at [176, 147] on label at bounding box center [176, 147] width 0 height 0
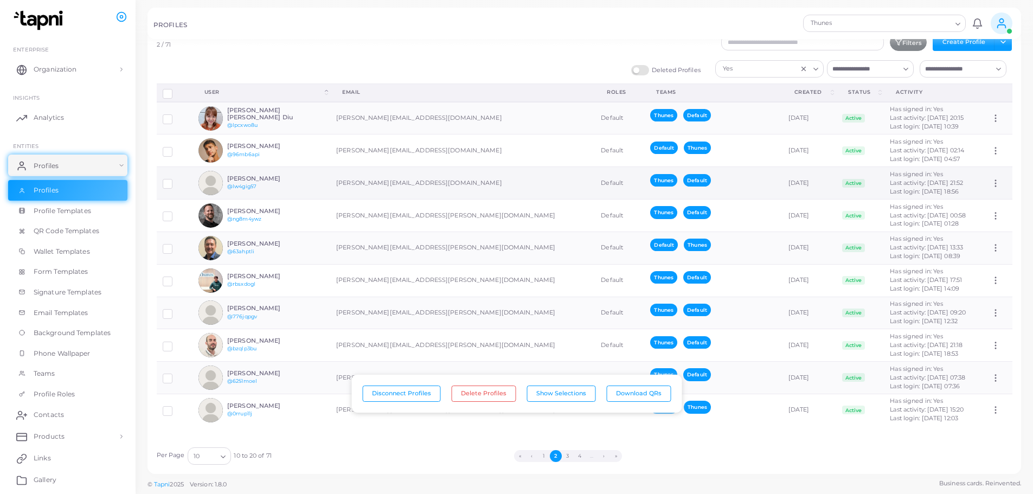
click at [176, 180] on label at bounding box center [176, 180] width 0 height 0
click at [176, 375] on label at bounding box center [176, 375] width 0 height 0
click at [175, 410] on div at bounding box center [175, 409] width 24 height 9
click at [176, 407] on label at bounding box center [176, 407] width 0 height 0
click at [176, 375] on label at bounding box center [176, 375] width 0 height 0
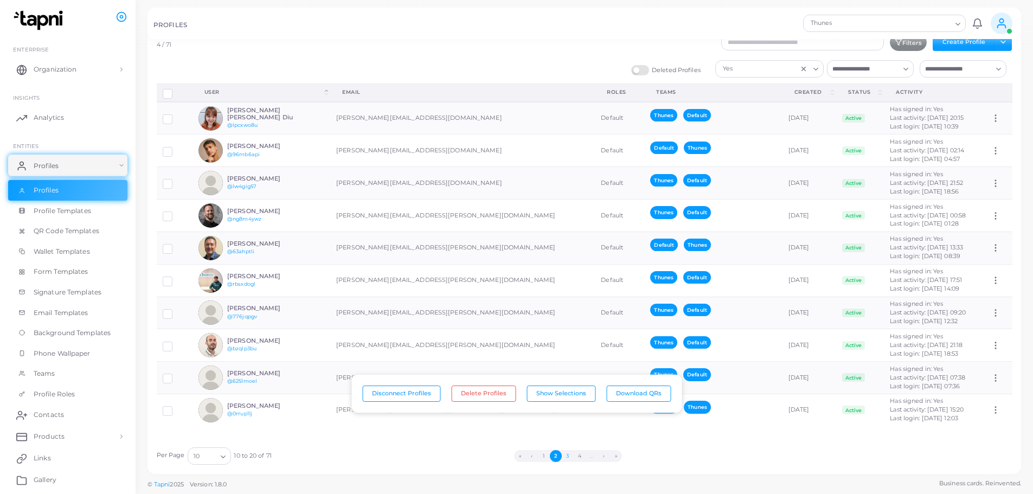
click at [570, 455] on button "3" at bounding box center [568, 456] width 12 height 12
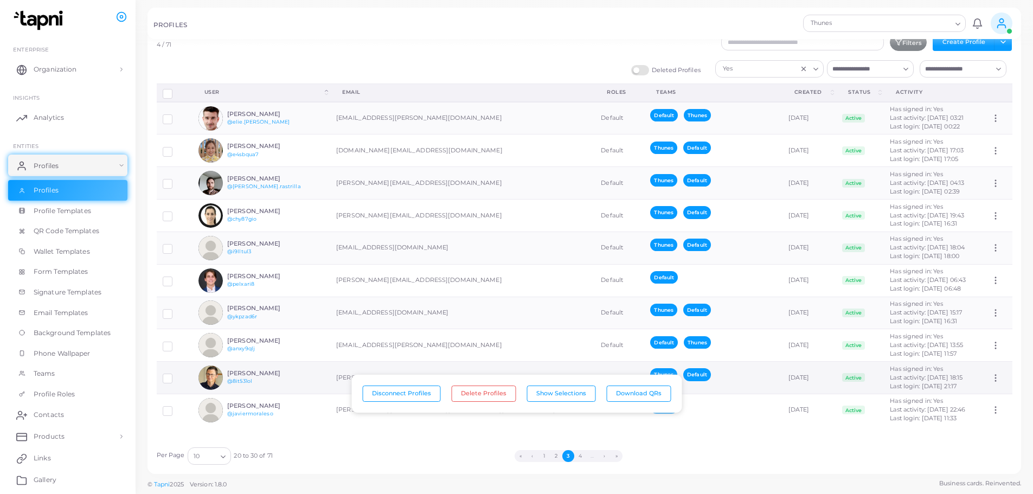
click at [176, 375] on label at bounding box center [176, 375] width 0 height 0
click at [176, 407] on label at bounding box center [176, 407] width 0 height 0
click at [582, 457] on button "4" at bounding box center [580, 456] width 12 height 12
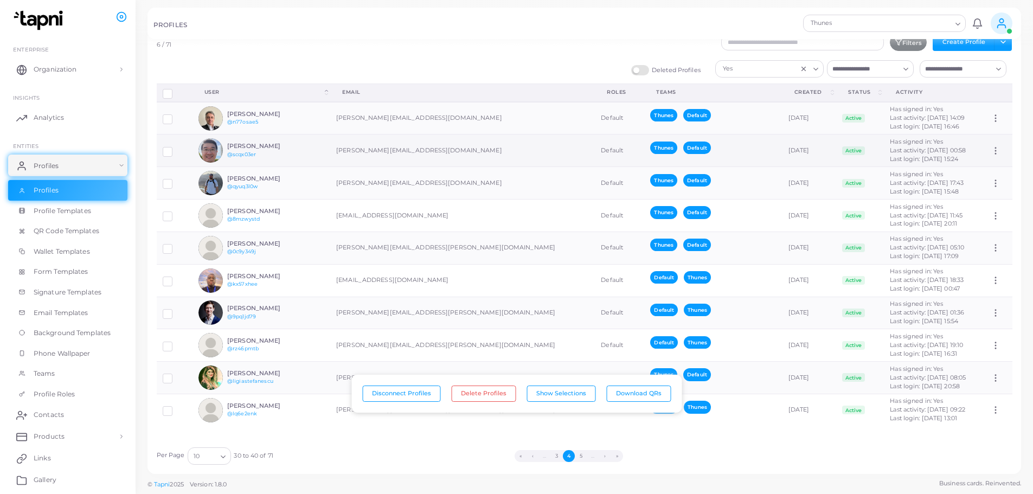
click at [176, 147] on label at bounding box center [176, 147] width 0 height 0
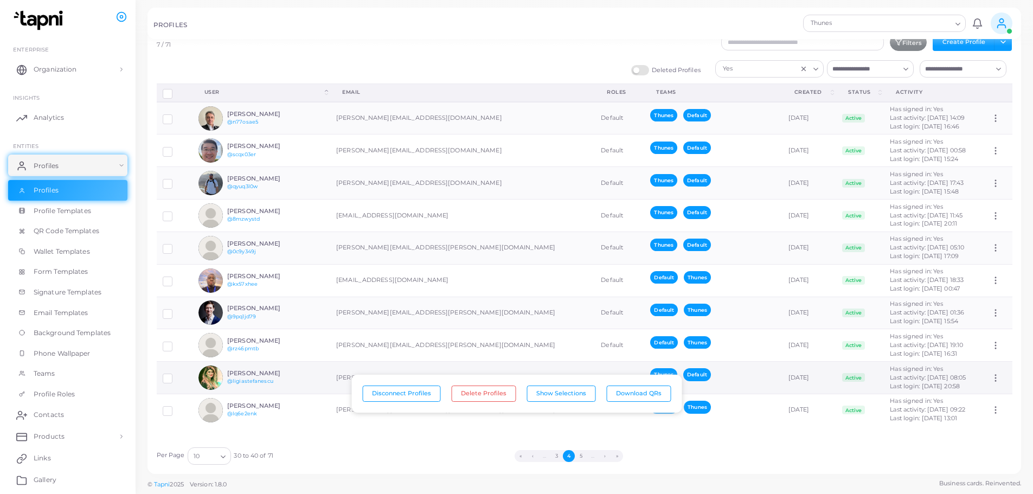
click at [176, 375] on label at bounding box center [176, 375] width 0 height 0
click at [579, 456] on button "5" at bounding box center [581, 456] width 12 height 12
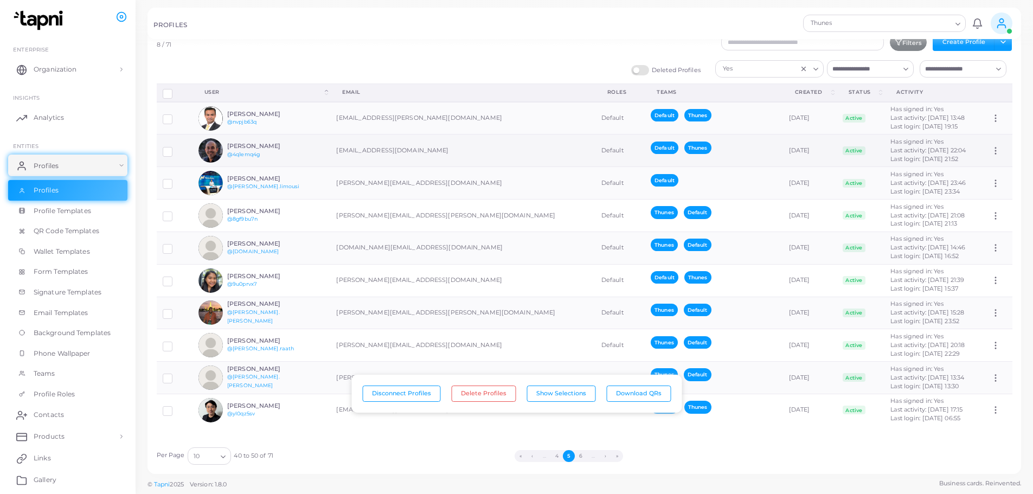
click at [160, 153] on td at bounding box center [175, 150] width 36 height 33
click at [176, 147] on label at bounding box center [176, 147] width 0 height 0
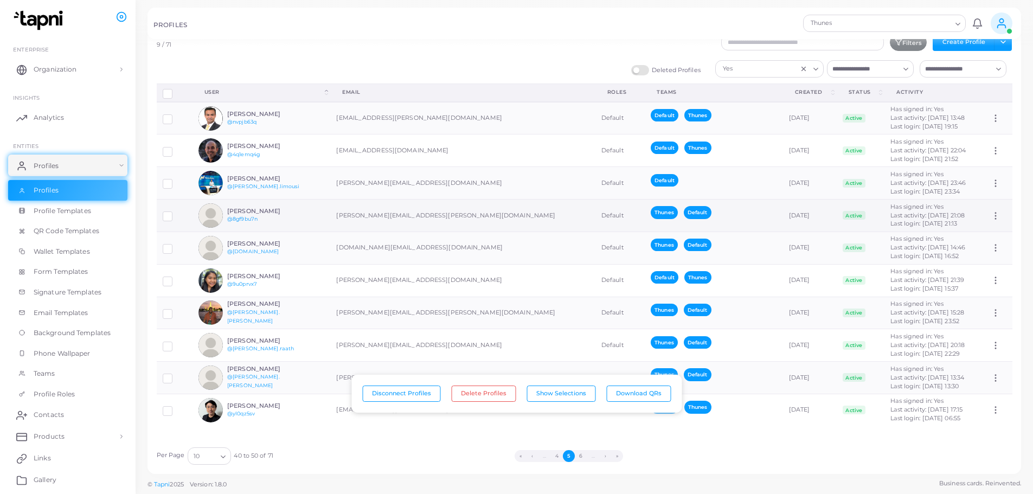
click at [176, 212] on label at bounding box center [176, 212] width 0 height 0
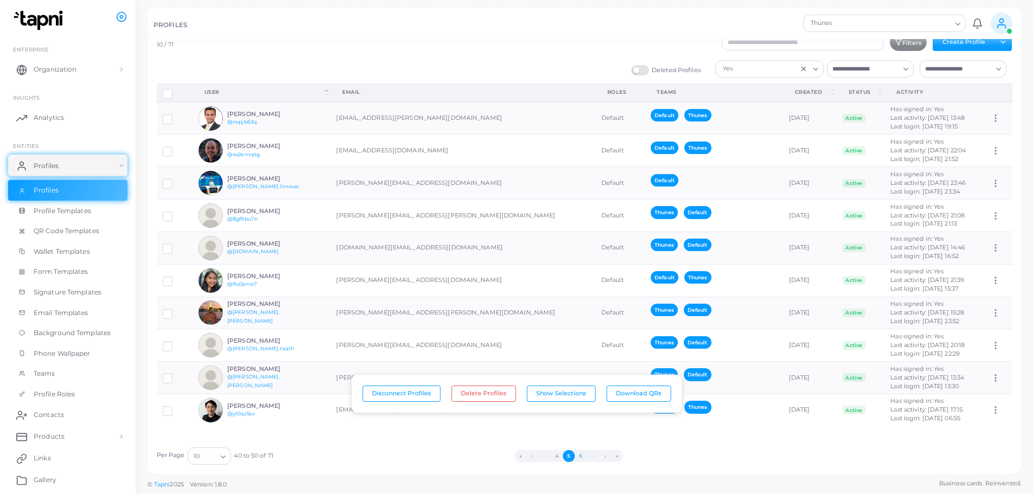
click at [583, 456] on button "6" at bounding box center [581, 456] width 12 height 12
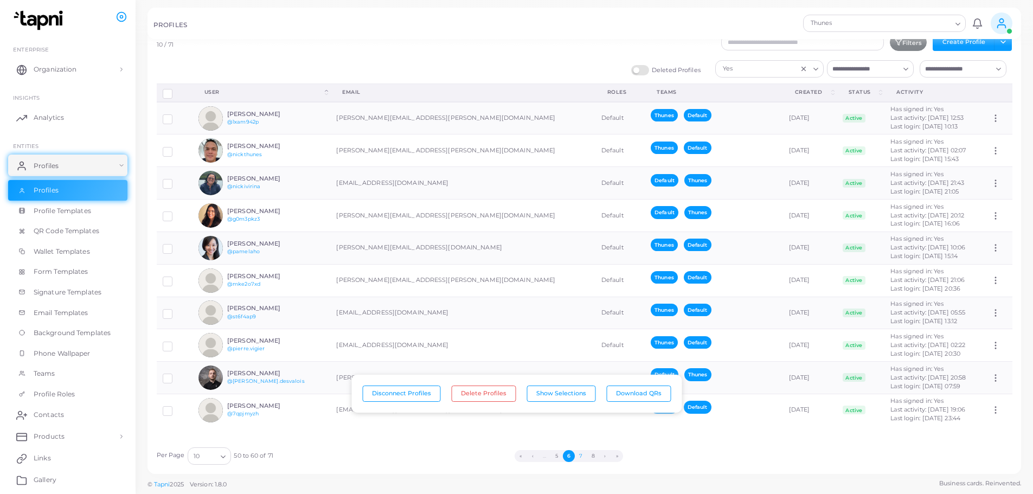
click at [579, 455] on button "7" at bounding box center [581, 456] width 12 height 12
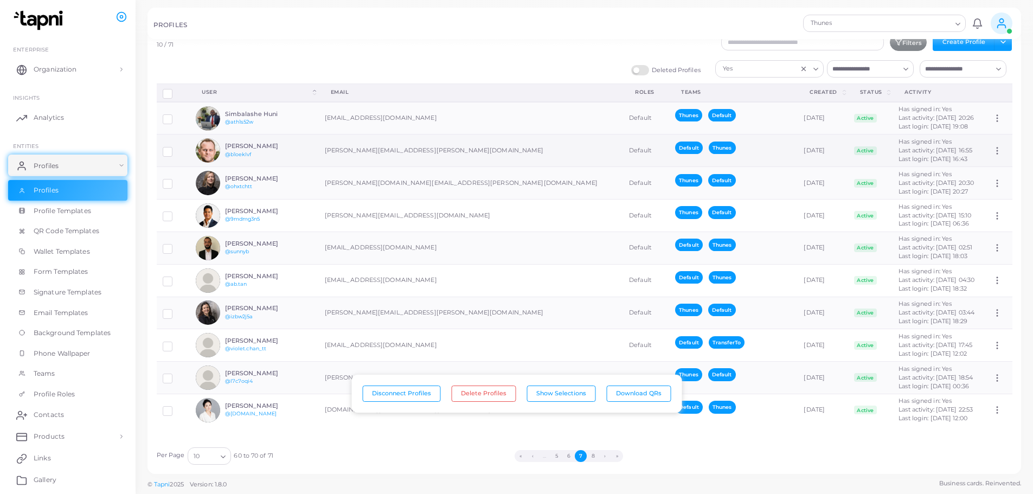
click at [176, 147] on label at bounding box center [176, 147] width 0 height 0
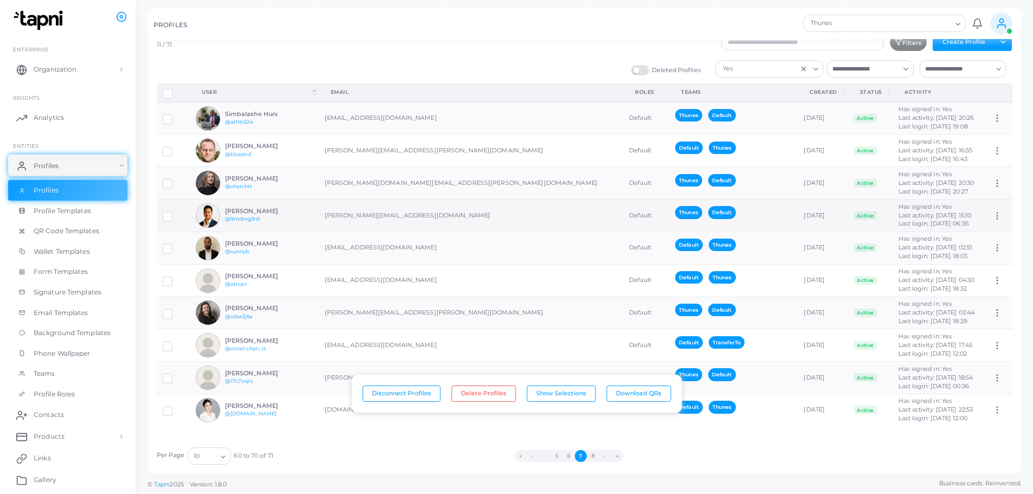
click at [176, 212] on label at bounding box center [176, 212] width 0 height 0
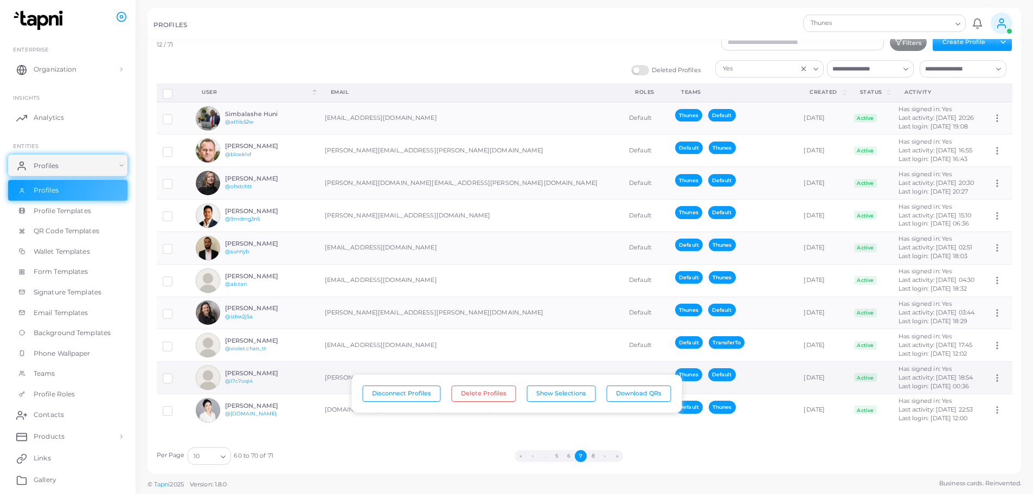
click at [162, 379] on td at bounding box center [174, 378] width 34 height 33
click at [176, 375] on label at bounding box center [176, 375] width 0 height 0
click at [596, 456] on button "8" at bounding box center [593, 456] width 12 height 12
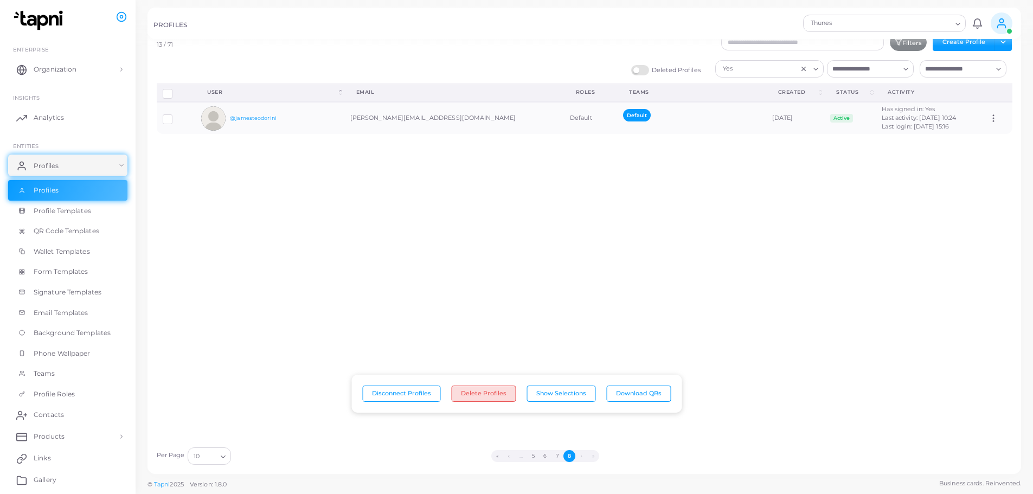
click at [503, 390] on button "Delete Profiles" at bounding box center [483, 393] width 65 height 16
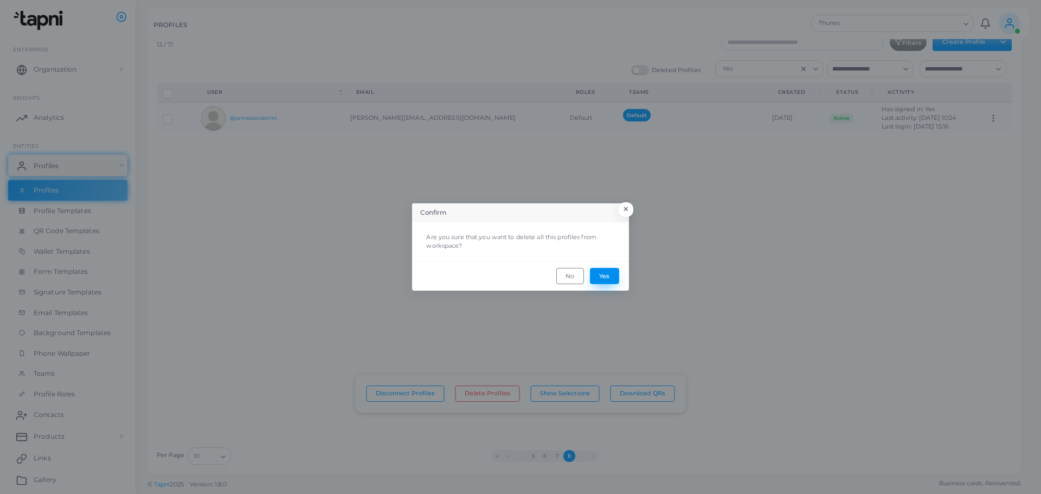
click at [600, 276] on button "Yes" at bounding box center [604, 276] width 29 height 16
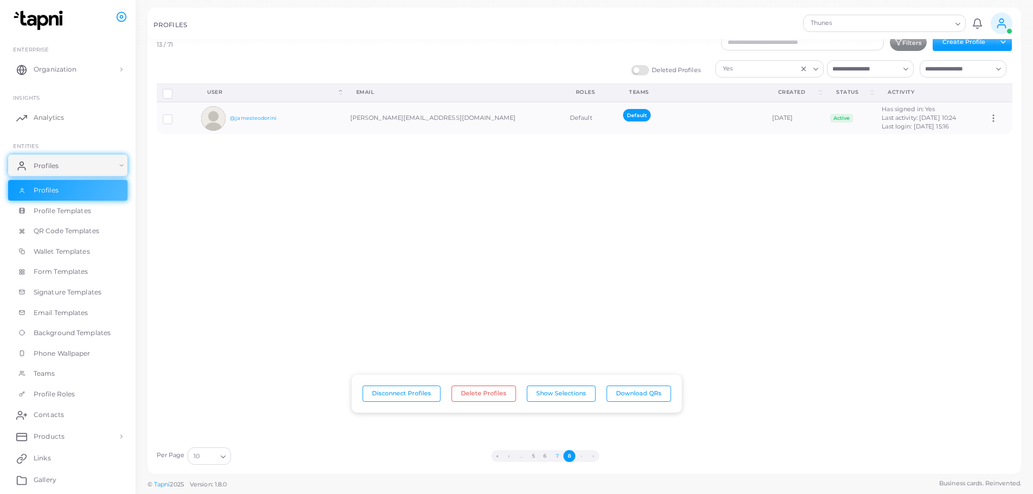
click at [556, 454] on button "7" at bounding box center [557, 456] width 12 height 12
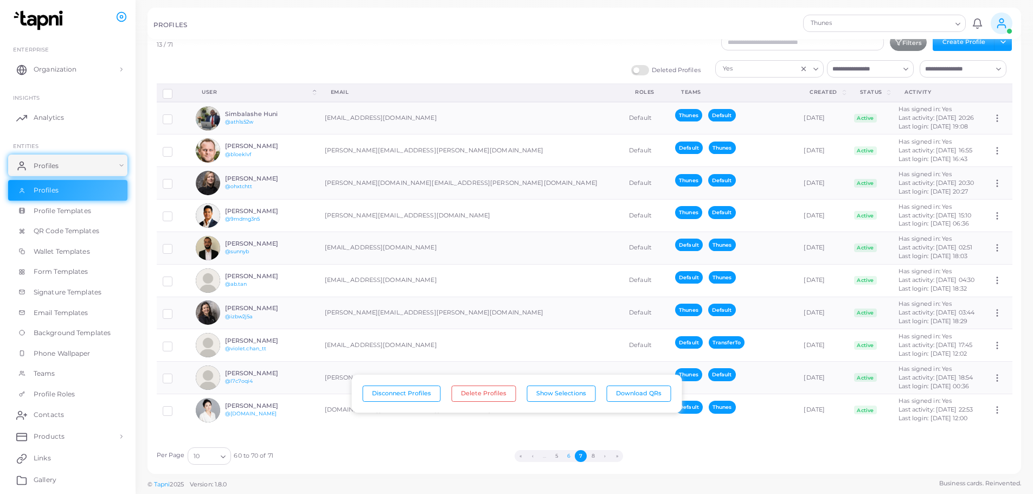
click at [566, 456] on button "6" at bounding box center [569, 456] width 12 height 12
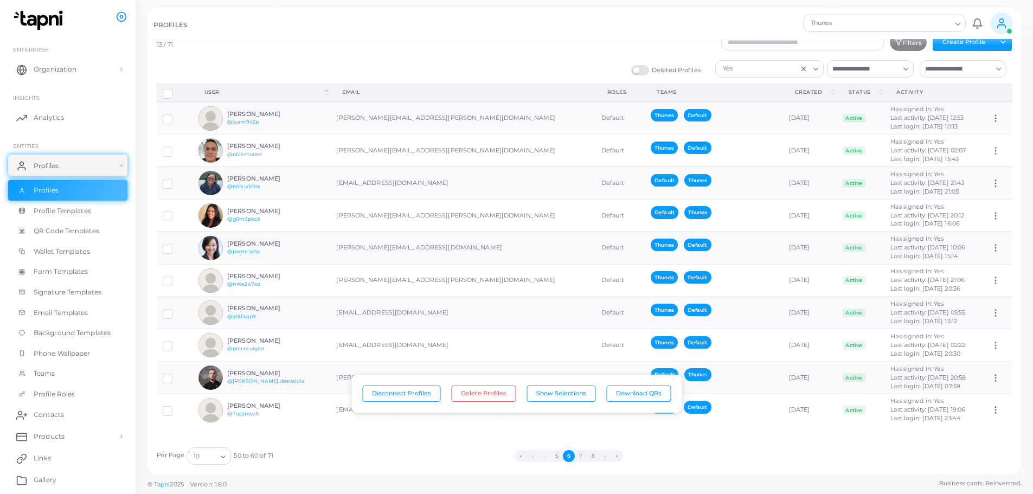
click at [581, 455] on button "7" at bounding box center [581, 456] width 12 height 12
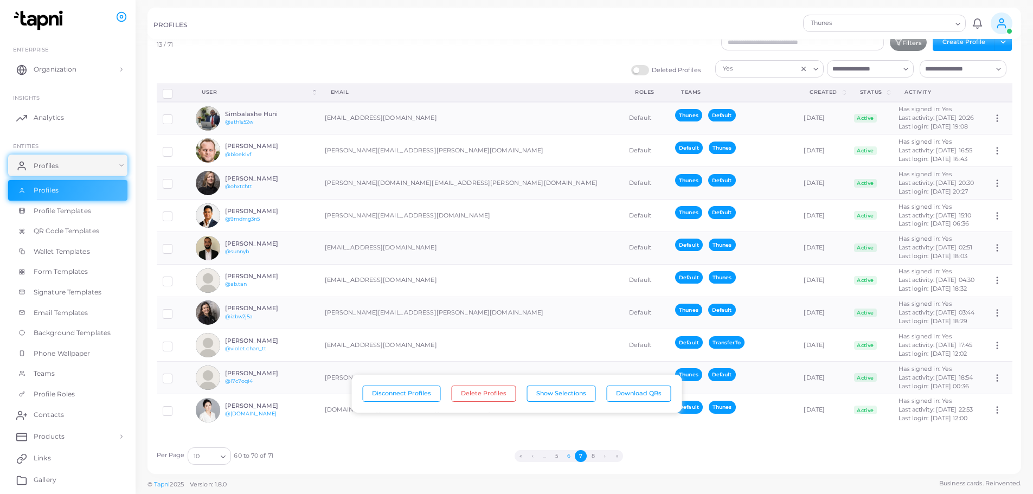
click at [566, 458] on button "6" at bounding box center [569, 456] width 12 height 12
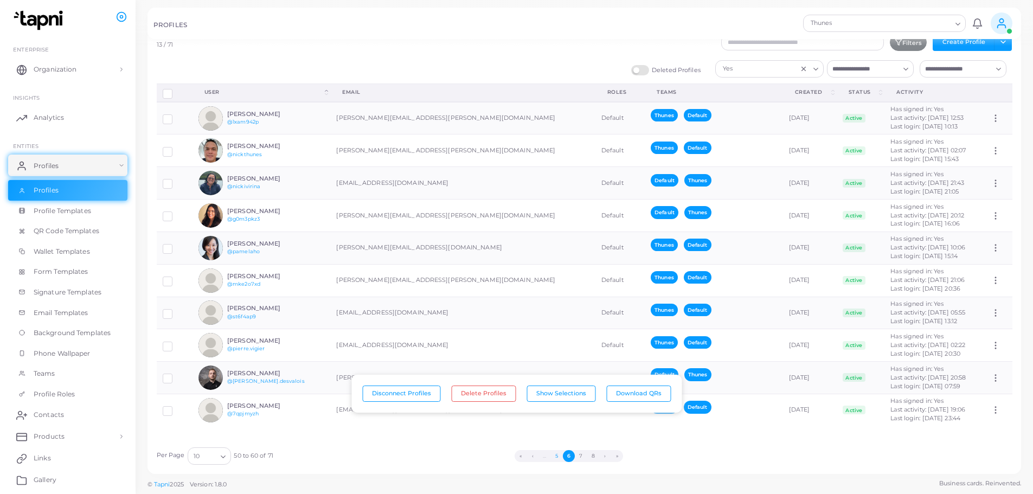
click at [558, 455] on button "5" at bounding box center [557, 456] width 12 height 12
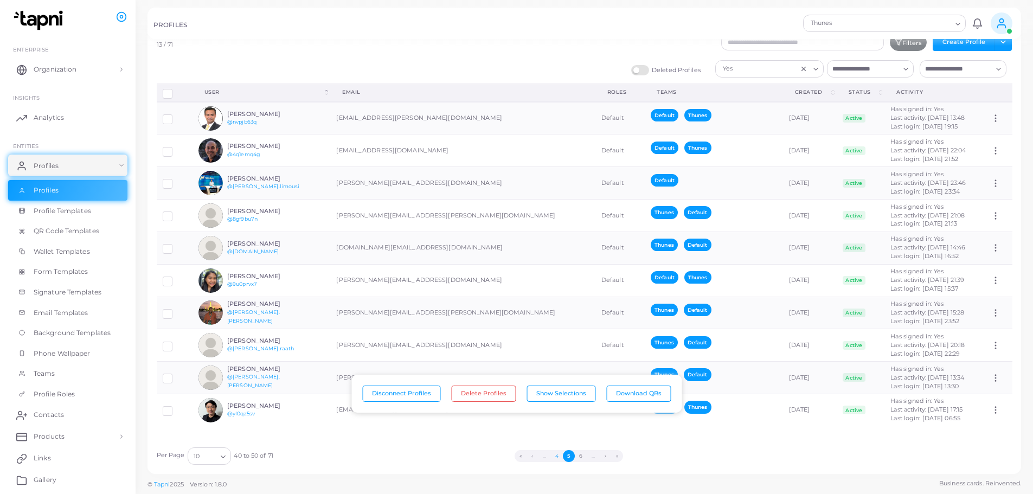
click at [556, 456] on button "4" at bounding box center [556, 456] width 12 height 12
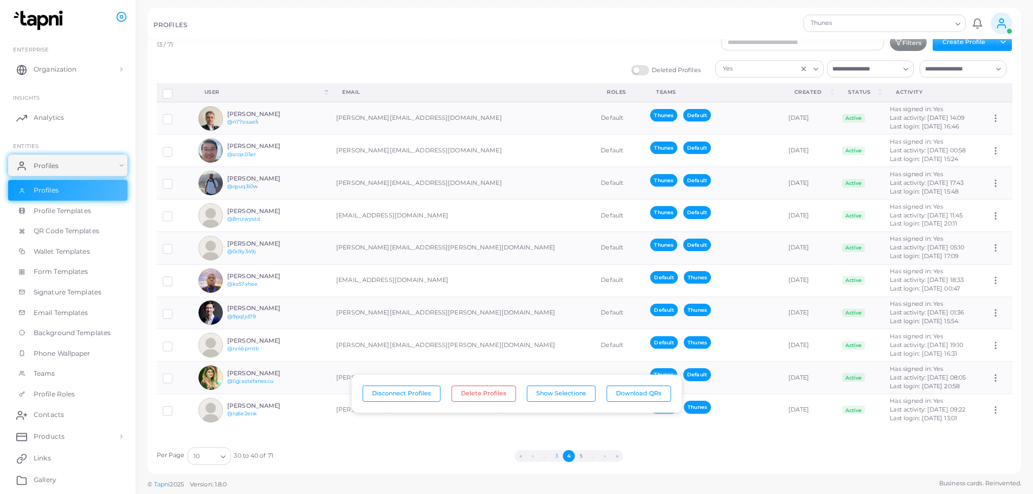
click at [556, 458] on button "3" at bounding box center [557, 456] width 12 height 12
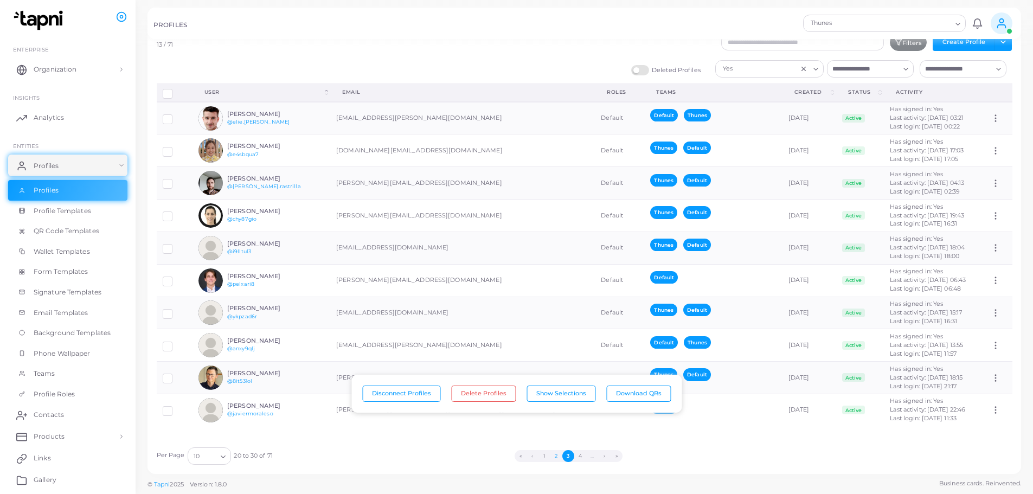
click at [557, 457] on button "2" at bounding box center [556, 456] width 12 height 12
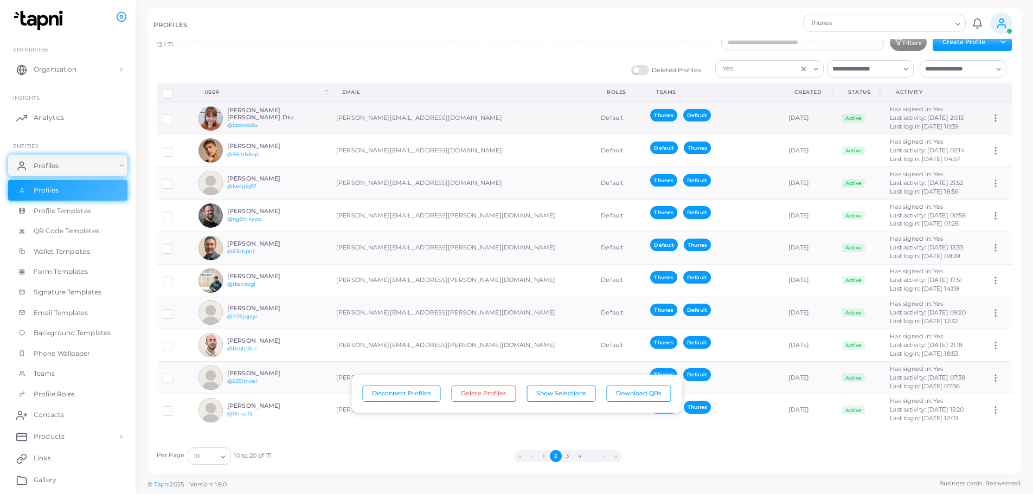
click at [176, 115] on label at bounding box center [176, 115] width 0 height 0
click at [487, 395] on button "Delete Profiles" at bounding box center [483, 393] width 65 height 16
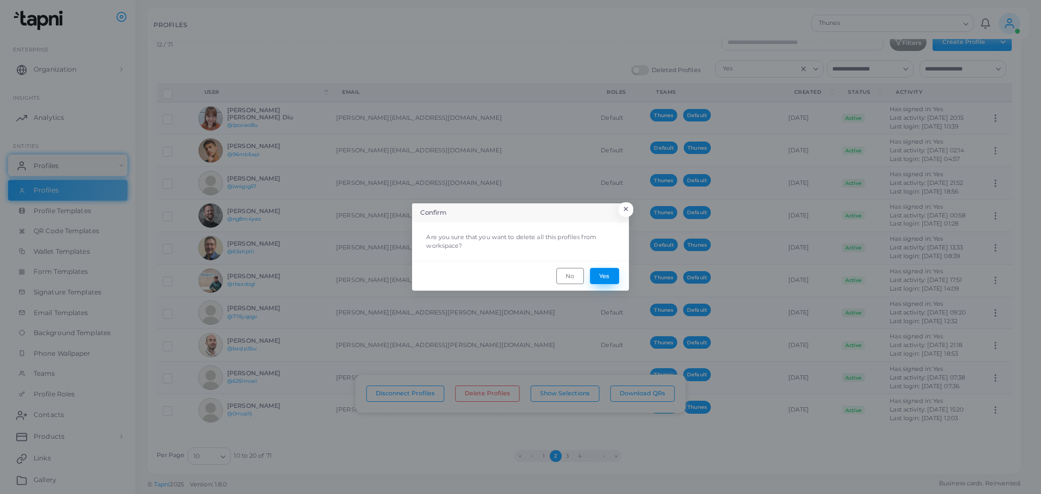
click at [599, 275] on button "Yes" at bounding box center [604, 276] width 29 height 16
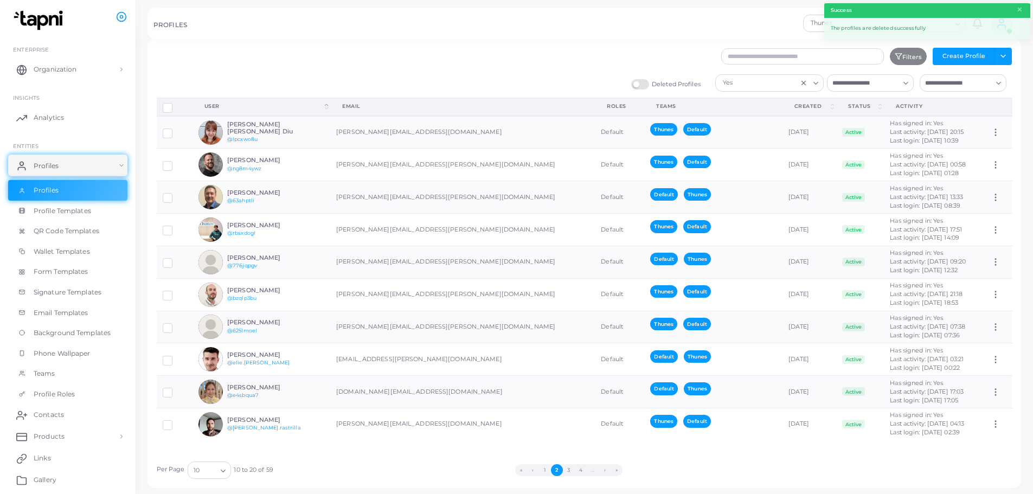
scroll to position [0, 0]
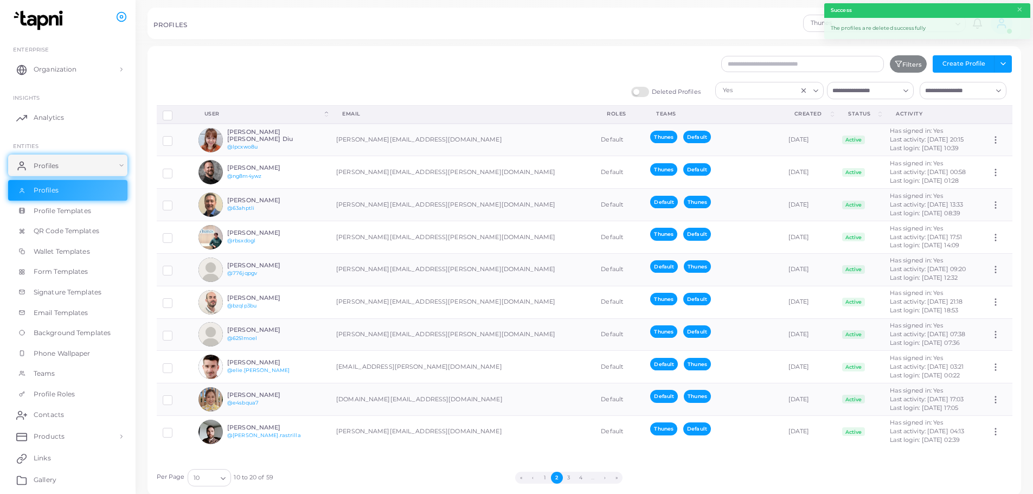
click at [802, 92] on icon "Clear Selected" at bounding box center [804, 91] width 8 height 8
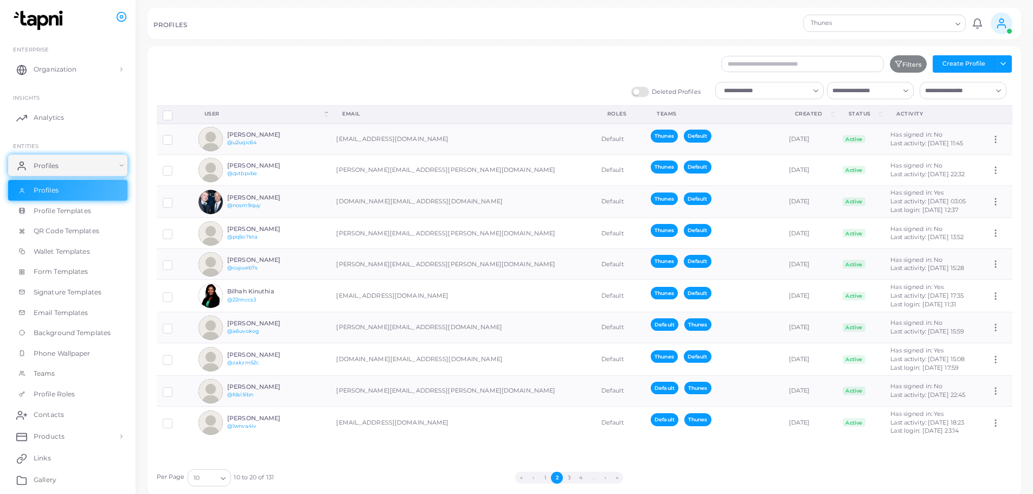
click at [814, 92] on icon "Search for option" at bounding box center [816, 91] width 8 height 8
click at [752, 123] on li "No" at bounding box center [769, 129] width 108 height 16
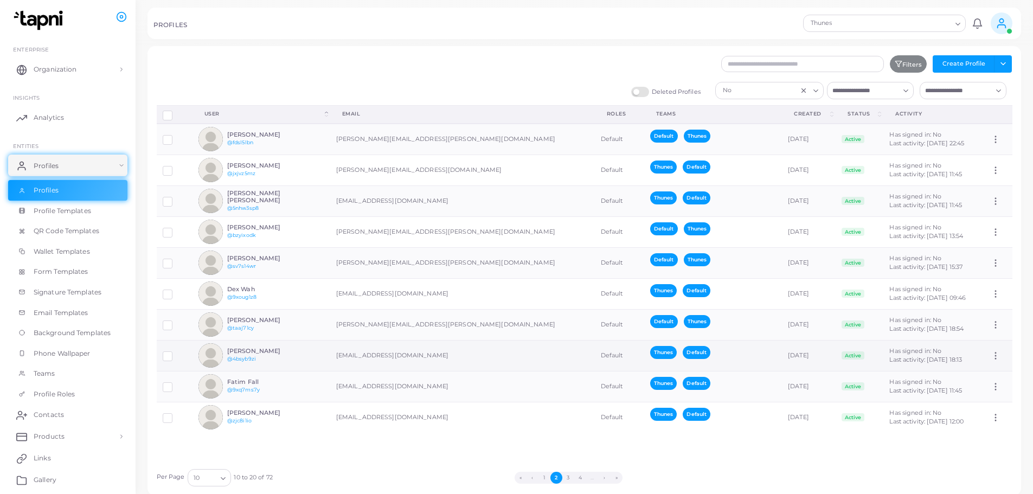
click at [176, 352] on label at bounding box center [176, 352] width 0 height 0
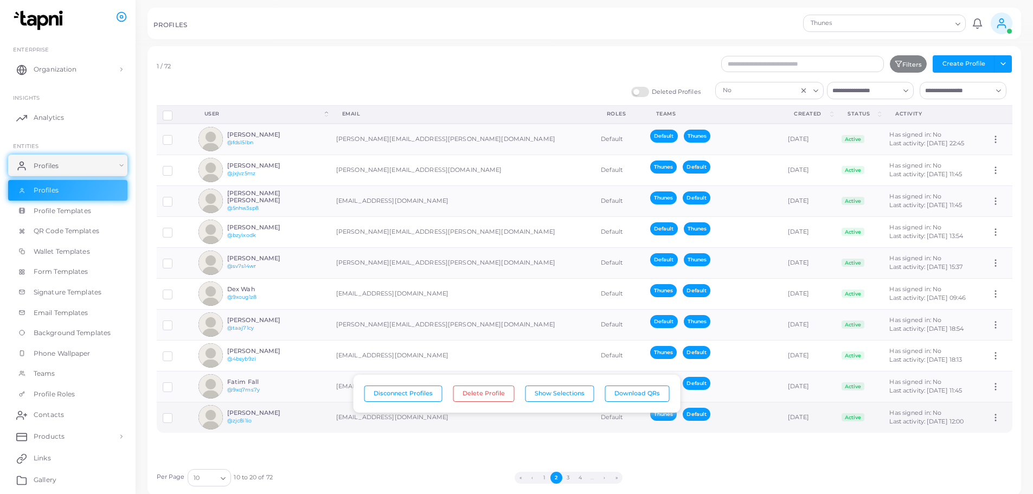
click at [176, 414] on label at bounding box center [176, 414] width 0 height 0
click at [571, 479] on button "3" at bounding box center [568, 478] width 12 height 12
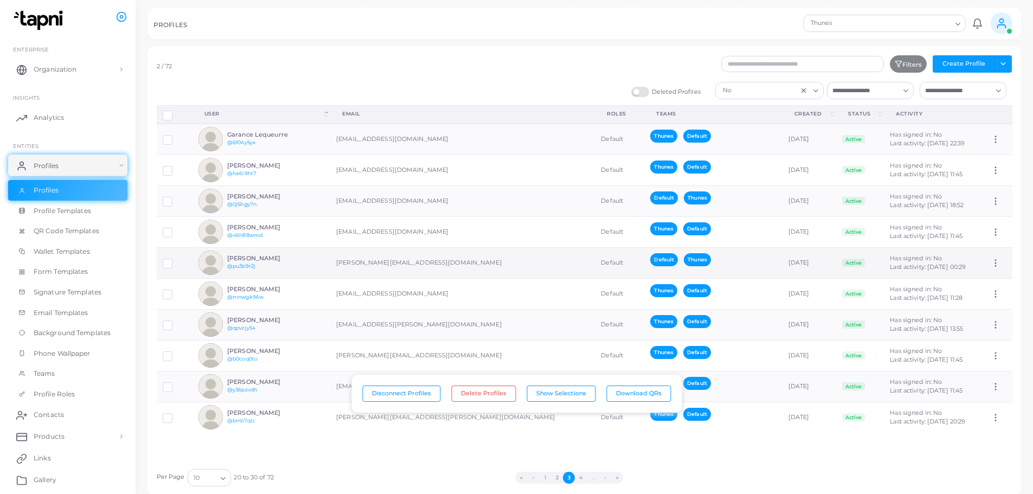
click at [176, 260] on label at bounding box center [176, 260] width 0 height 0
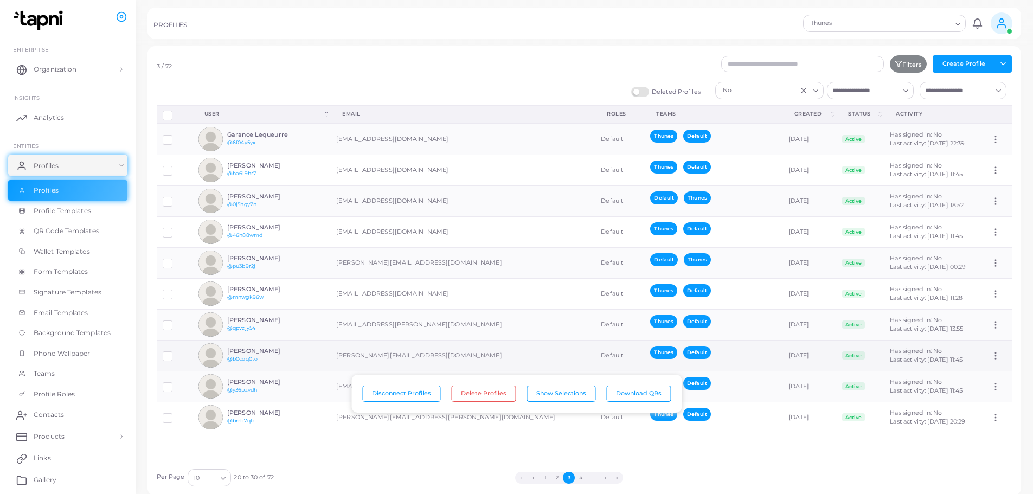
click at [176, 352] on label at bounding box center [176, 352] width 0 height 0
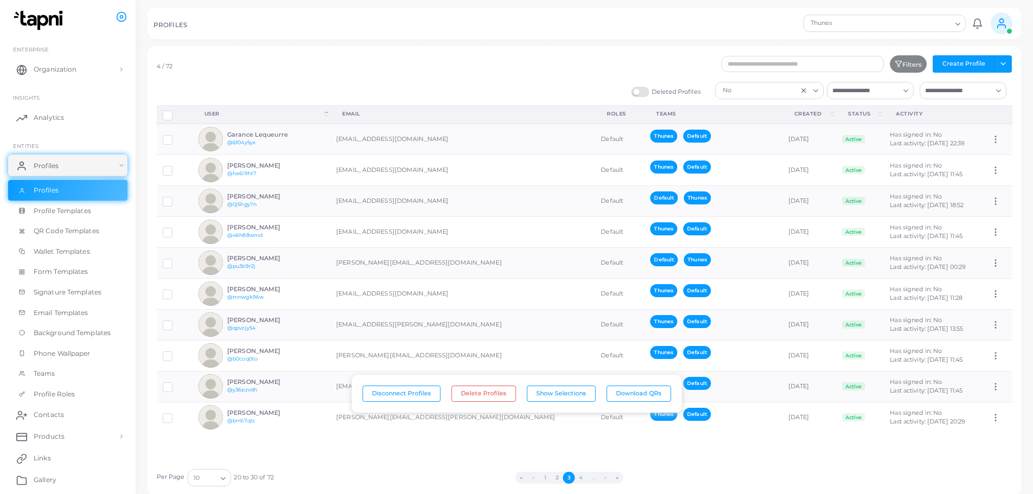
click at [579, 478] on button "4" at bounding box center [581, 478] width 12 height 12
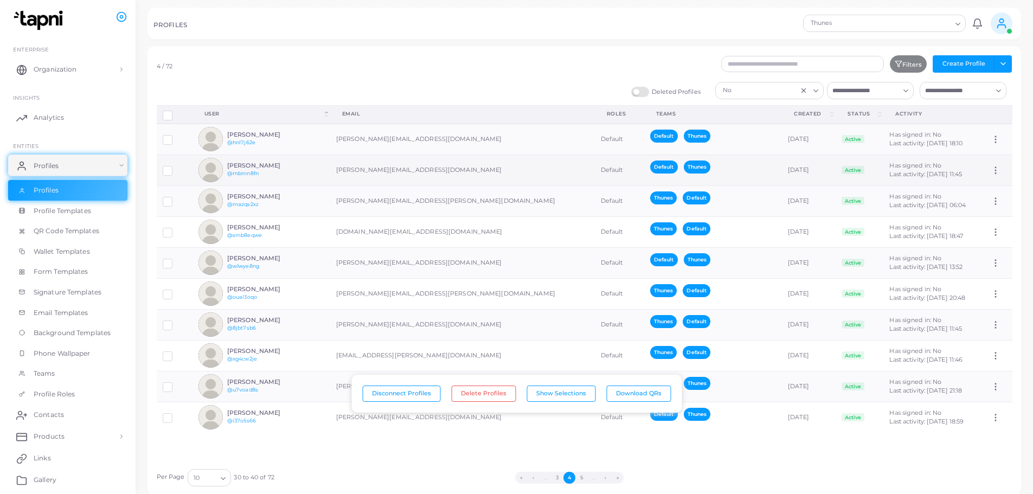
click at [176, 167] on label at bounding box center [176, 167] width 0 height 0
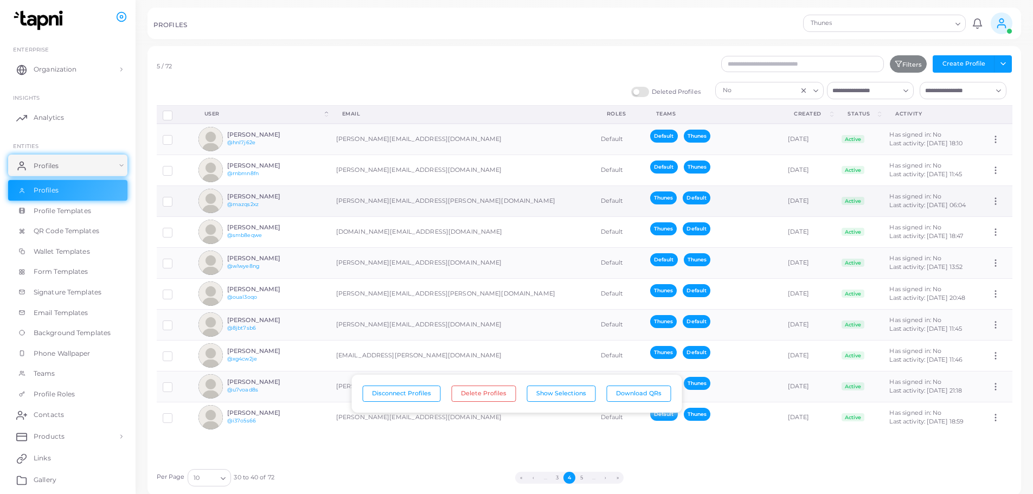
click at [176, 198] on label at bounding box center [176, 198] width 0 height 0
click at [583, 479] on button "5" at bounding box center [581, 478] width 12 height 12
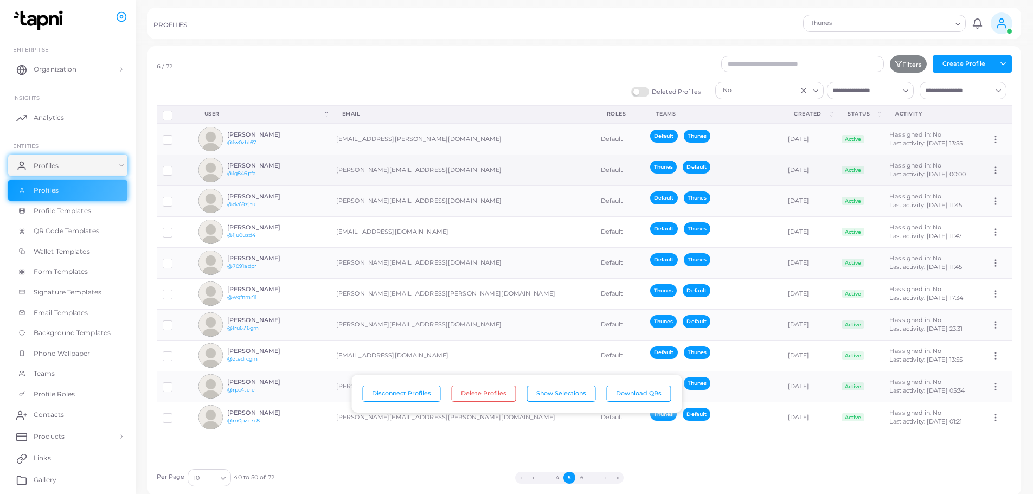
click at [176, 167] on label at bounding box center [176, 167] width 0 height 0
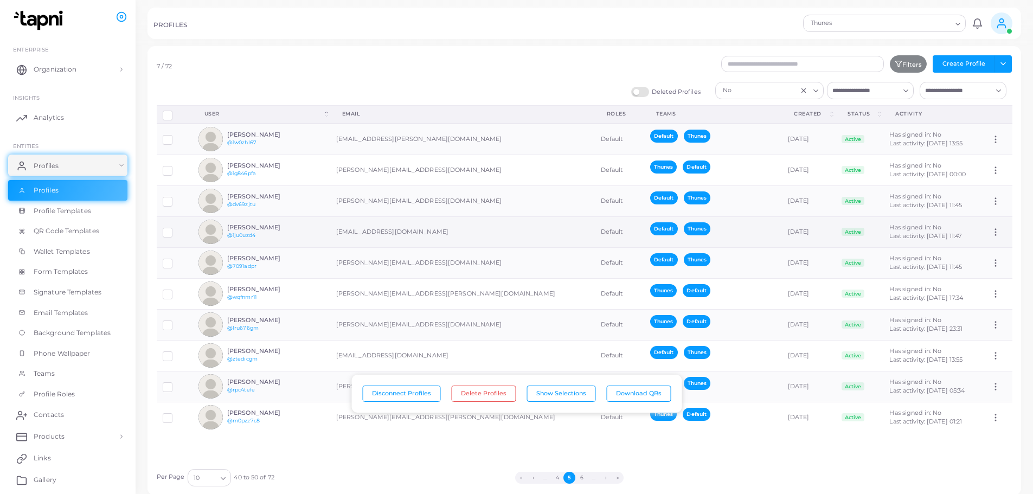
click at [176, 229] on label at bounding box center [176, 229] width 0 height 0
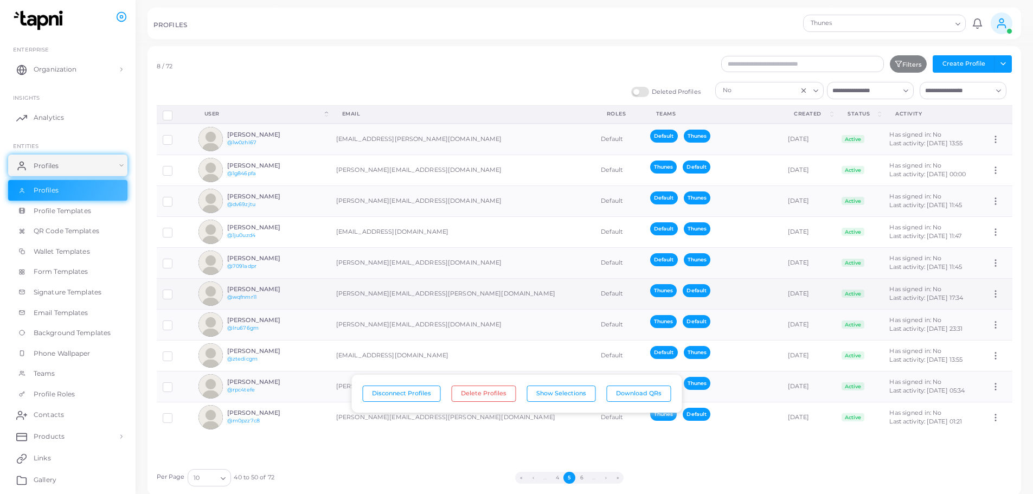
click at [176, 291] on label at bounding box center [176, 291] width 0 height 0
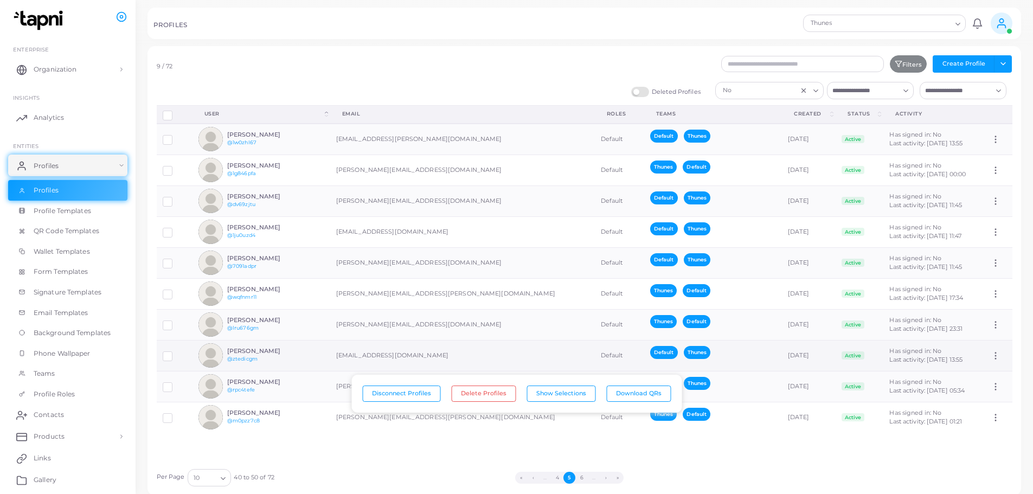
click at [176, 352] on label at bounding box center [176, 352] width 0 height 0
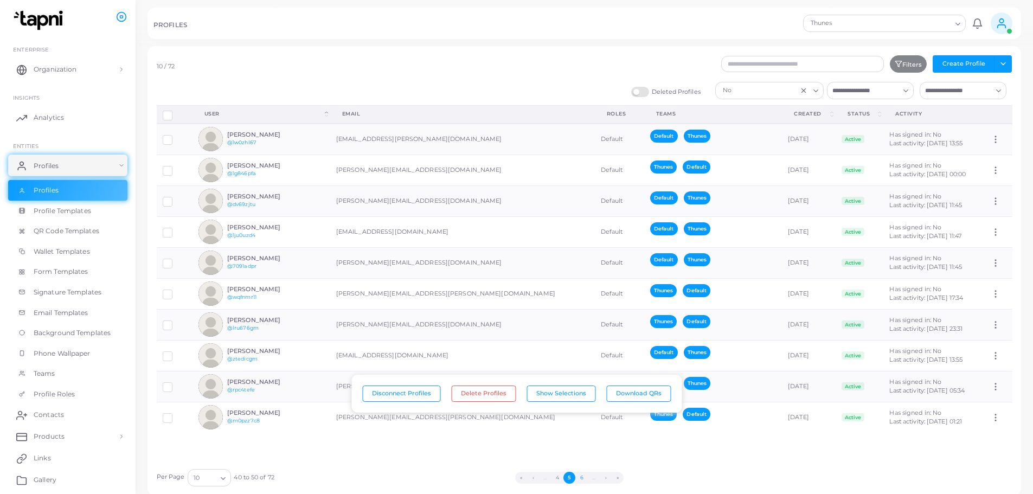
click at [581, 479] on button "6" at bounding box center [581, 478] width 12 height 12
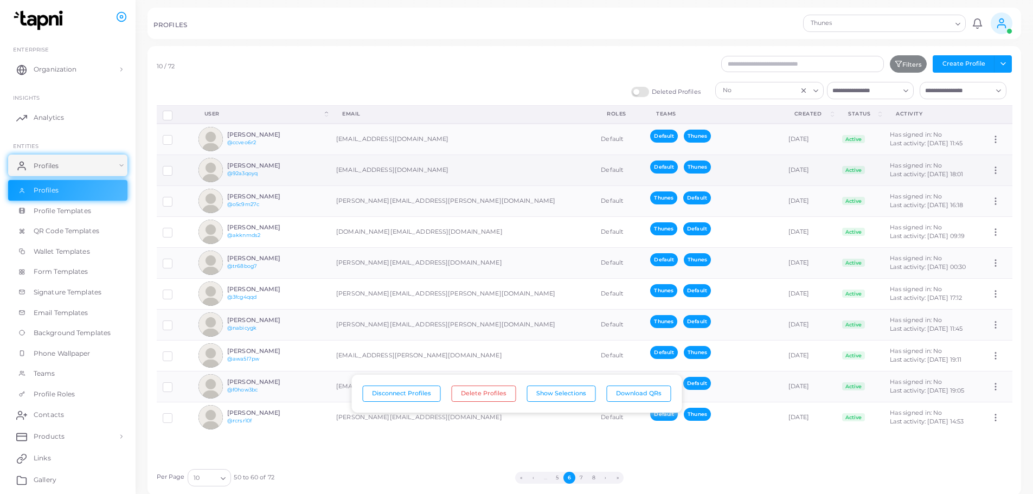
click at [176, 167] on label at bounding box center [176, 167] width 0 height 0
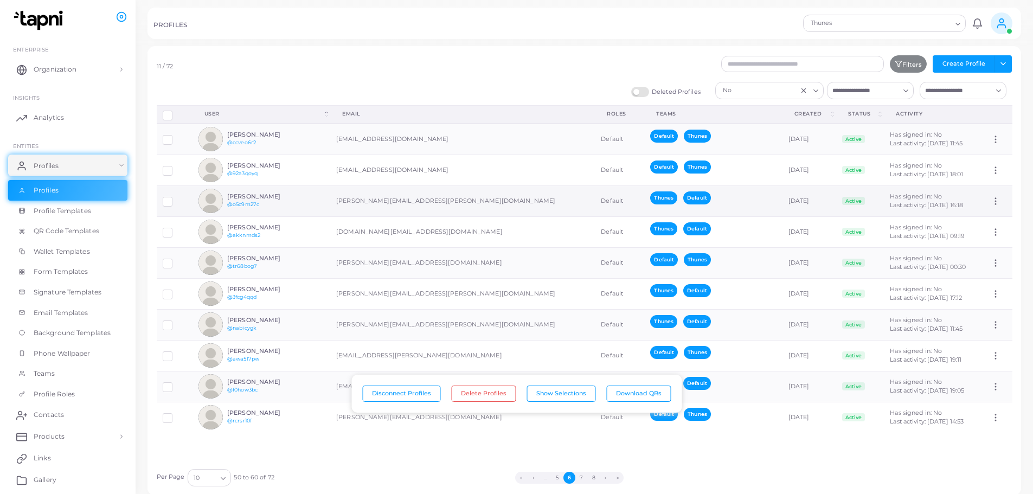
click at [176, 198] on label at bounding box center [176, 198] width 0 height 0
click at [176, 414] on label at bounding box center [176, 414] width 0 height 0
click at [584, 481] on button "7" at bounding box center [581, 478] width 12 height 12
click at [176, 321] on label at bounding box center [176, 321] width 0 height 0
click at [593, 480] on button "8" at bounding box center [594, 478] width 12 height 12
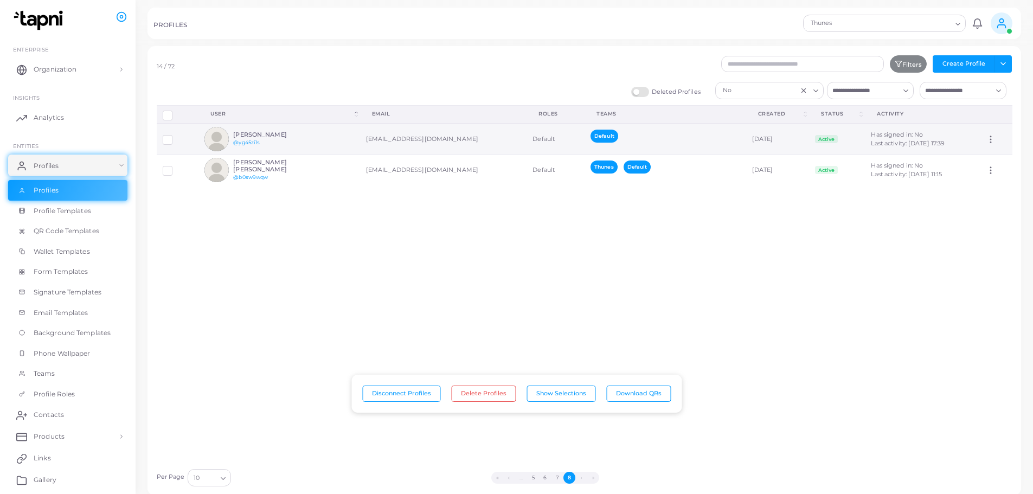
click at [176, 136] on label at bounding box center [176, 136] width 0 height 0
click at [481, 387] on button "Delete Profiles" at bounding box center [483, 393] width 65 height 16
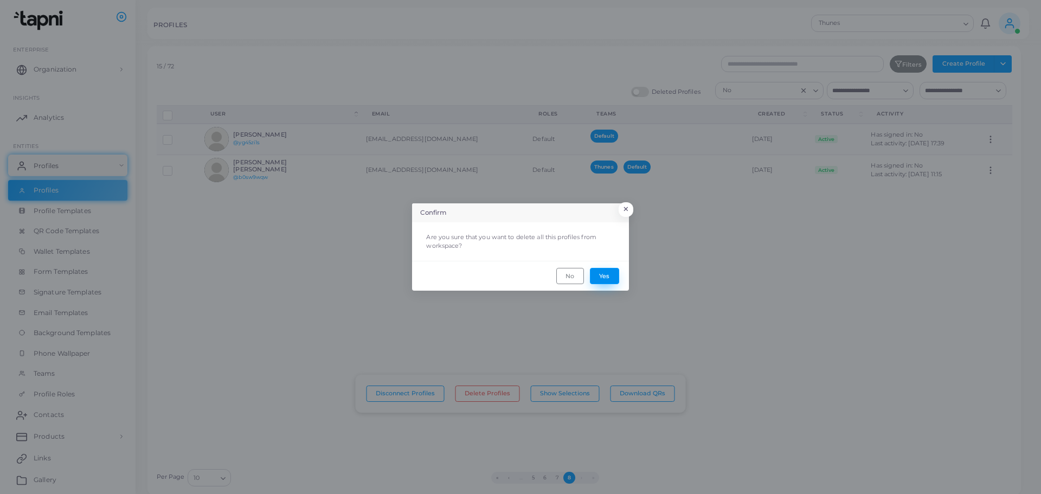
click at [606, 279] on button "Yes" at bounding box center [604, 276] width 29 height 16
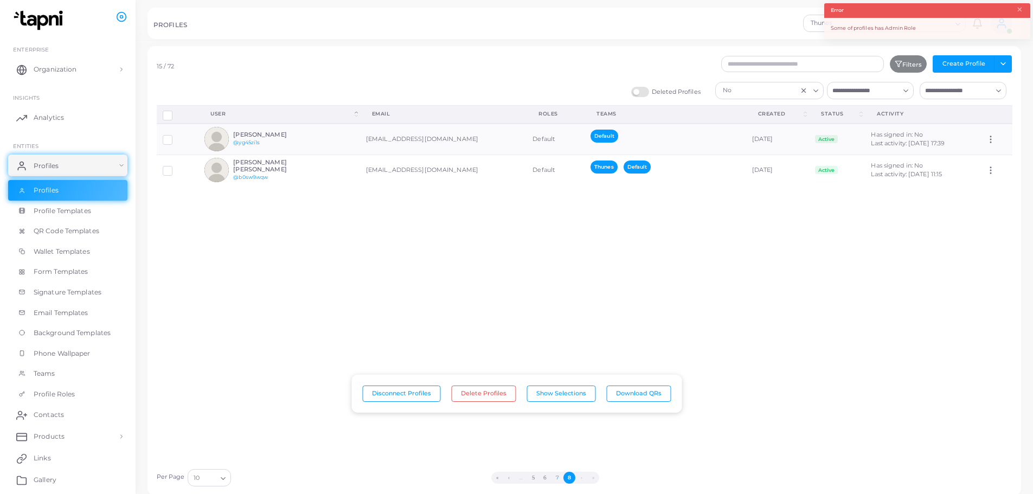
click at [555, 480] on button "7" at bounding box center [557, 478] width 12 height 12
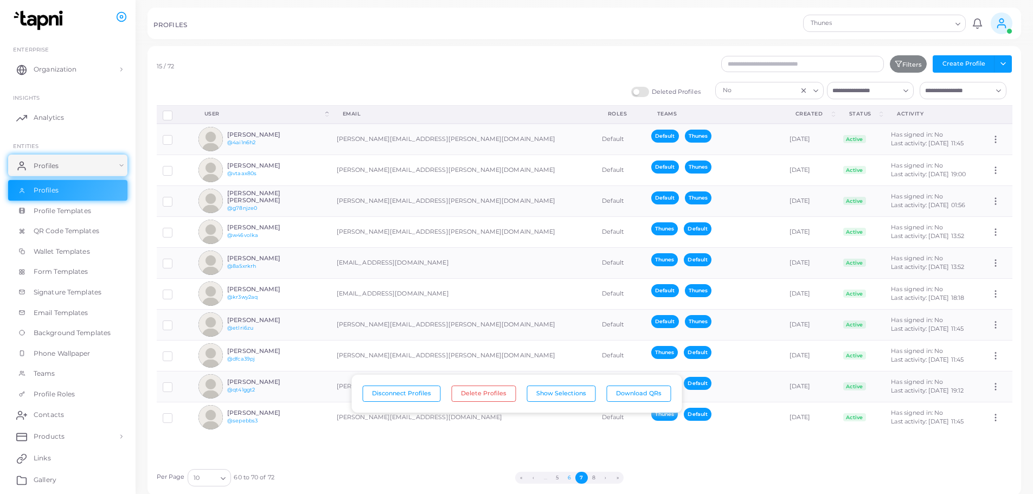
click at [568, 477] on button "6" at bounding box center [569, 478] width 12 height 12
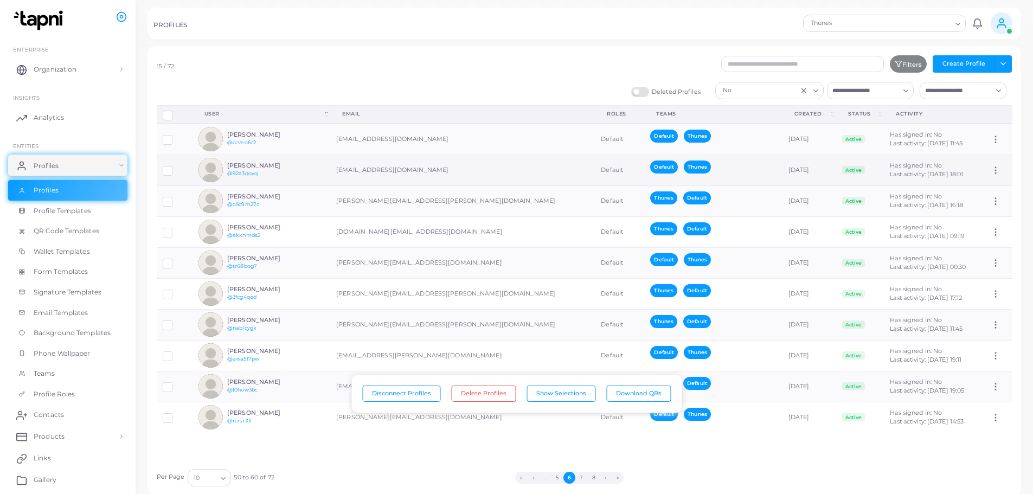
click at [176, 167] on label at bounding box center [176, 167] width 0 height 0
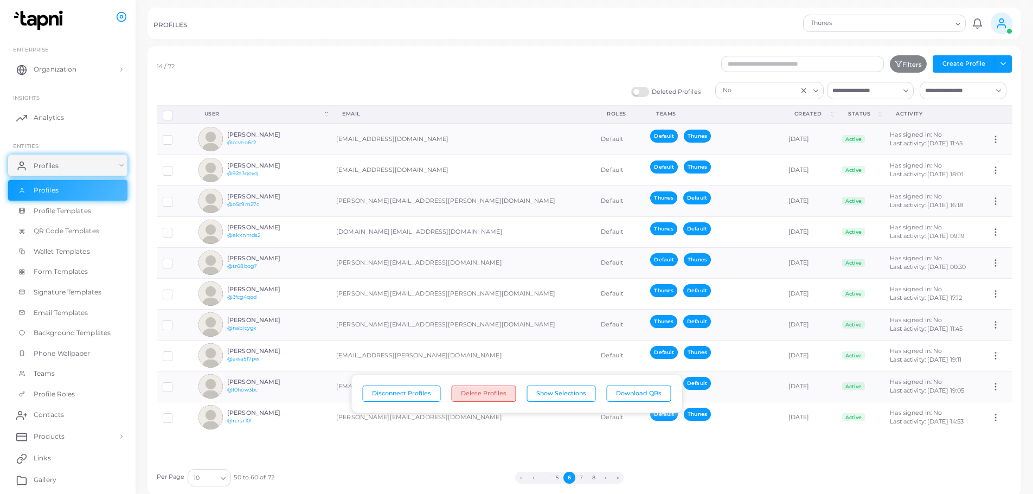
click at [474, 393] on button "Delete Profiles" at bounding box center [483, 393] width 65 height 16
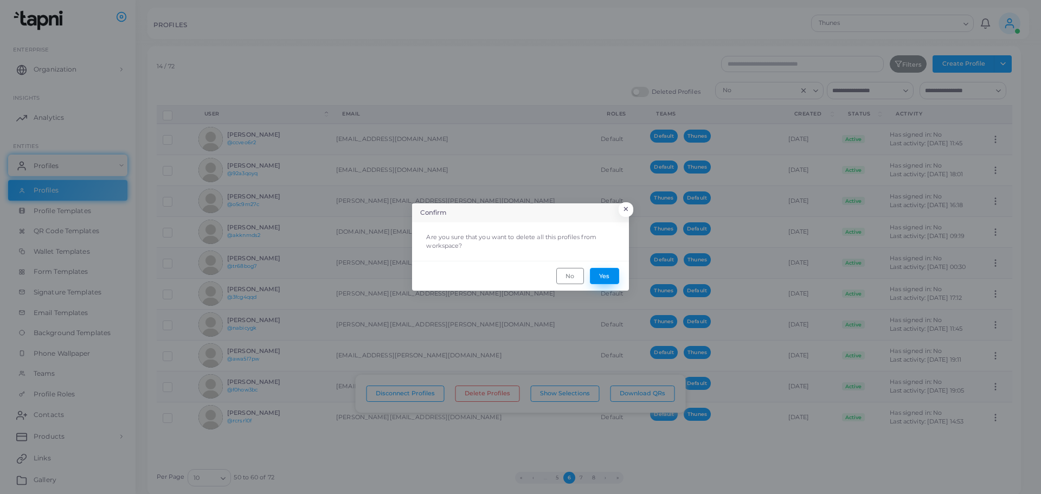
click at [609, 276] on button "Yes" at bounding box center [604, 276] width 29 height 16
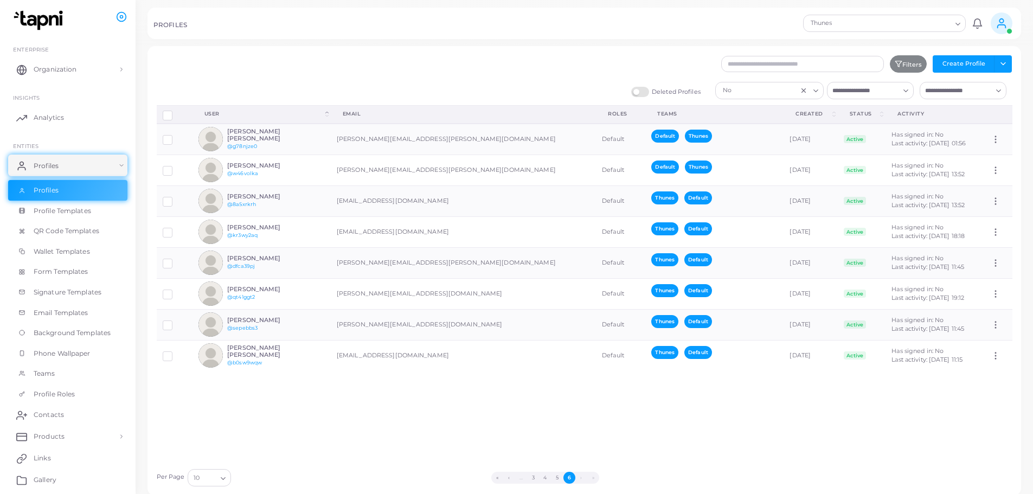
click at [803, 88] on icon "Clear Selected" at bounding box center [804, 91] width 8 height 8
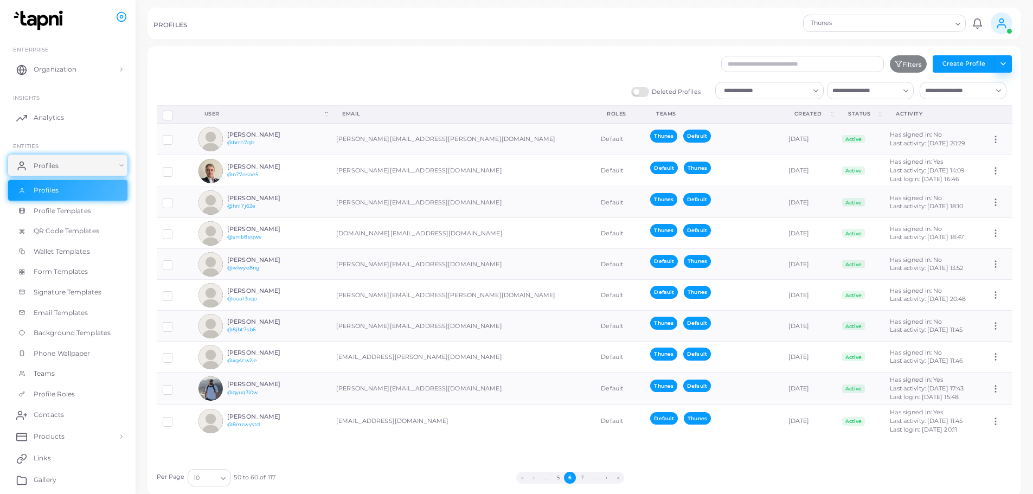
click at [1002, 63] on button "Toggle dropdown" at bounding box center [1003, 63] width 18 height 17
click at [987, 119] on link "Export Profiles" at bounding box center [979, 120] width 60 height 16
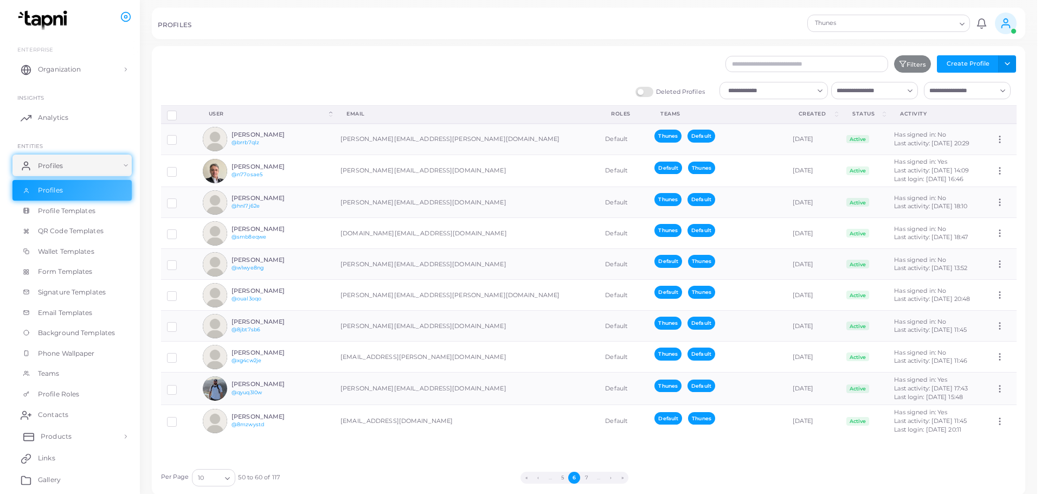
scroll to position [127, 0]
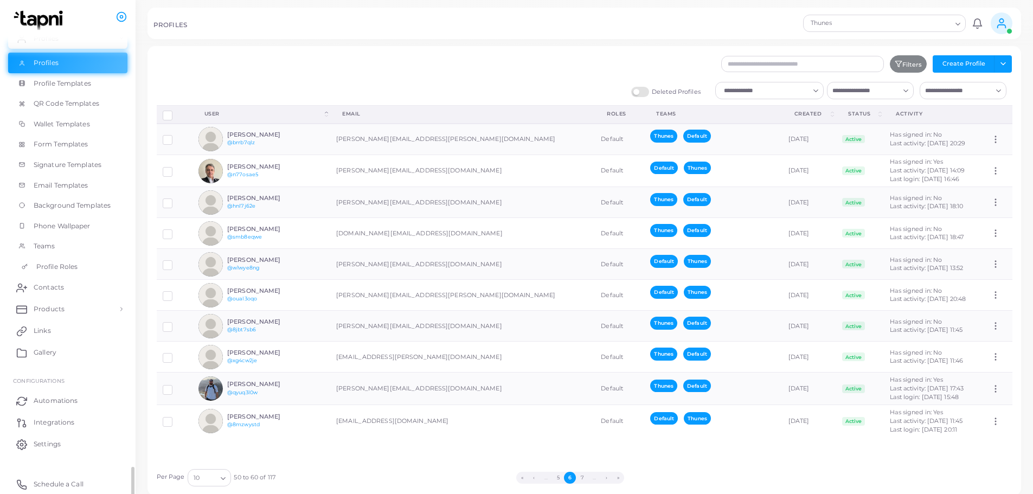
click at [69, 266] on span "Profile Roles" at bounding box center [56, 267] width 41 height 10
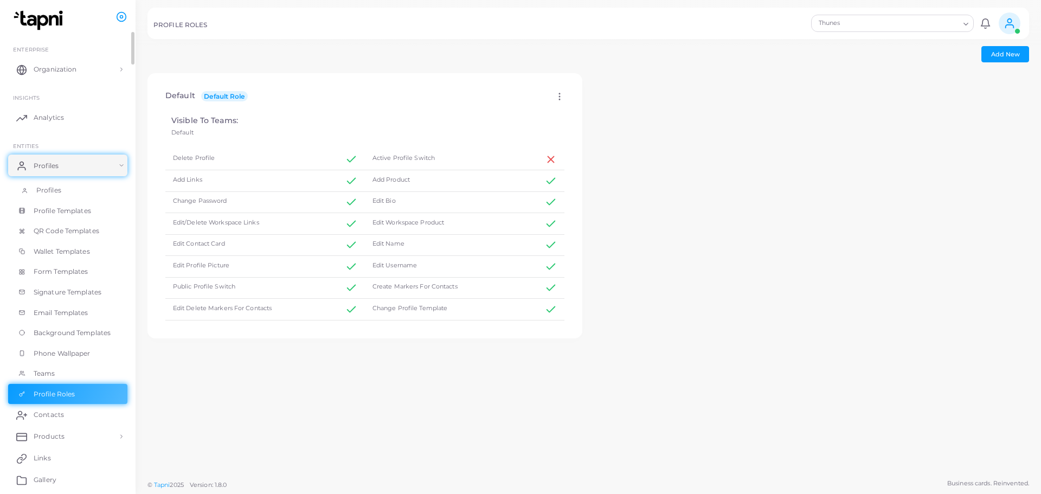
click at [66, 196] on link "Profiles" at bounding box center [67, 190] width 119 height 21
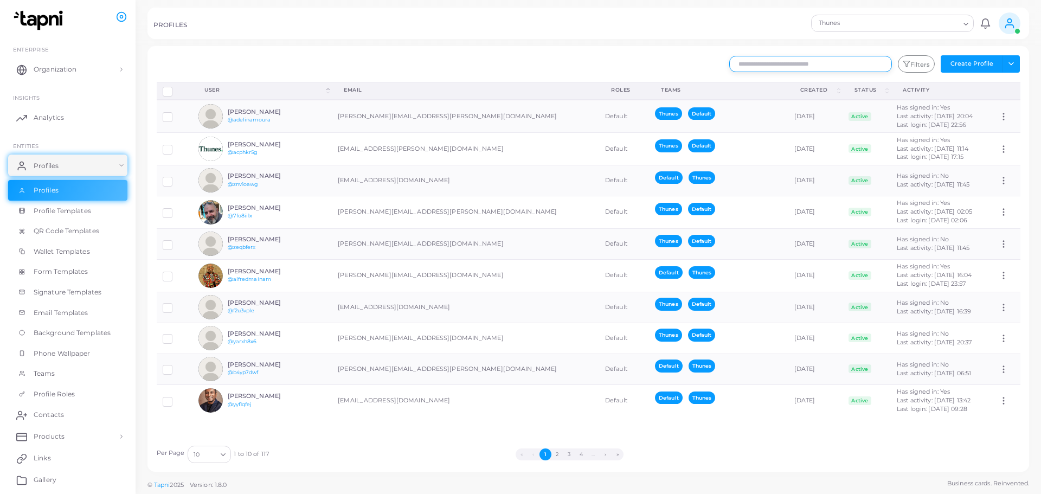
click at [857, 63] on input "text" at bounding box center [810, 64] width 163 height 16
type input "*****"
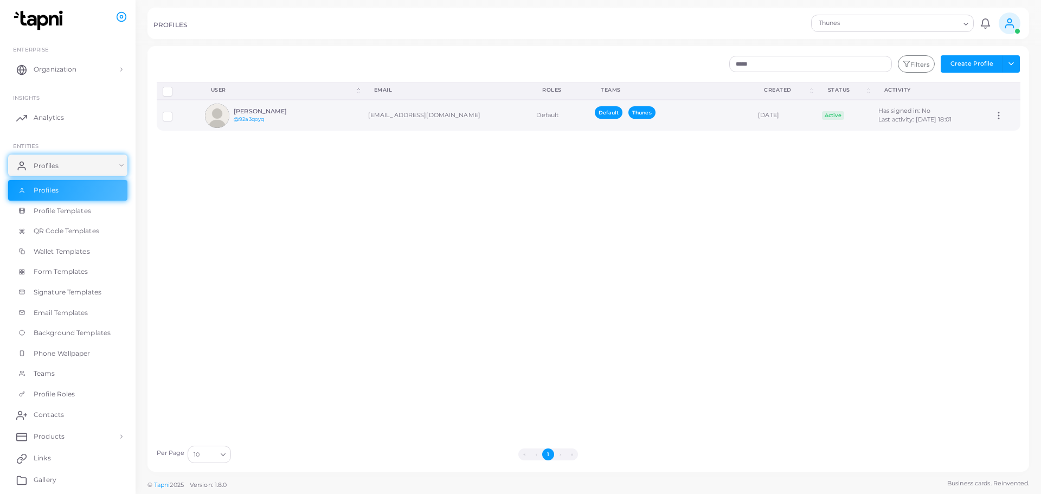
click at [994, 113] on icon at bounding box center [999, 116] width 10 height 10
click at [244, 112] on h6 "[PERSON_NAME]" at bounding box center [274, 111] width 80 height 7
click at [273, 113] on h6 "[PERSON_NAME]" at bounding box center [274, 111] width 80 height 7
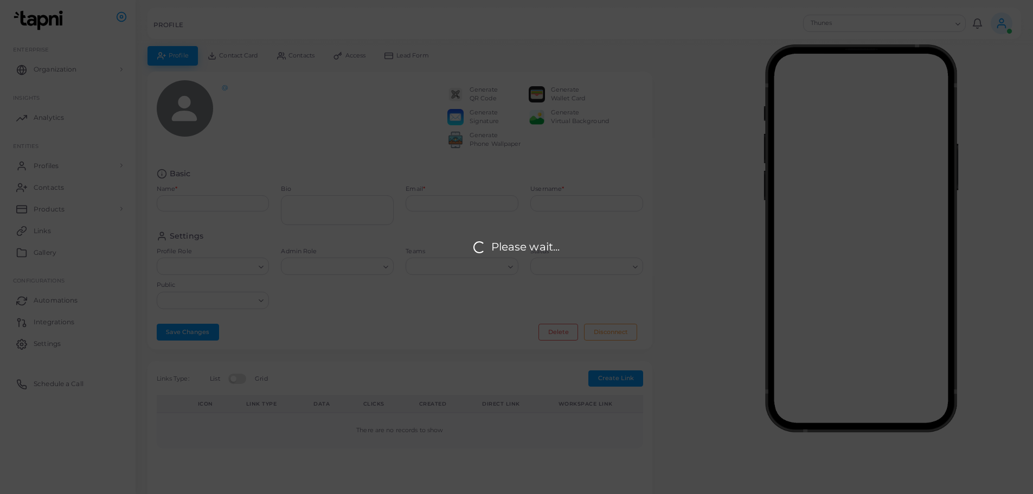
type input "**********"
type input "********"
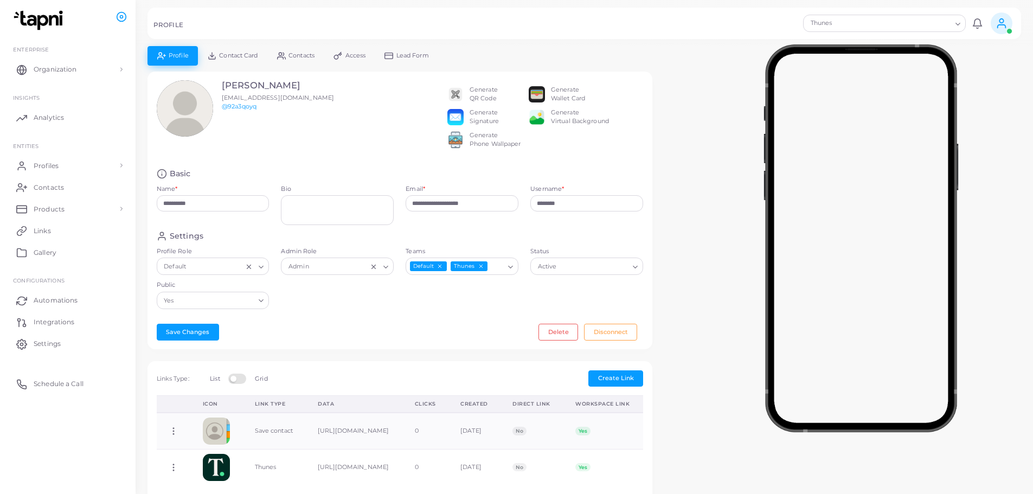
click at [373, 271] on icon "Clear Selected" at bounding box center [374, 267] width 8 height 8
click at [385, 271] on icon "Search for option" at bounding box center [386, 267] width 8 height 8
click at [364, 239] on div "Settings" at bounding box center [400, 236] width 487 height 10
click at [553, 338] on button "Delete" at bounding box center [558, 332] width 40 height 16
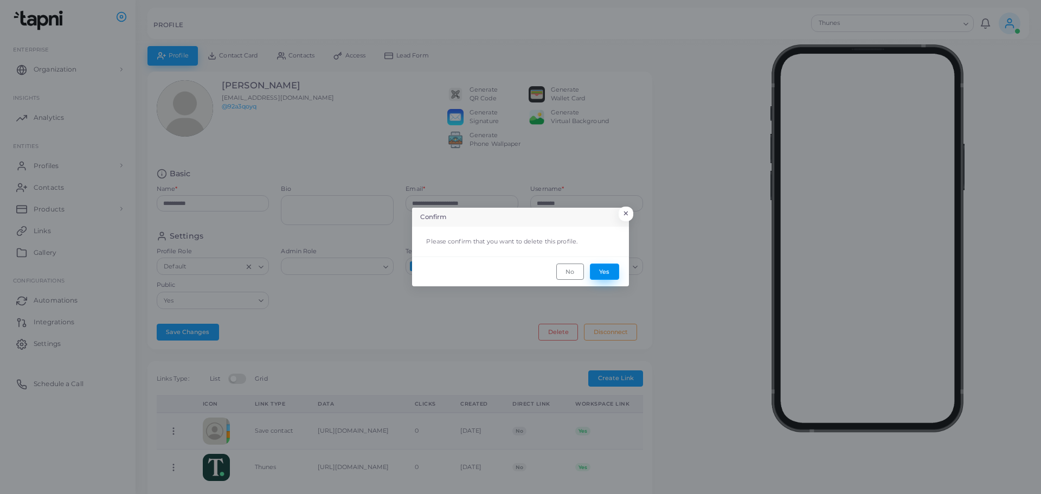
click at [608, 270] on button "Yes" at bounding box center [604, 271] width 29 height 16
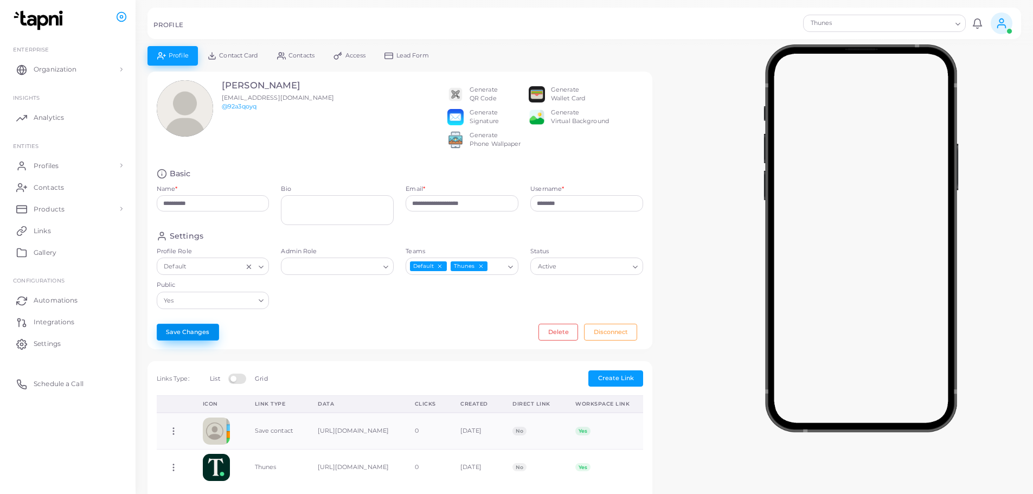
click at [192, 340] on button "Save Changes" at bounding box center [188, 332] width 62 height 16
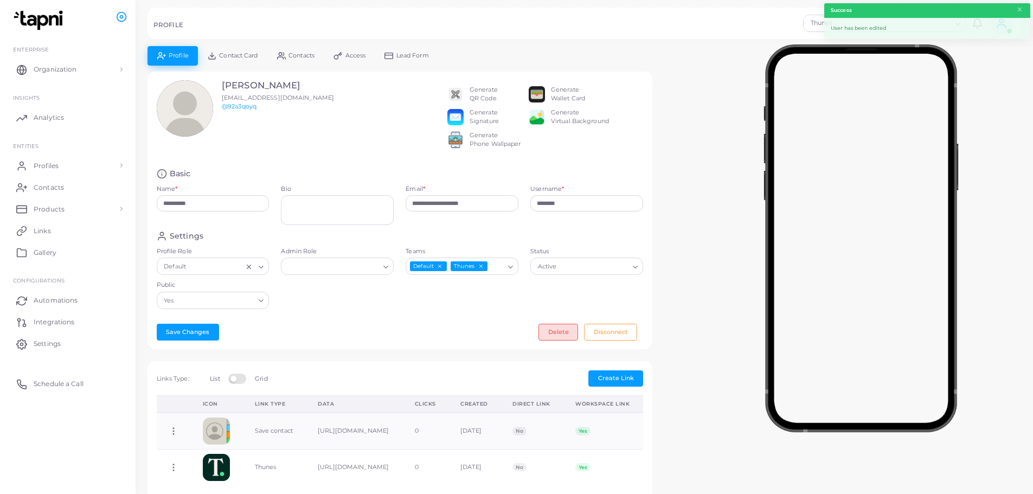
click at [564, 337] on button "Delete" at bounding box center [558, 332] width 40 height 16
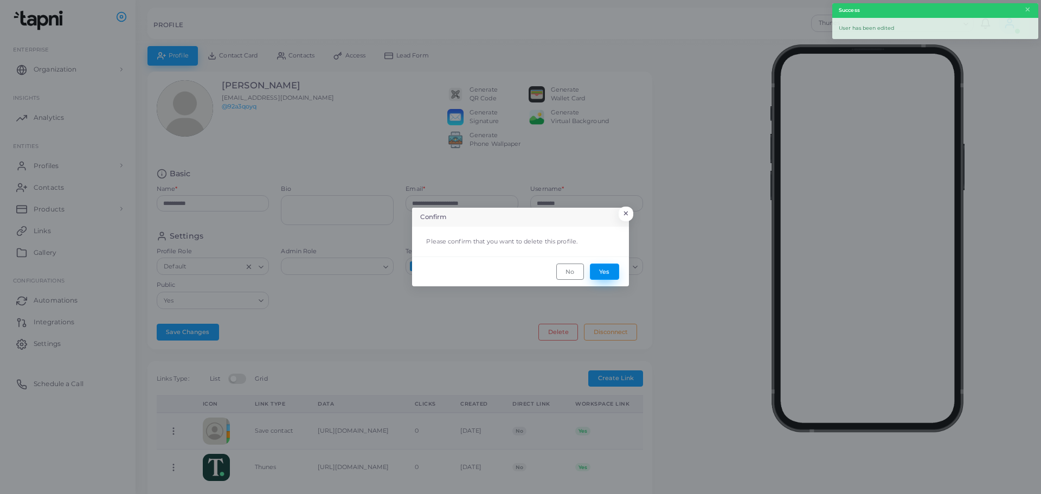
click at [604, 270] on button "Yes" at bounding box center [604, 271] width 29 height 16
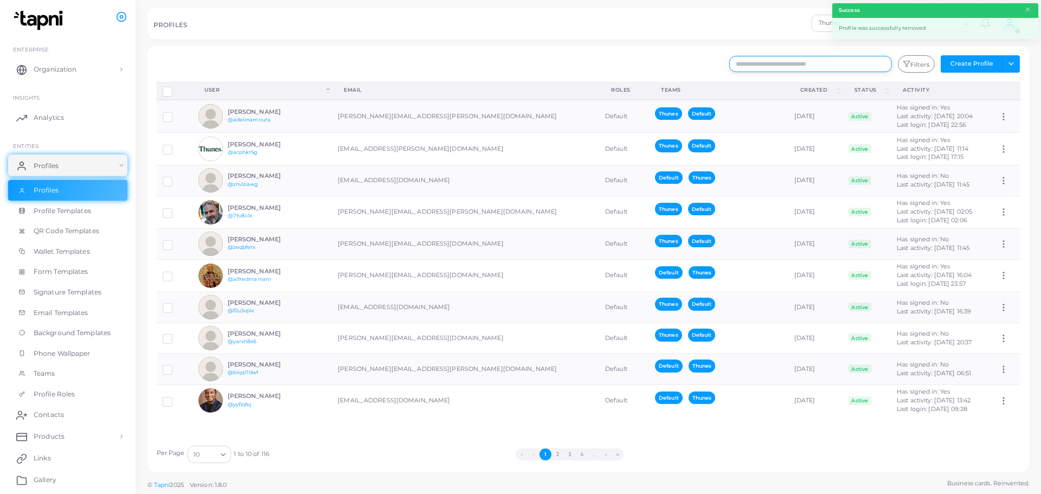
click at [832, 70] on input "text" at bounding box center [810, 64] width 163 height 16
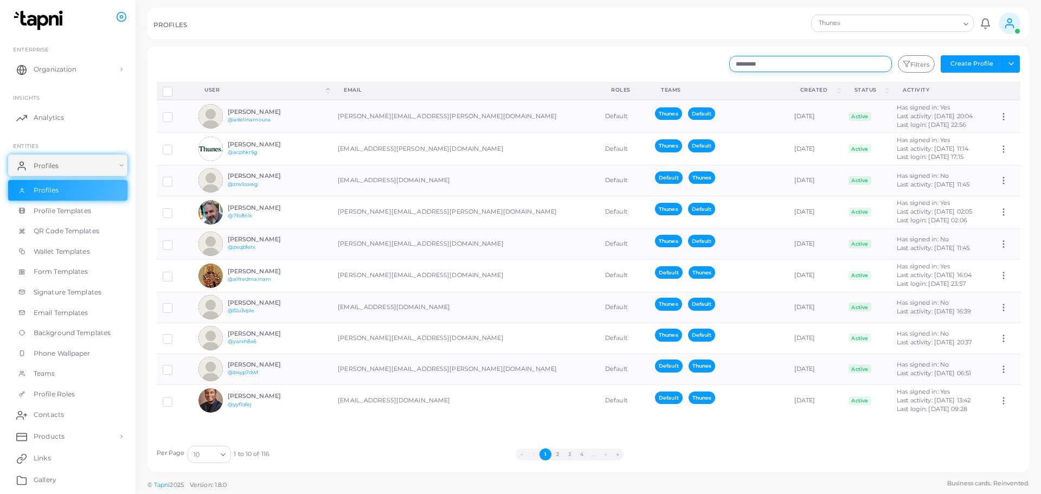
type input "*********"
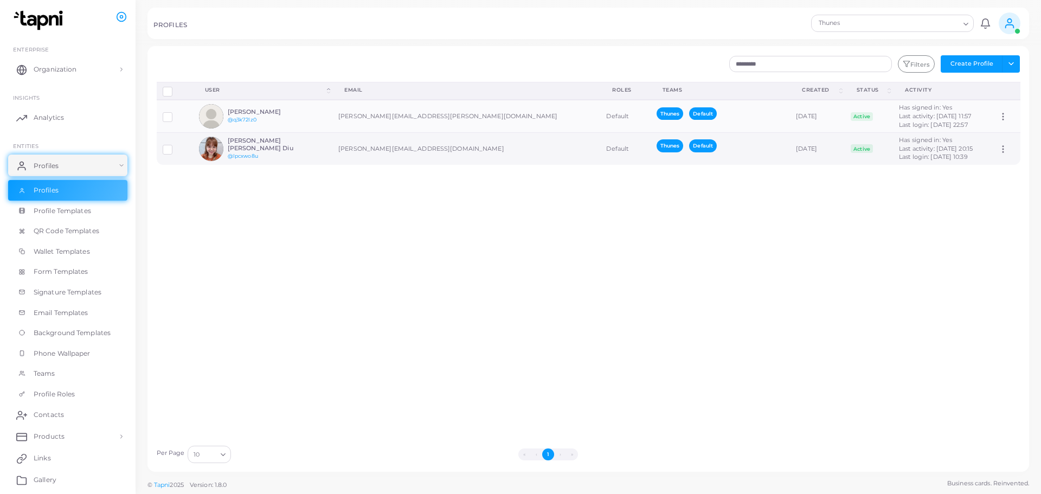
click at [261, 144] on h6 "[PERSON_NAME] [PERSON_NAME] Diu" at bounding box center [268, 144] width 80 height 14
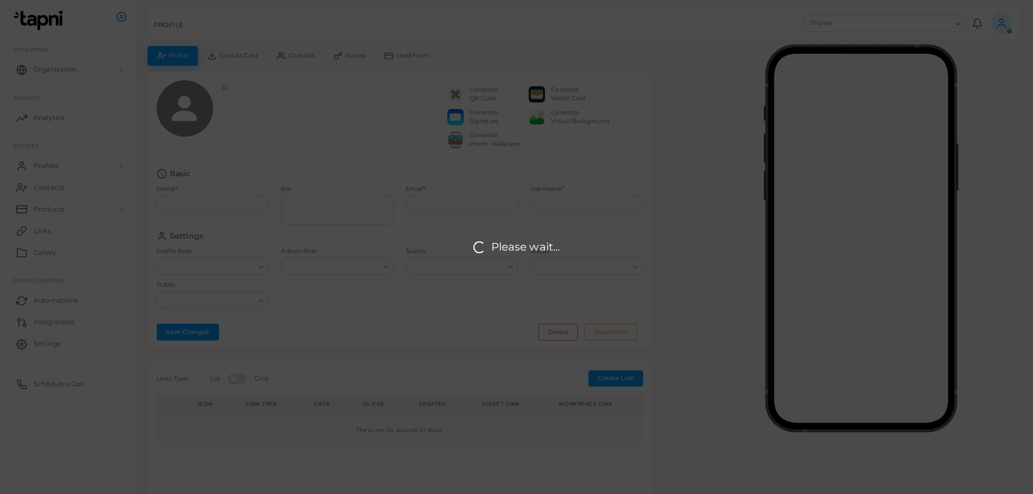
type input "**********"
type input "********"
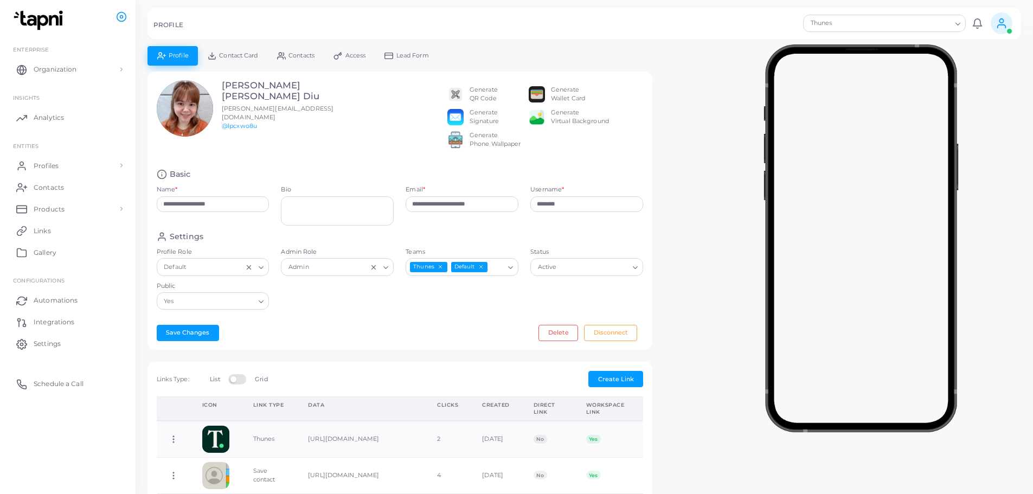
click at [372, 271] on icon "Clear Selected" at bounding box center [374, 267] width 8 height 8
click at [180, 337] on button "Save Changes" at bounding box center [188, 333] width 62 height 16
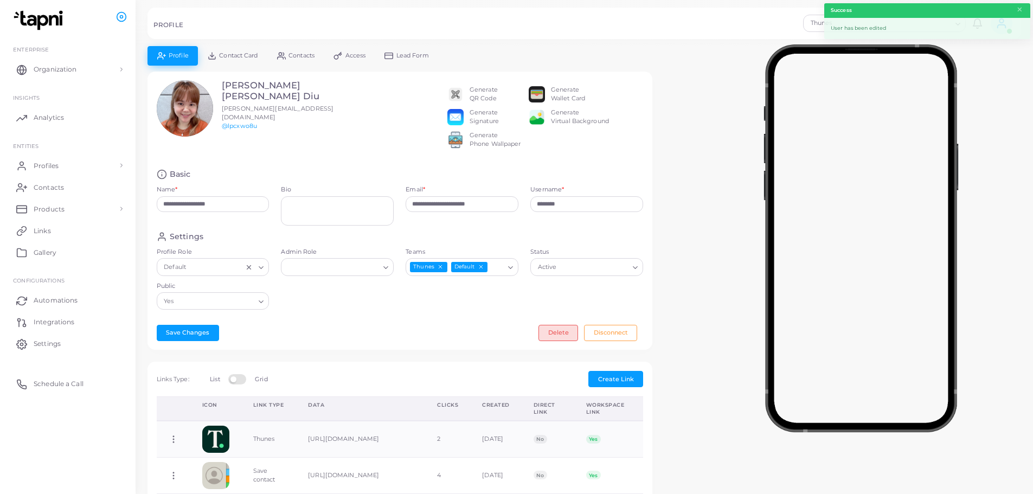
click at [568, 340] on button "Delete" at bounding box center [558, 333] width 40 height 16
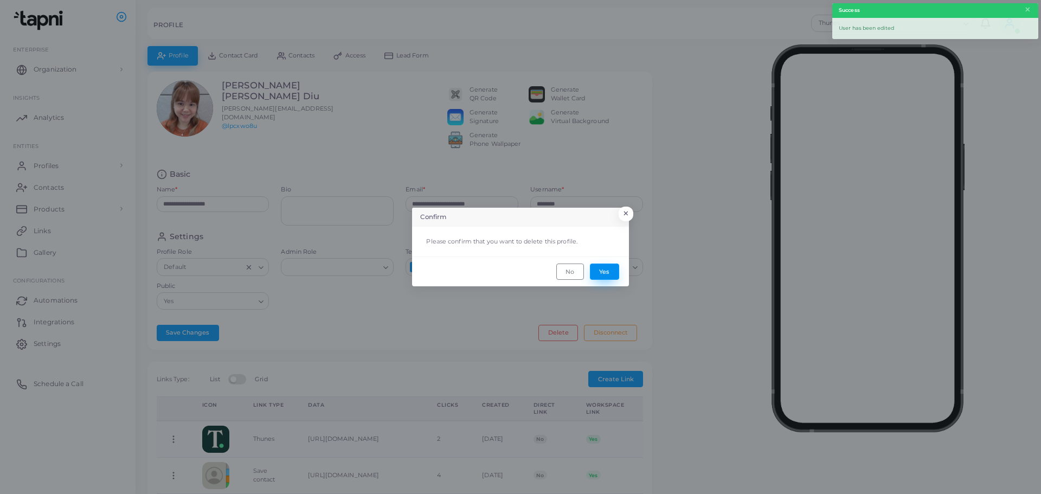
click at [610, 274] on button "Yes" at bounding box center [604, 271] width 29 height 16
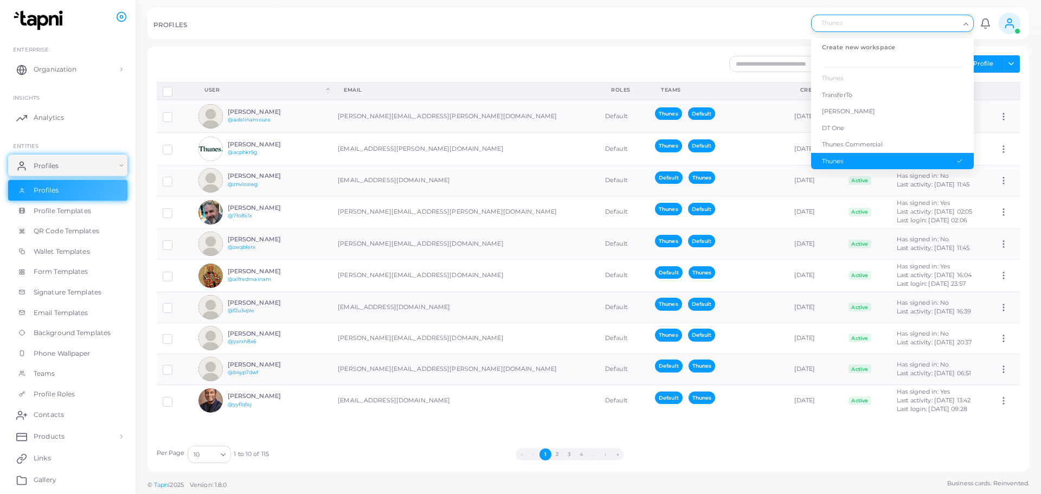
click at [963, 25] on icon "Search for option" at bounding box center [966, 24] width 8 height 8
click at [881, 137] on li "Thunes Commercial" at bounding box center [892, 144] width 163 height 17
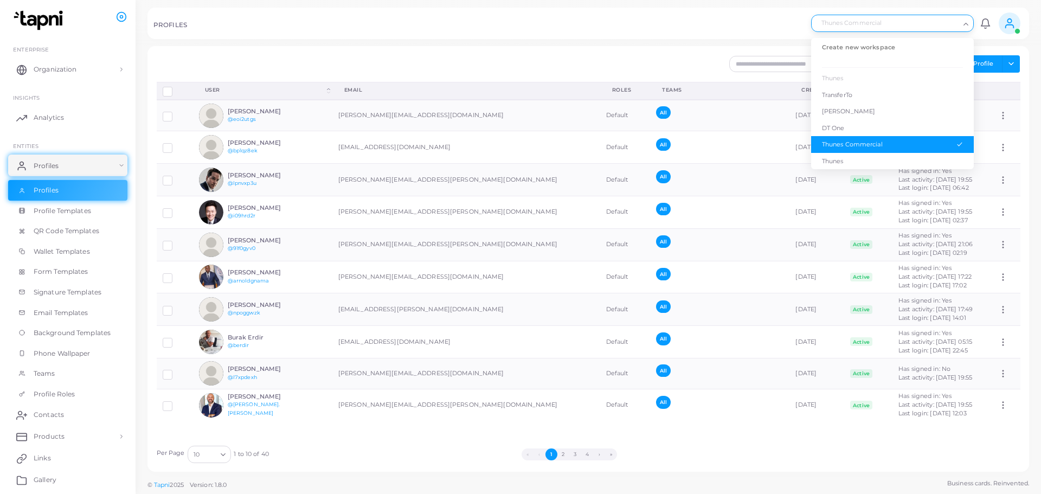
click at [968, 24] on icon "Search for option" at bounding box center [966, 24] width 8 height 8
click at [887, 129] on div "DT One" at bounding box center [892, 128] width 141 height 9
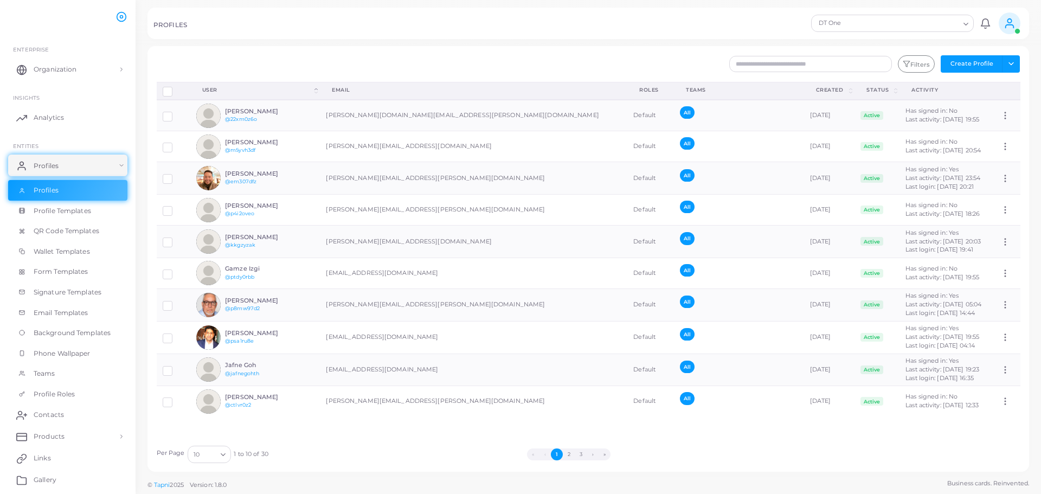
click at [968, 21] on icon "Search for option" at bounding box center [966, 24] width 8 height 8
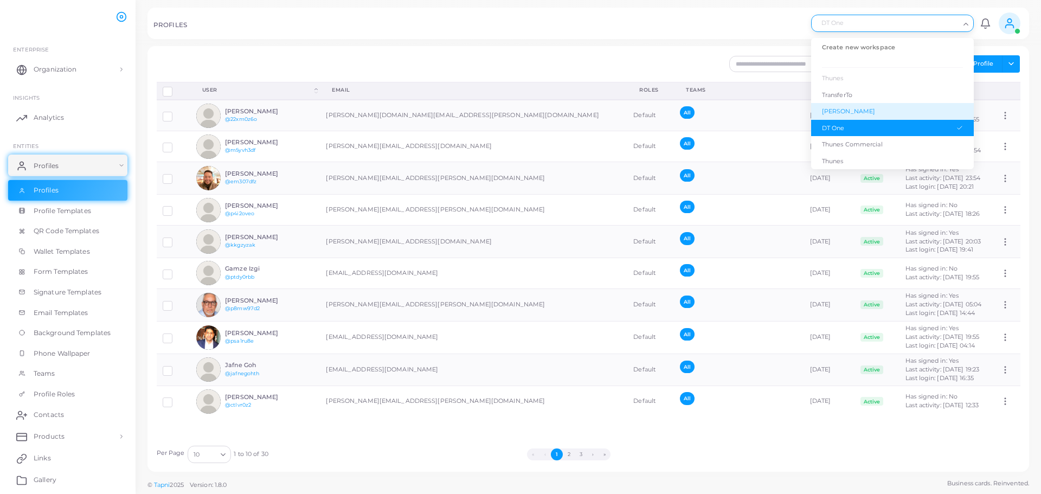
click at [841, 109] on div "[PERSON_NAME]" at bounding box center [892, 111] width 141 height 9
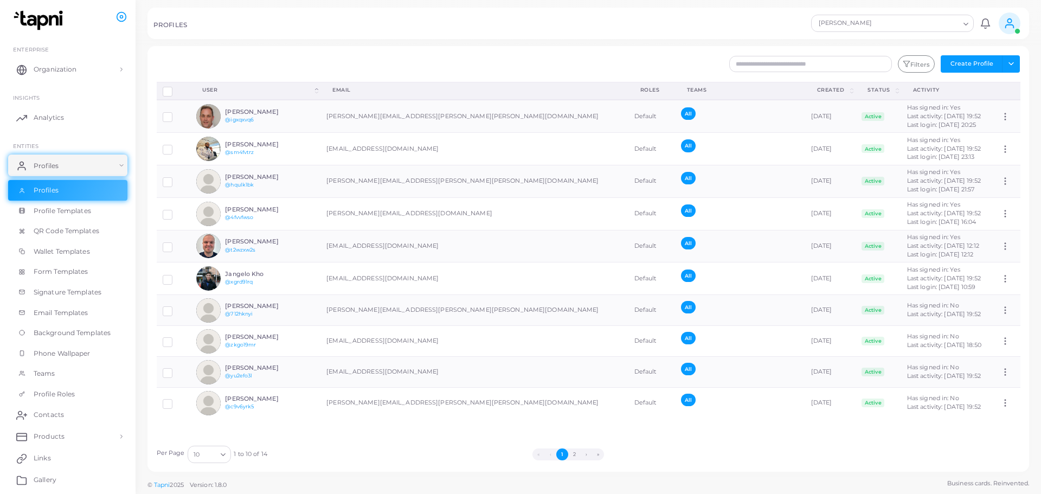
click at [965, 21] on icon "Search for option" at bounding box center [966, 24] width 8 height 8
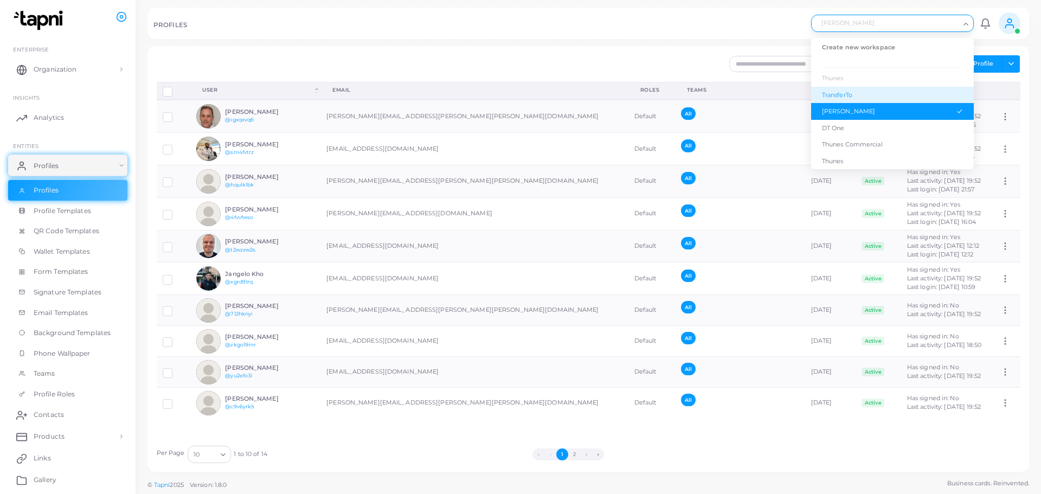
click at [881, 92] on div "TransferTo" at bounding box center [892, 95] width 141 height 9
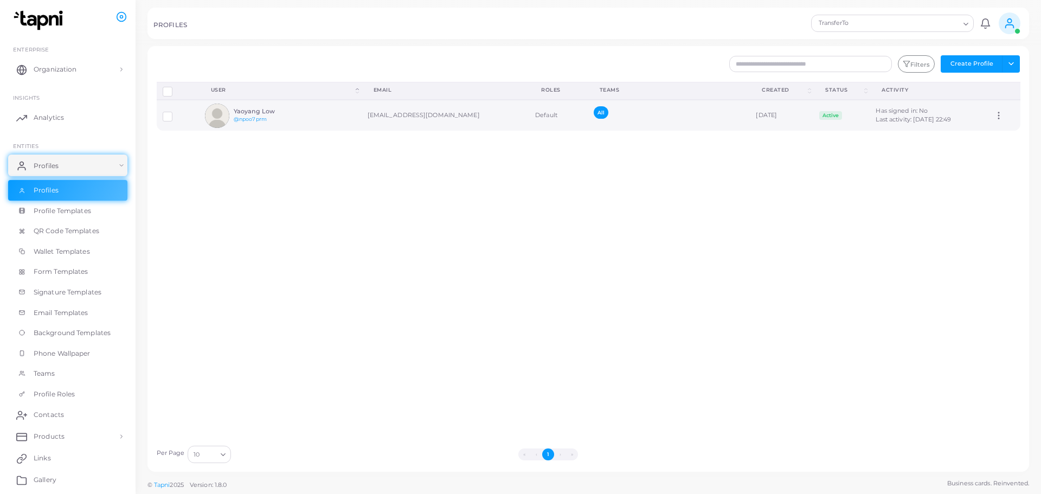
click at [176, 112] on label at bounding box center [176, 112] width 0 height 0
click at [475, 395] on button "Delete Profile" at bounding box center [487, 393] width 61 height 16
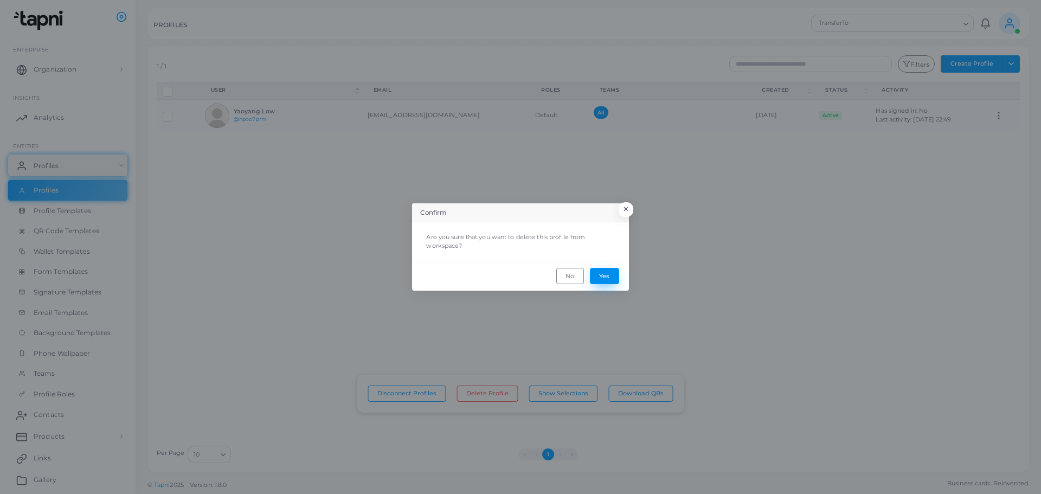
click at [614, 273] on button "Yes" at bounding box center [604, 276] width 29 height 16
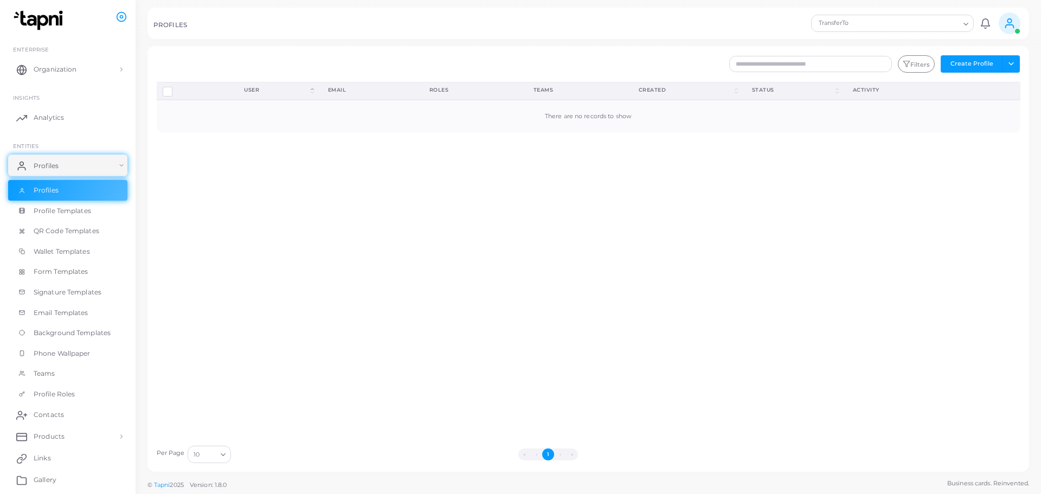
click at [176, 87] on label "Row-selection" at bounding box center [176, 87] width 0 height 0
click at [1007, 63] on button "Toggle dropdown" at bounding box center [1011, 63] width 18 height 17
click at [964, 24] on icon "Search for option" at bounding box center [966, 24] width 8 height 8
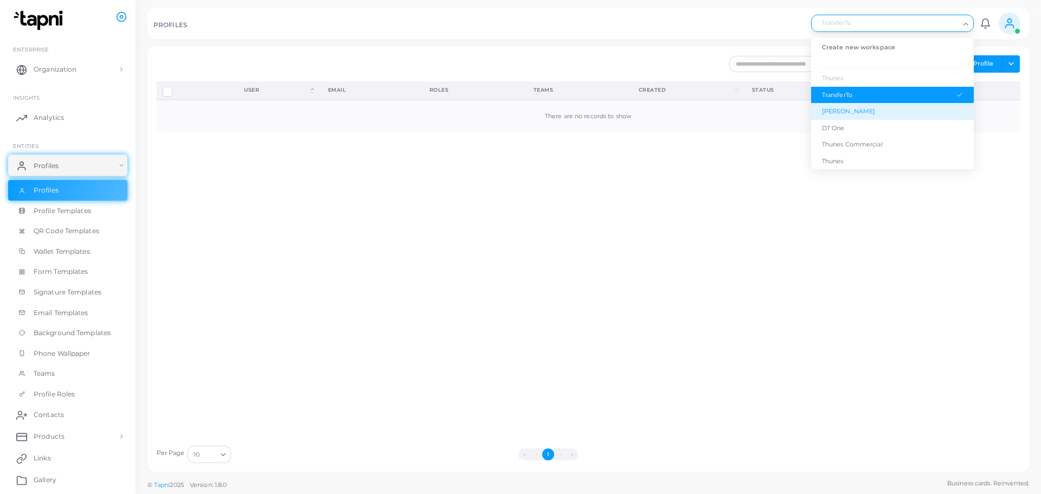
click at [859, 115] on div "[PERSON_NAME]" at bounding box center [892, 111] width 141 height 9
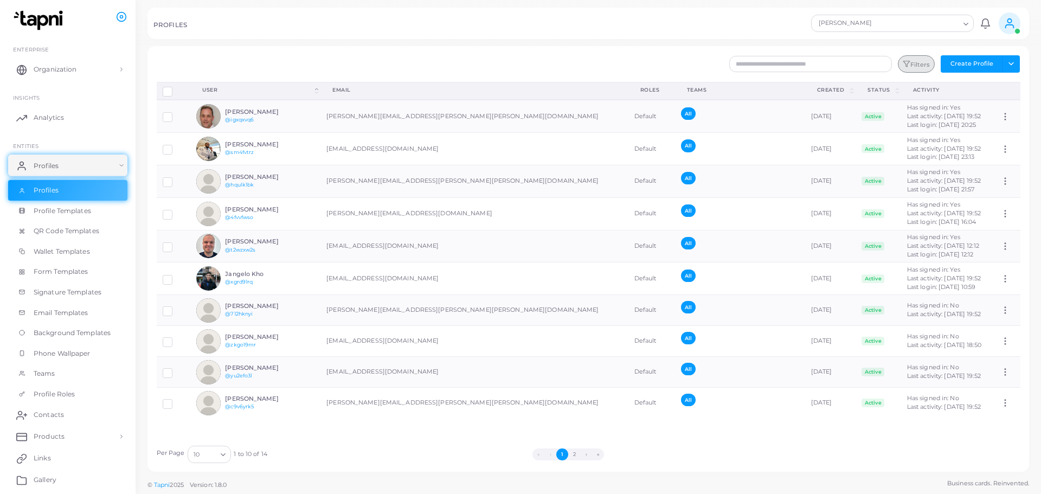
click at [918, 65] on button "Filters" at bounding box center [916, 63] width 37 height 17
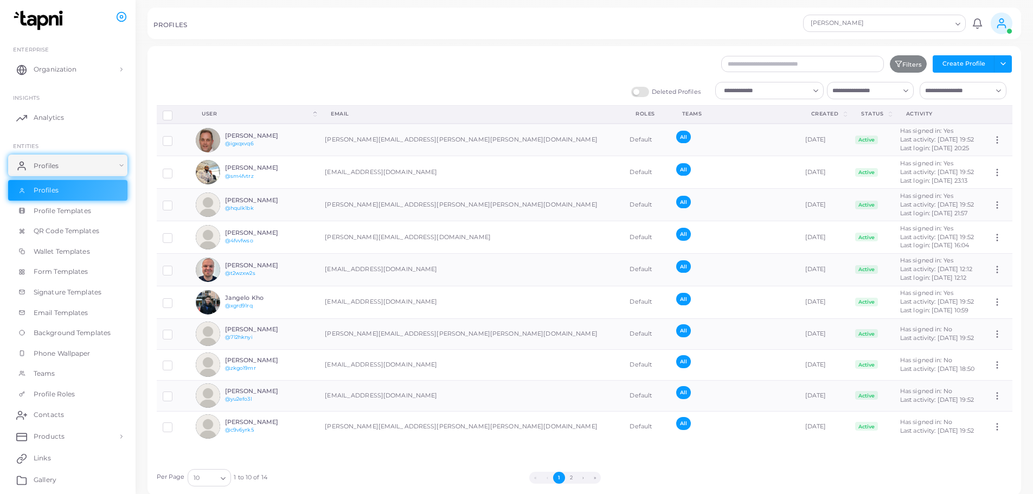
click at [817, 92] on icon "Search for option" at bounding box center [816, 91] width 8 height 8
click at [763, 128] on li "No" at bounding box center [769, 129] width 108 height 16
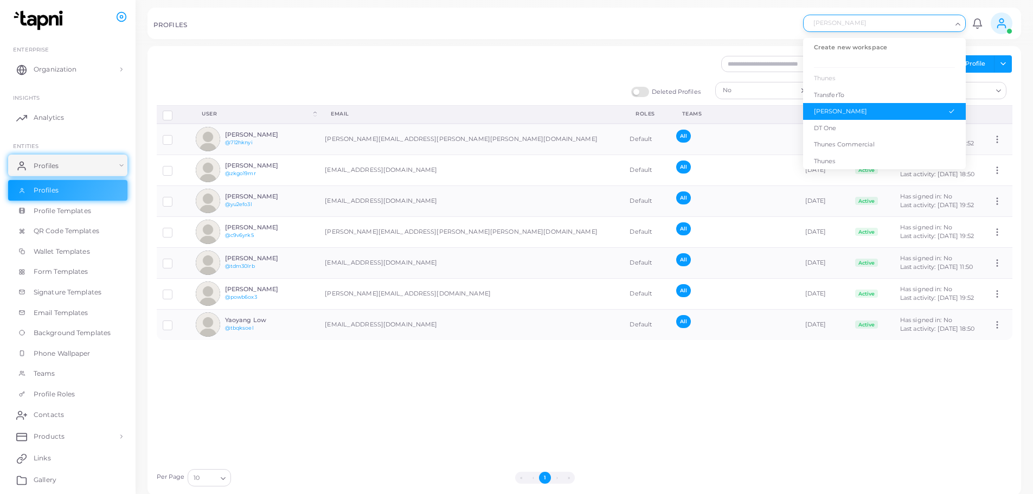
click at [925, 18] on input "Search for option" at bounding box center [879, 23] width 143 height 12
click at [848, 130] on div "DT One" at bounding box center [884, 128] width 141 height 9
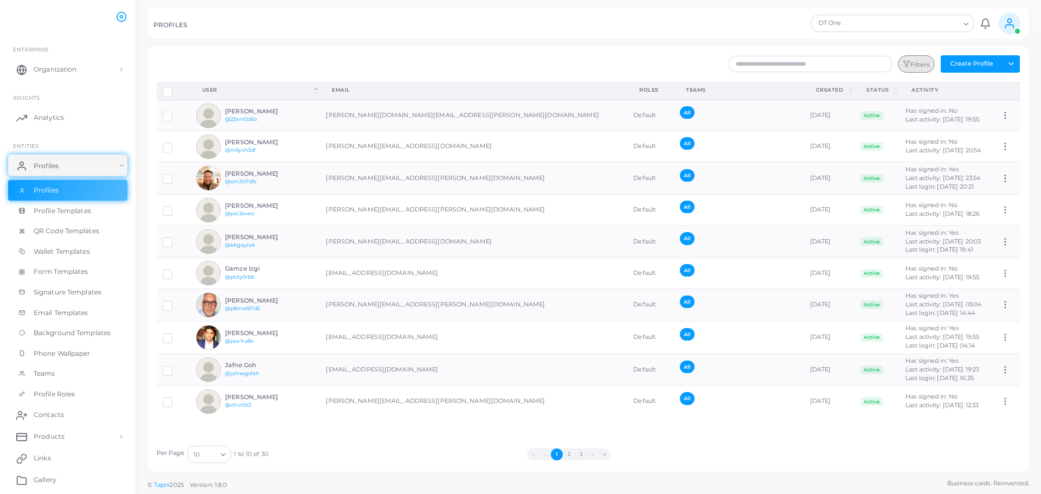
click at [914, 61] on button "Filters" at bounding box center [916, 63] width 37 height 17
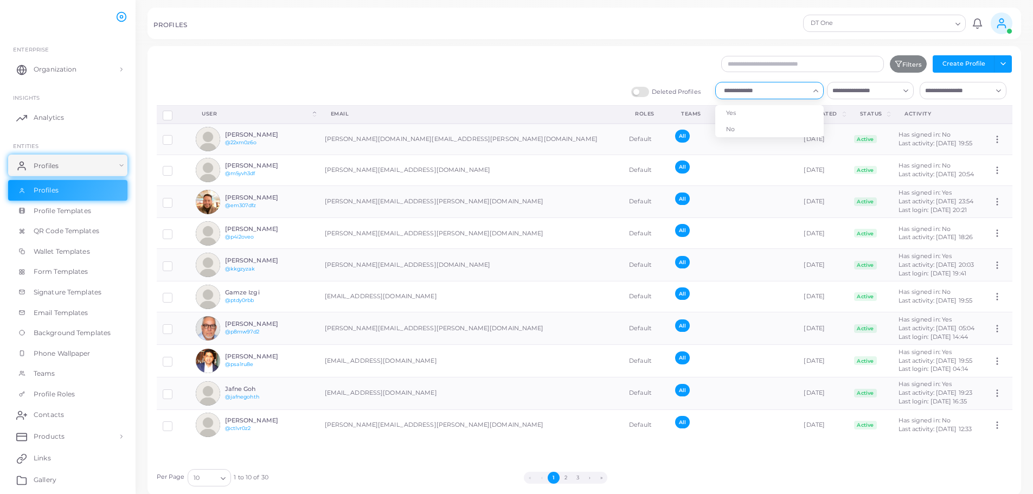
click at [803, 85] on input "Search for option" at bounding box center [764, 91] width 89 height 12
click at [749, 126] on li "No" at bounding box center [769, 129] width 108 height 16
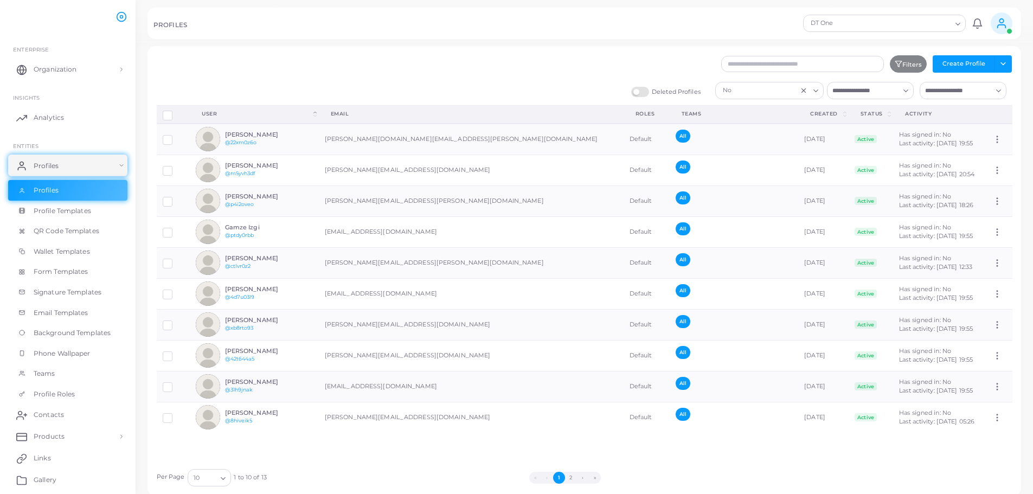
click at [958, 26] on icon "Search for option" at bounding box center [958, 24] width 8 height 8
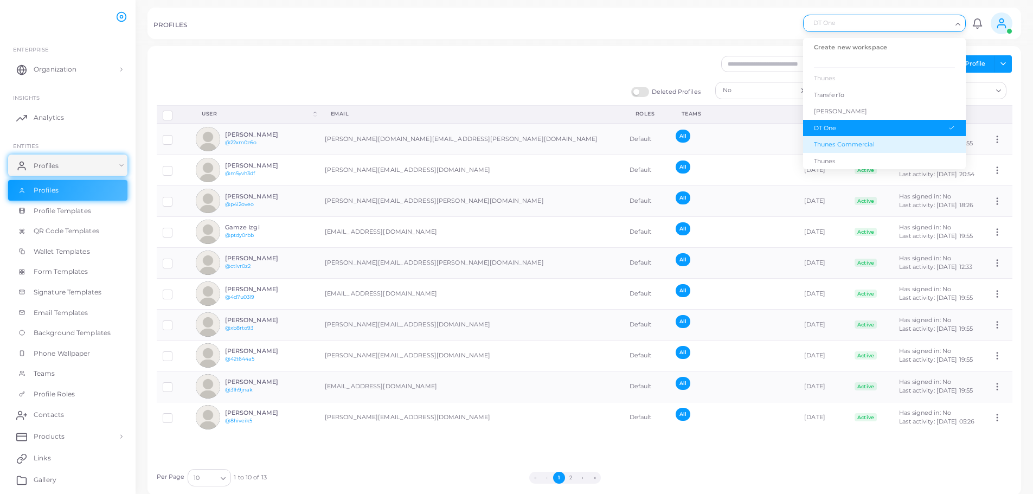
click at [870, 140] on div "Thunes Commercial" at bounding box center [884, 144] width 141 height 9
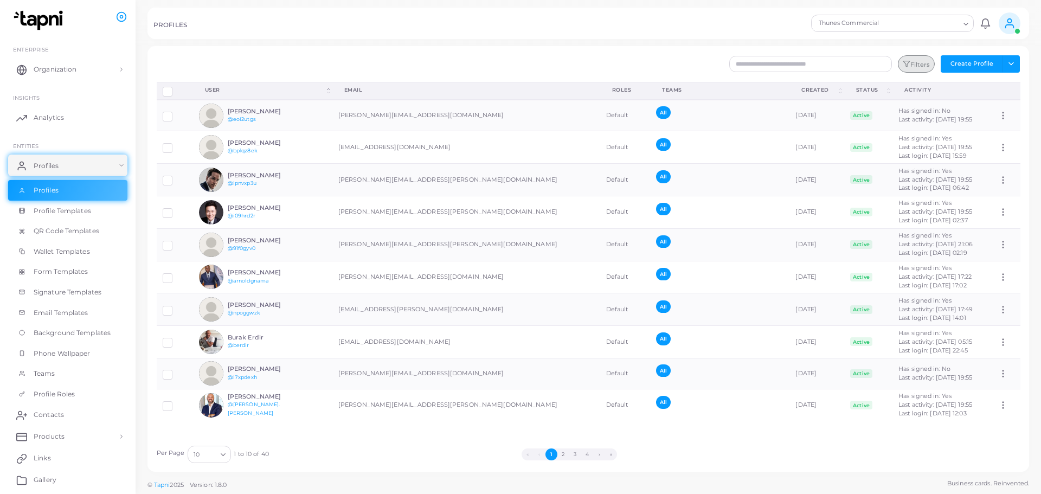
click at [919, 65] on button "Filters" at bounding box center [916, 63] width 37 height 17
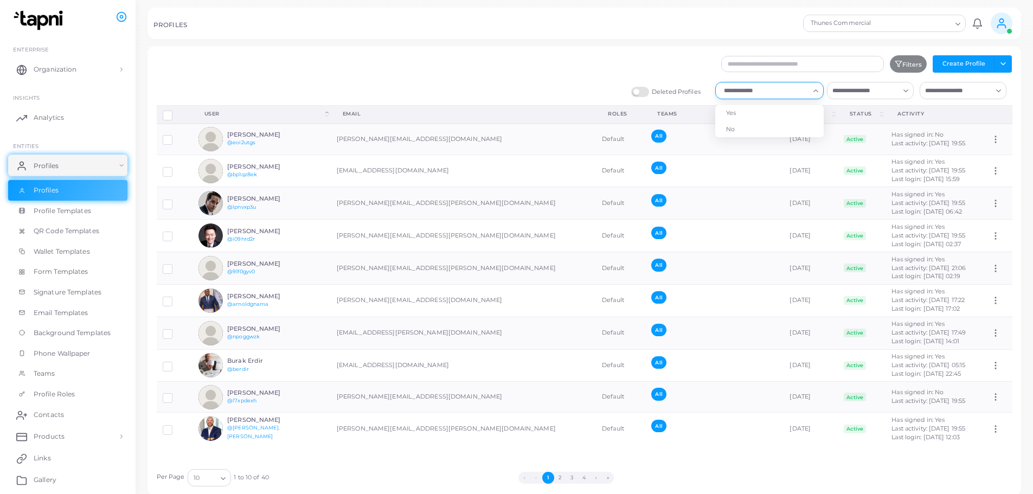
click at [795, 94] on input "Search for option" at bounding box center [764, 91] width 89 height 12
click at [764, 131] on li "No" at bounding box center [769, 129] width 108 height 16
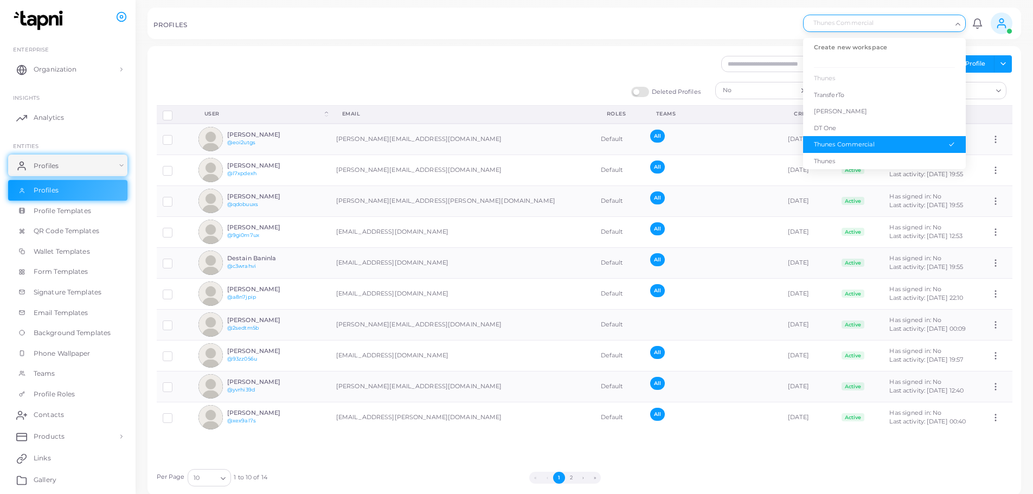
click at [933, 19] on input "Search for option" at bounding box center [879, 23] width 143 height 12
click at [849, 160] on div "Thunes" at bounding box center [884, 161] width 141 height 9
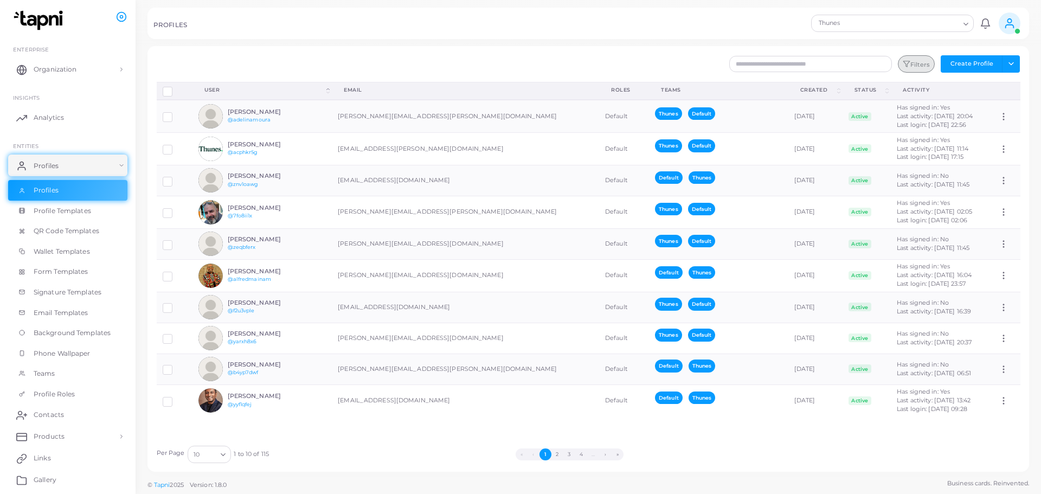
click at [916, 69] on button "Filters" at bounding box center [916, 63] width 37 height 17
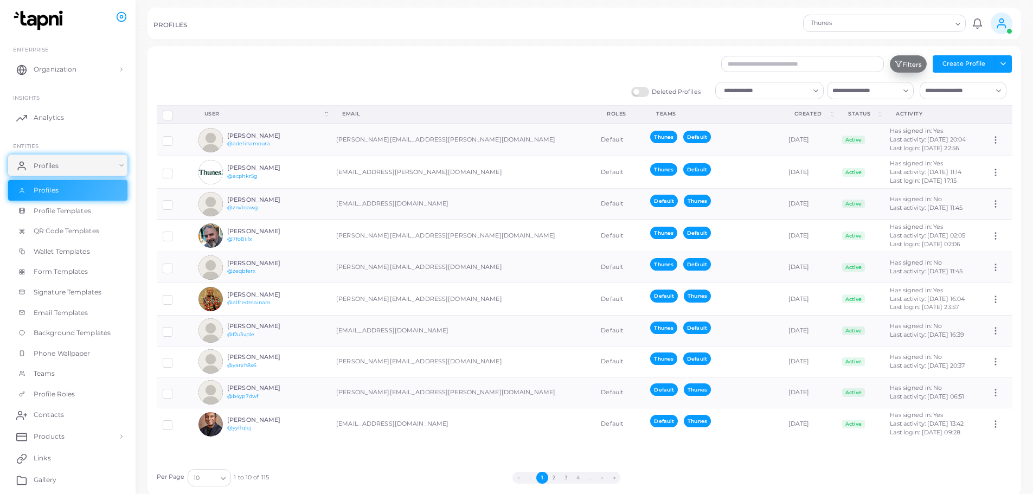
click at [916, 63] on button "Filters" at bounding box center [908, 63] width 37 height 17
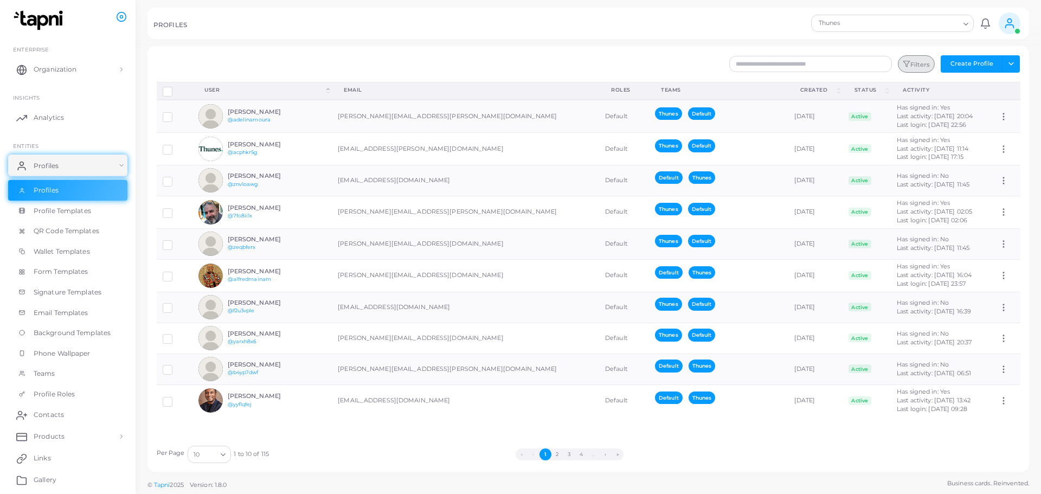
click at [913, 65] on button "Filters" at bounding box center [916, 63] width 37 height 17
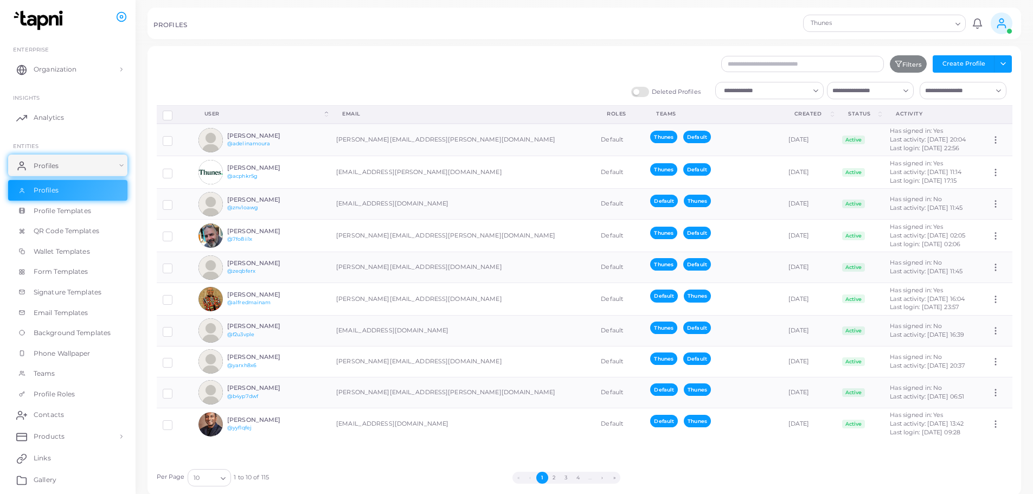
click at [807, 86] on input "Search for option" at bounding box center [764, 91] width 89 height 12
click at [757, 126] on li "No" at bounding box center [769, 129] width 108 height 16
